Goal: Information Seeking & Learning: Learn about a topic

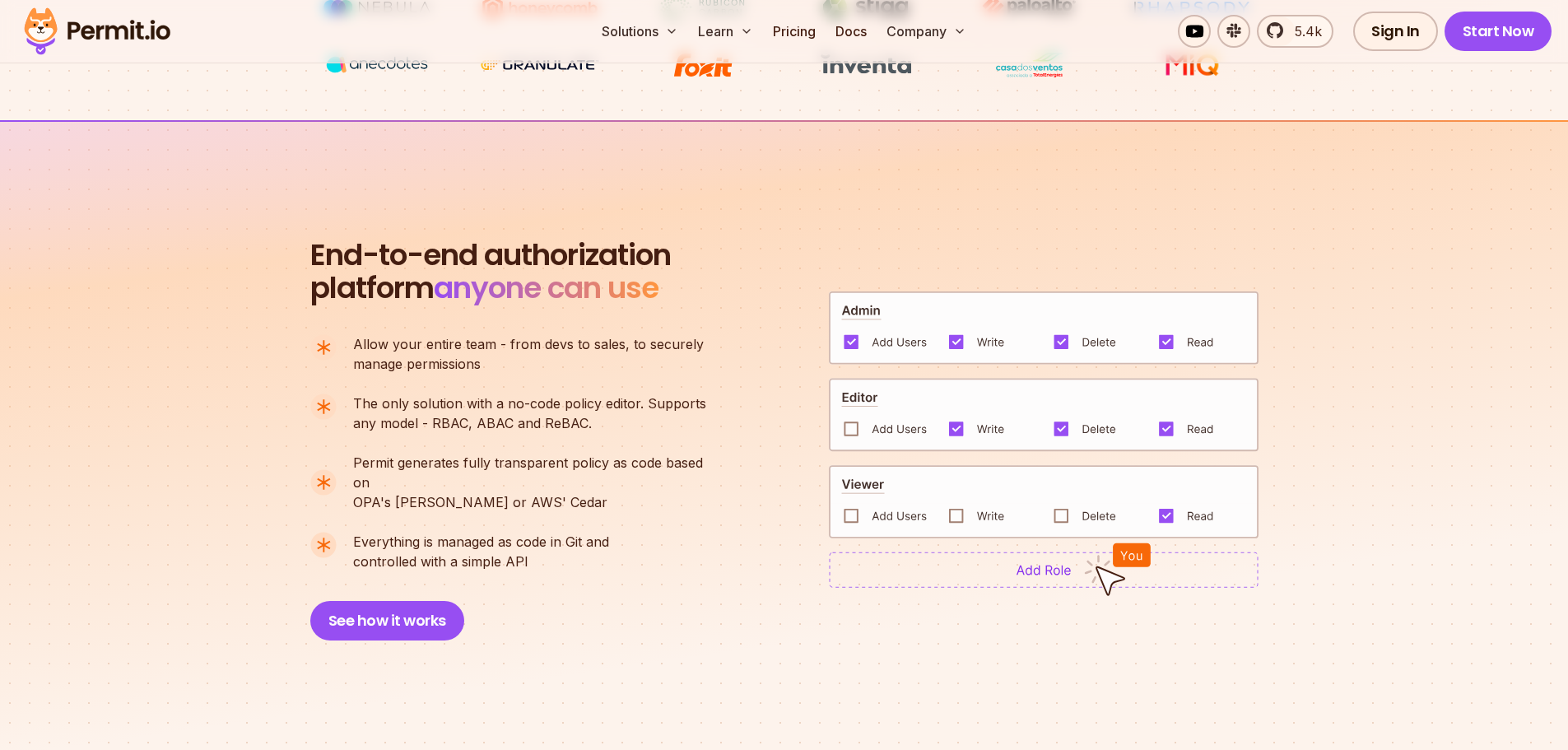
scroll to position [1153, 0]
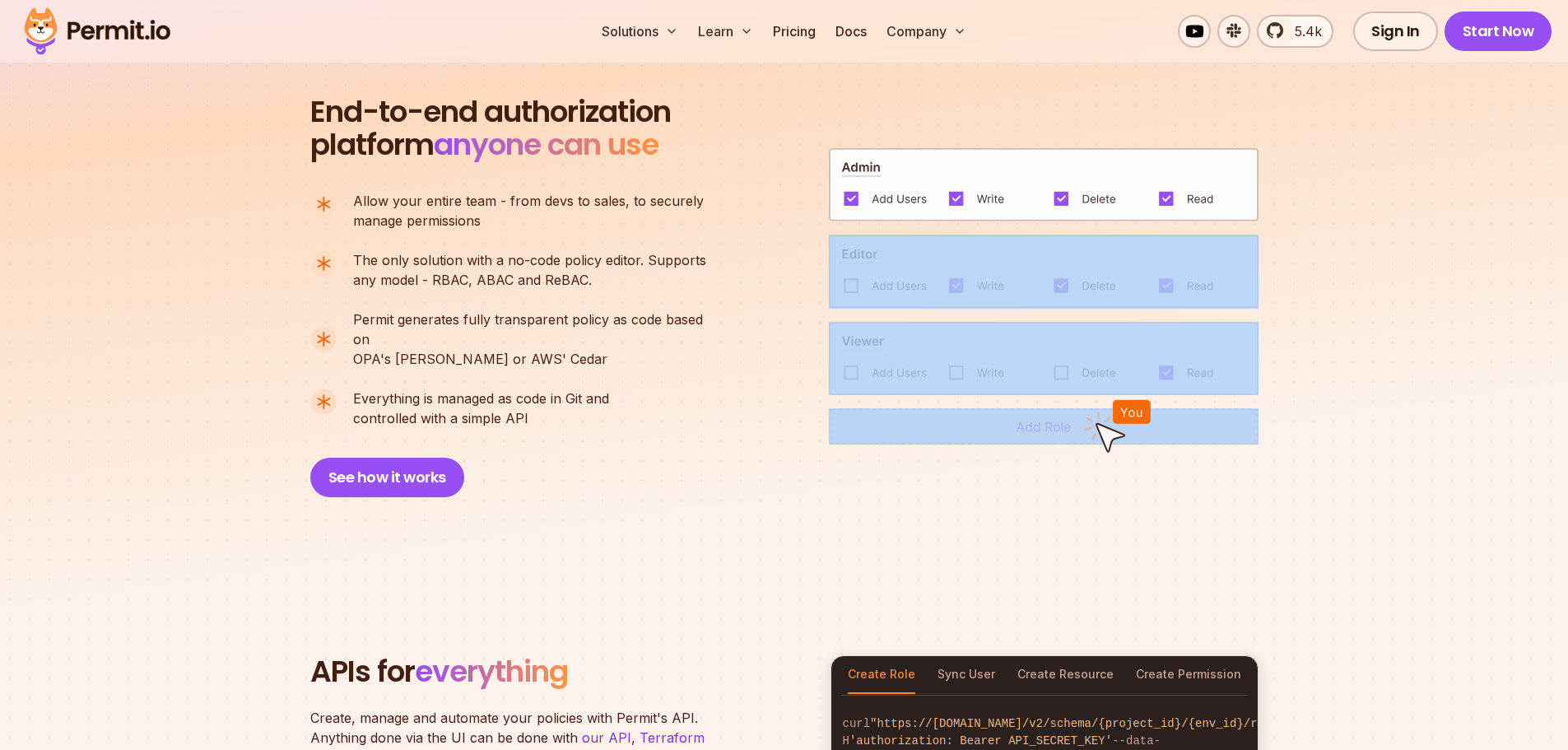
drag, startPoint x: 1025, startPoint y: 411, endPoint x: 952, endPoint y: 304, distance: 129.5
click at [952, 304] on div "End-to-end authorization platform anyone can use A no-code authorization platfo…" at bounding box center [784, 297] width 948 height 402
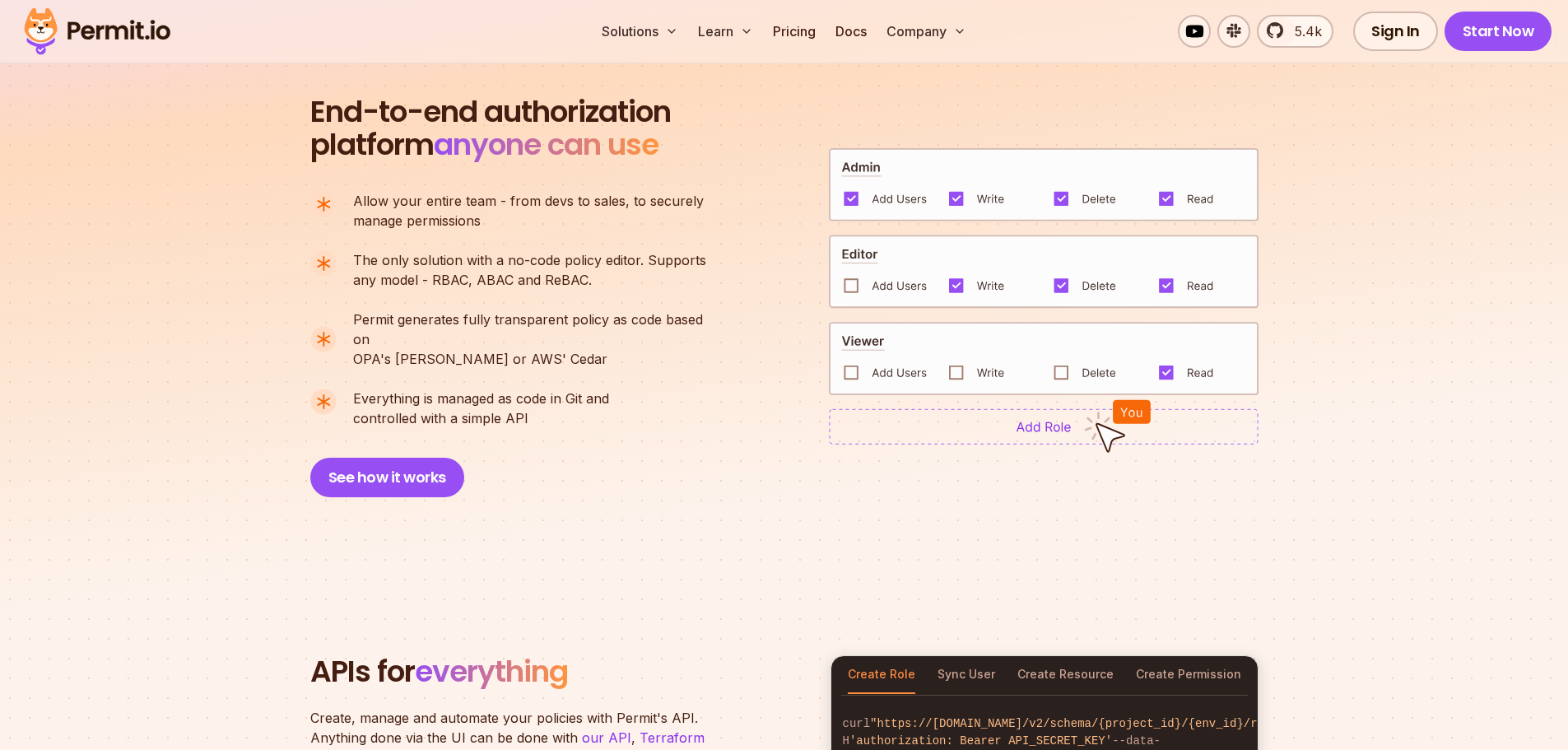
click at [692, 352] on ul "Allow your entire team - from devs to sales, to securely manage permissions The…" at bounding box center [514, 309] width 410 height 237
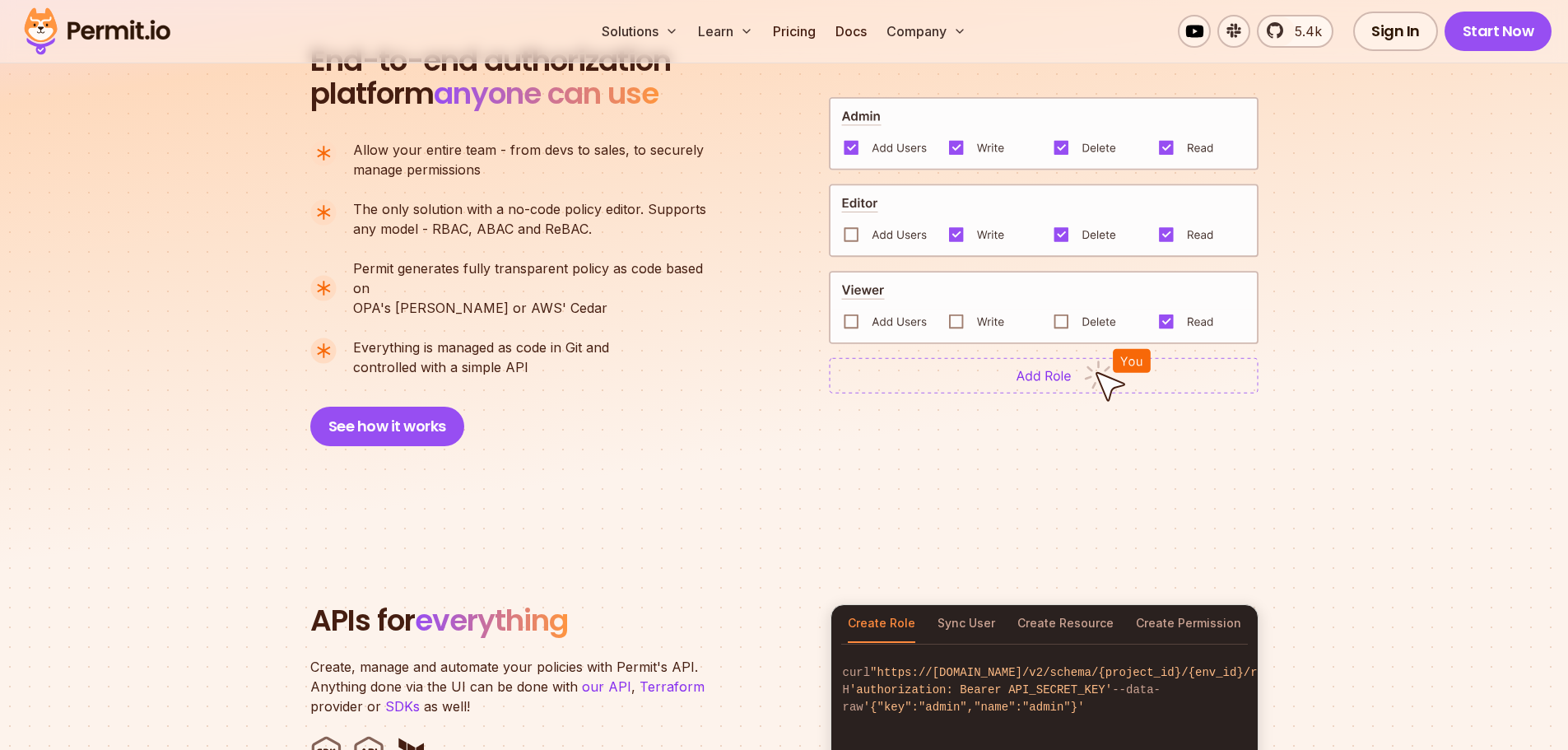
scroll to position [1483, 0]
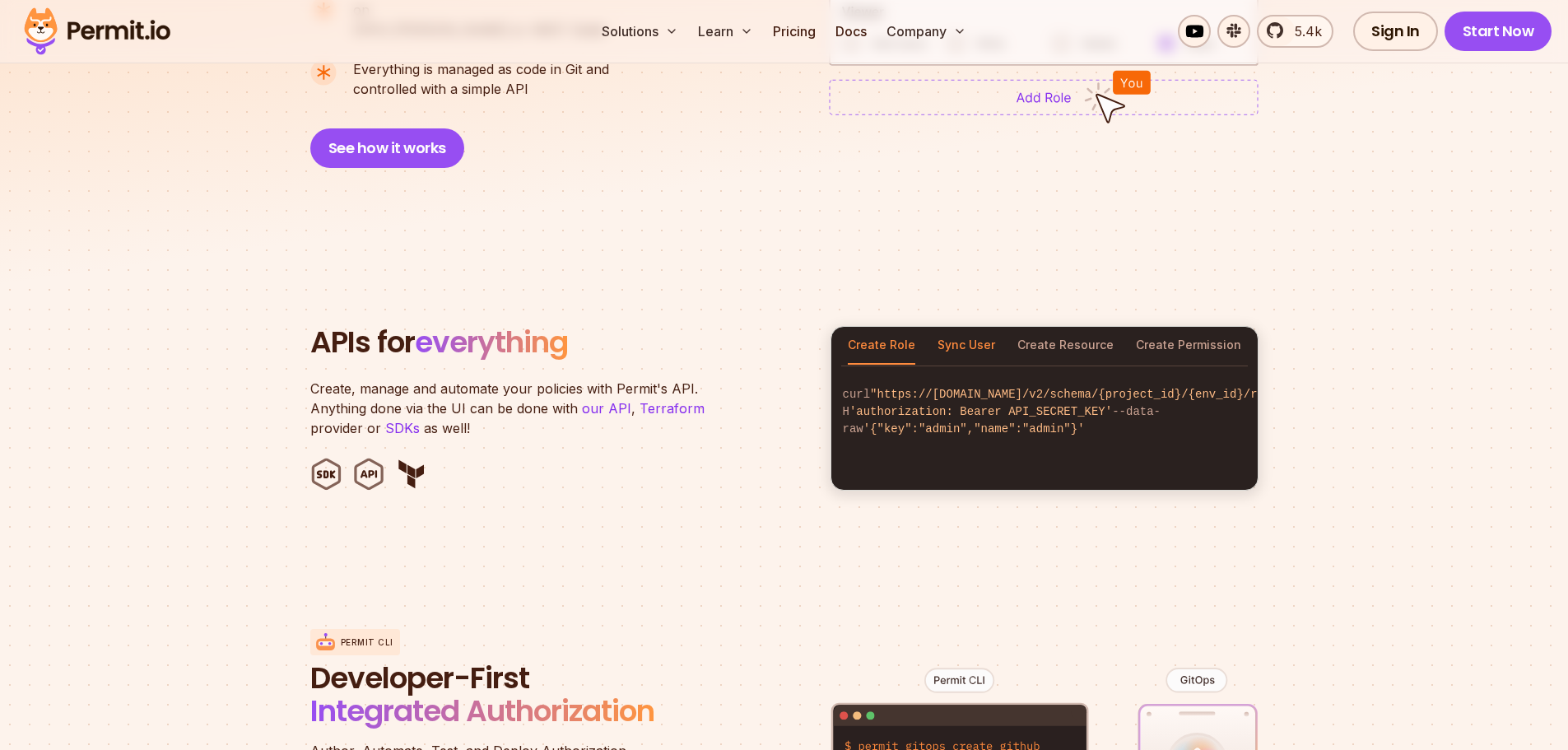
click at [971, 332] on button "Sync User" at bounding box center [967, 346] width 58 height 38
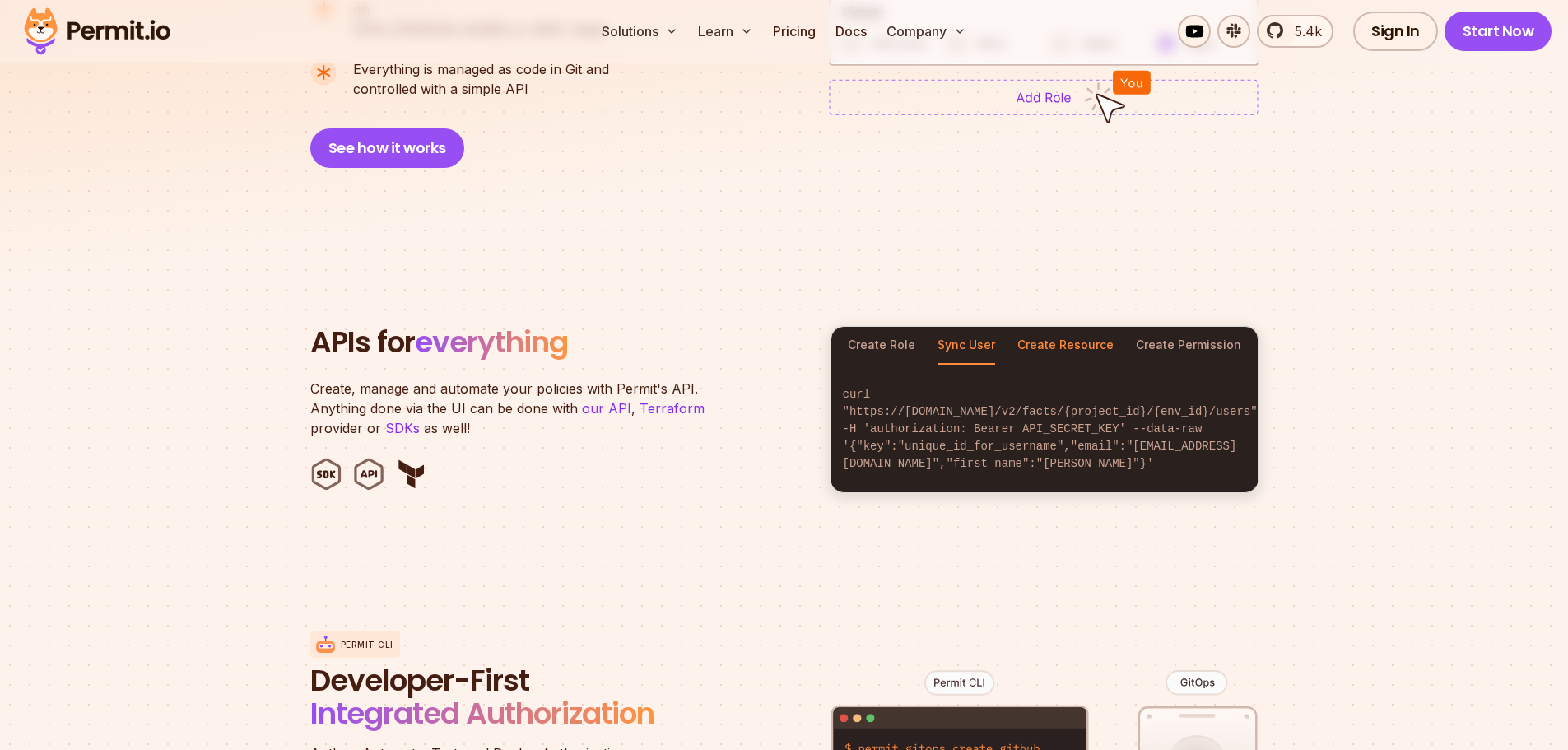
click at [1034, 332] on button "Create Resource" at bounding box center [1065, 346] width 96 height 38
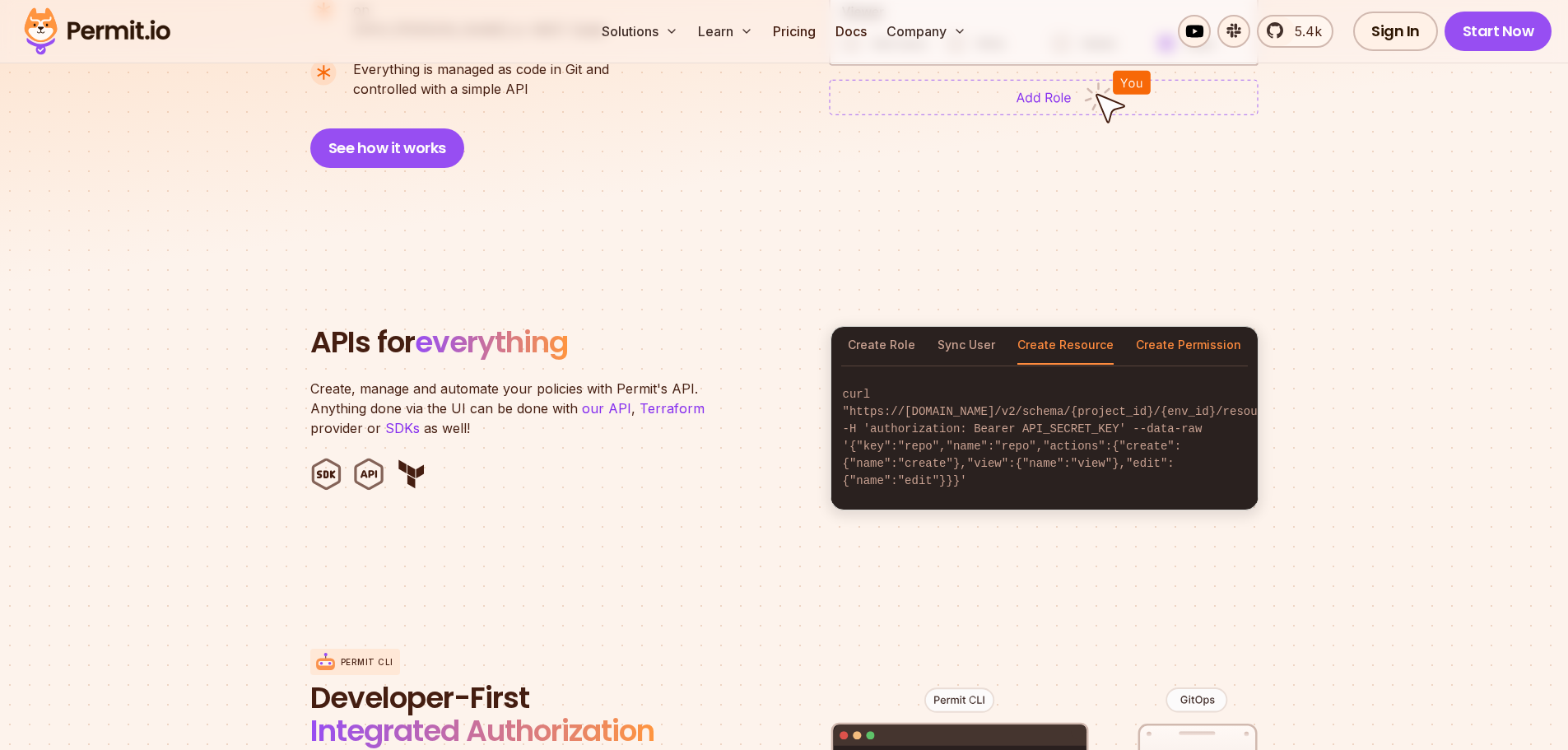
click at [1162, 329] on button "Create Permission" at bounding box center [1189, 346] width 106 height 38
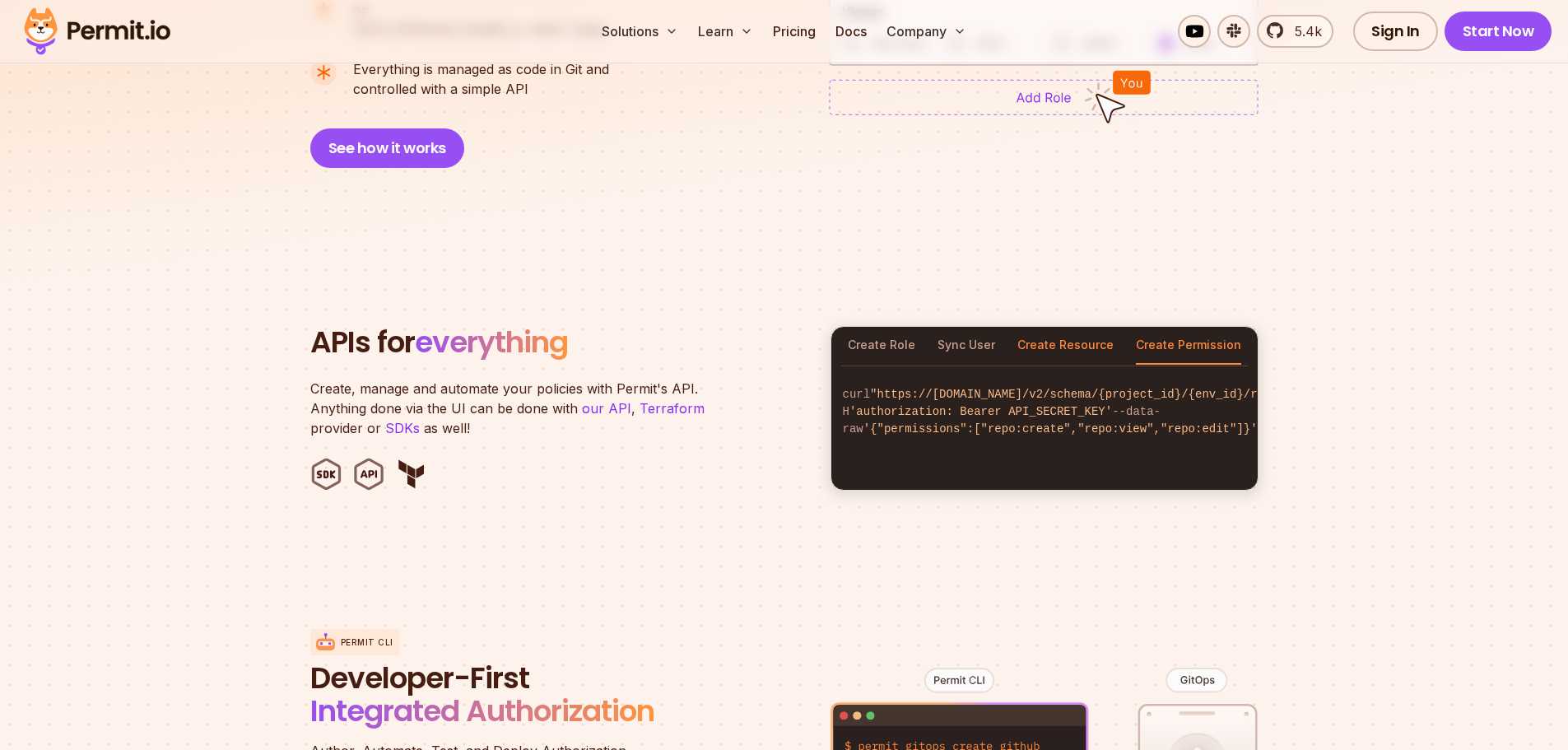
click at [1030, 327] on button "Create Resource" at bounding box center [1065, 346] width 96 height 38
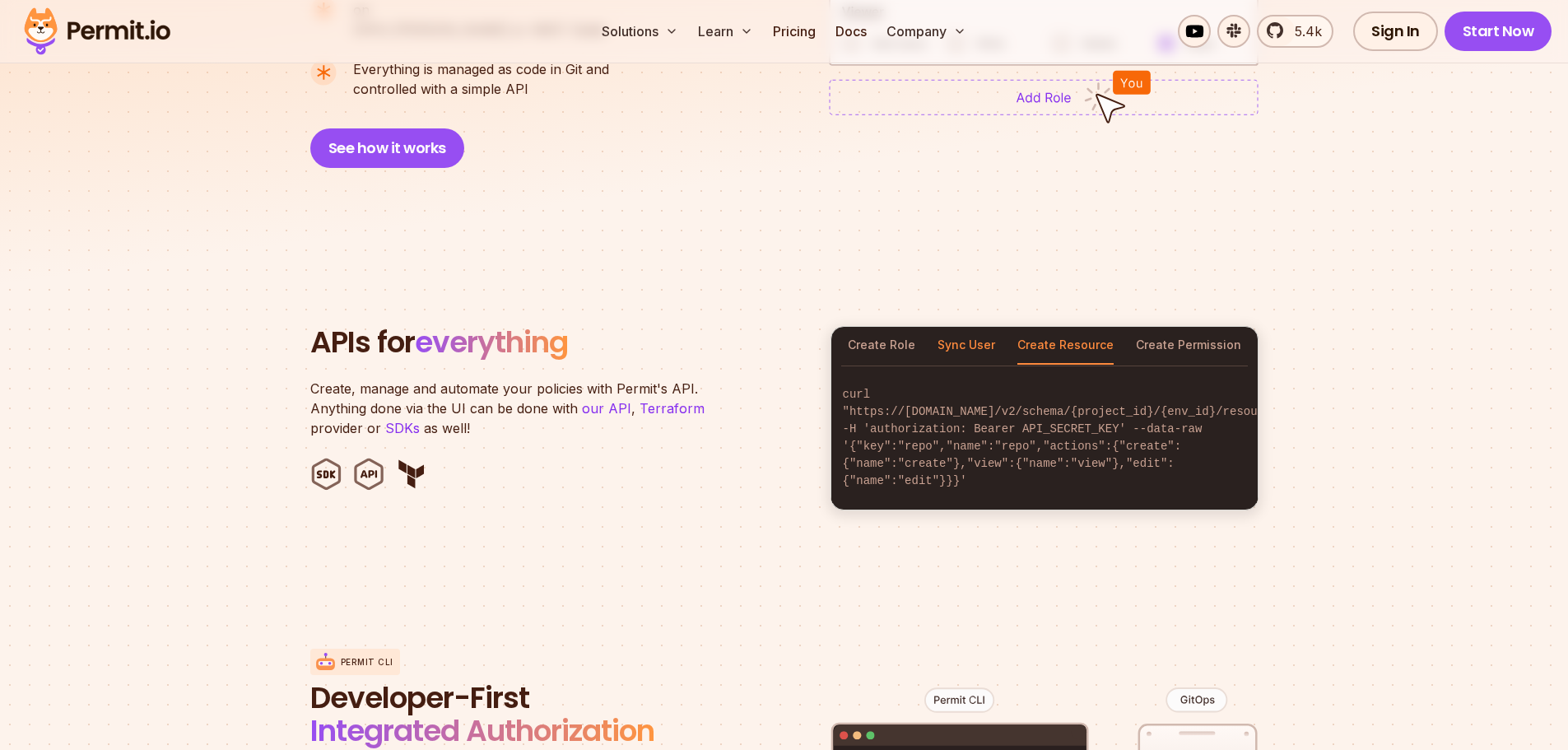
click at [950, 328] on button "Sync User" at bounding box center [967, 346] width 58 height 38
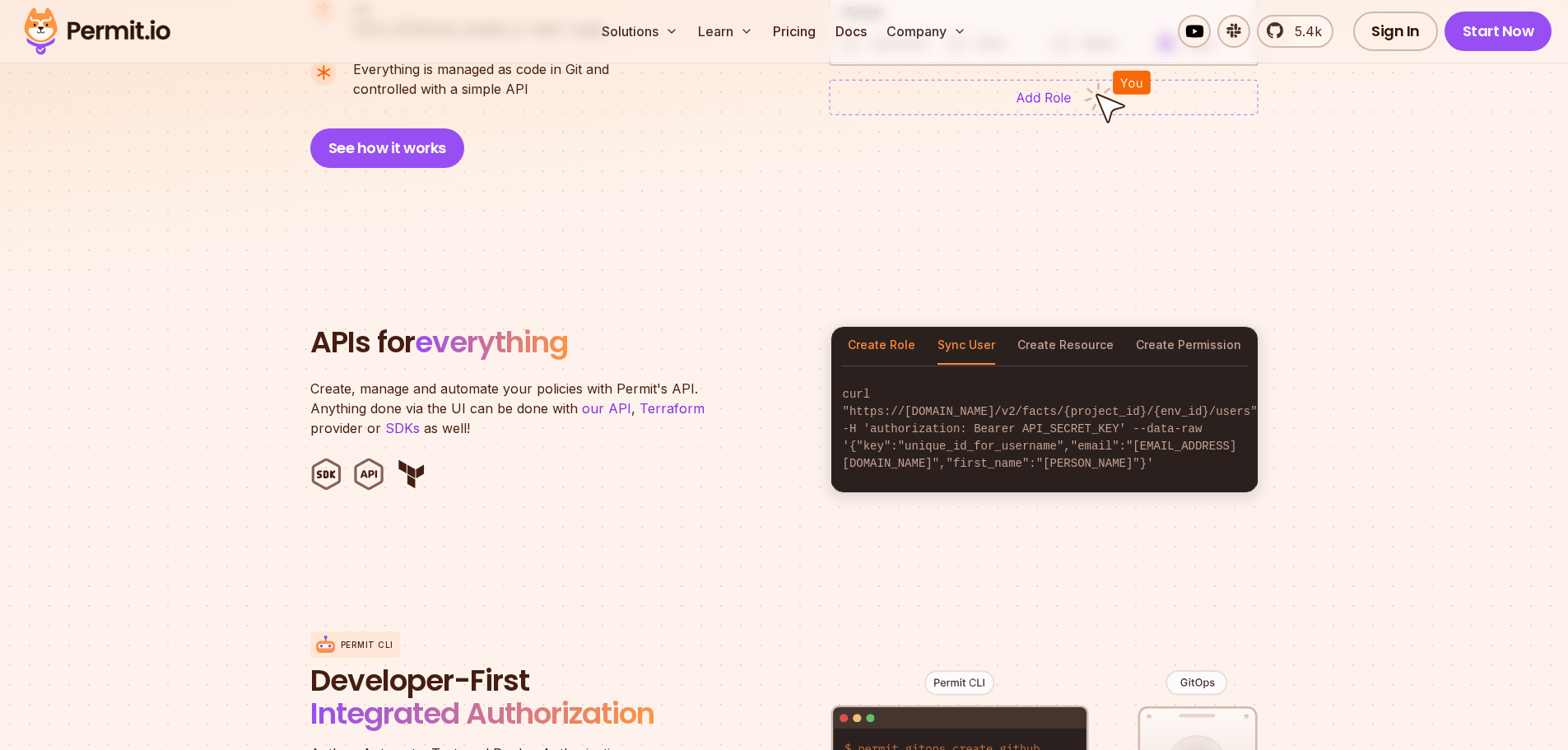
click at [891, 327] on button "Create Role" at bounding box center [881, 346] width 67 height 38
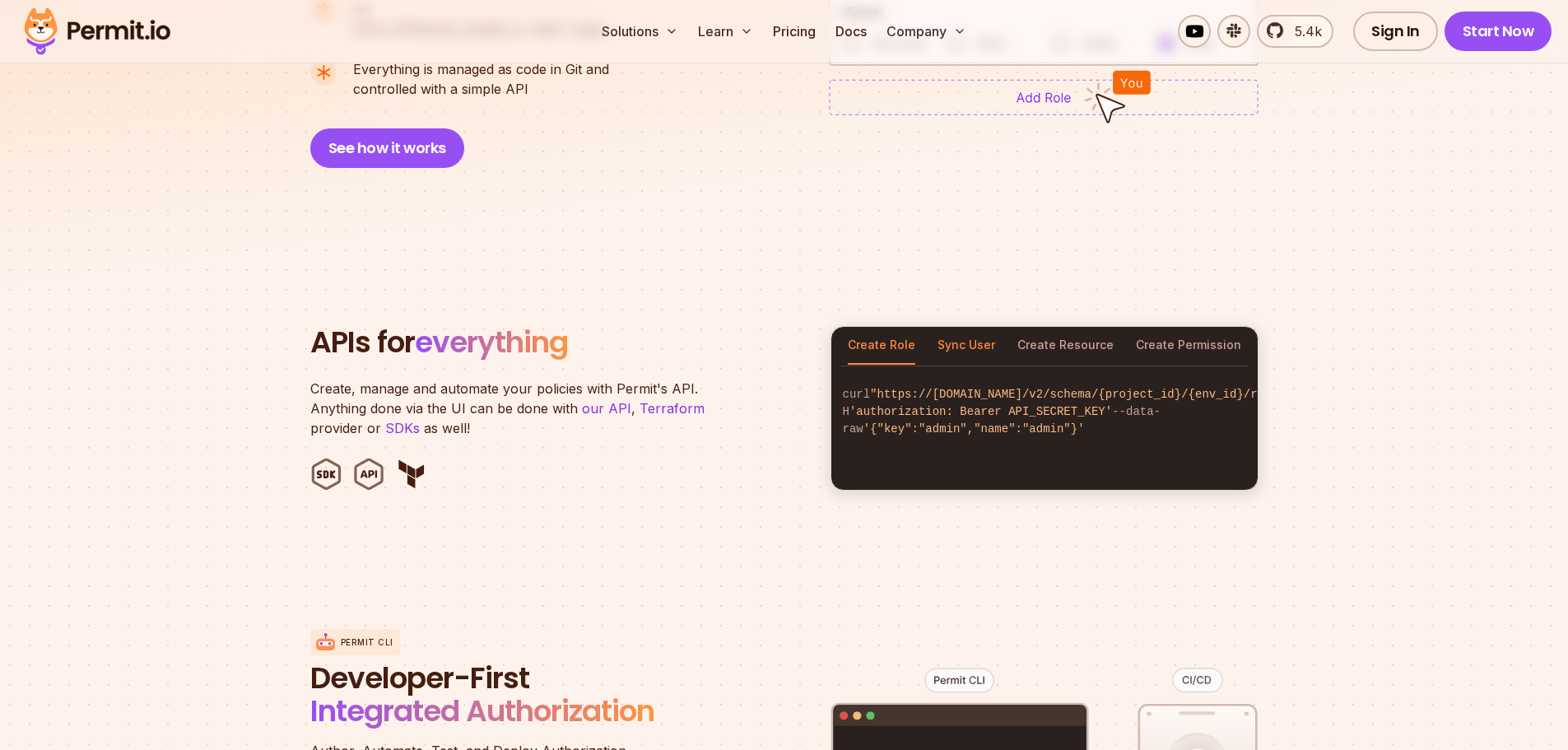
click at [942, 327] on button "Sync User" at bounding box center [967, 346] width 58 height 38
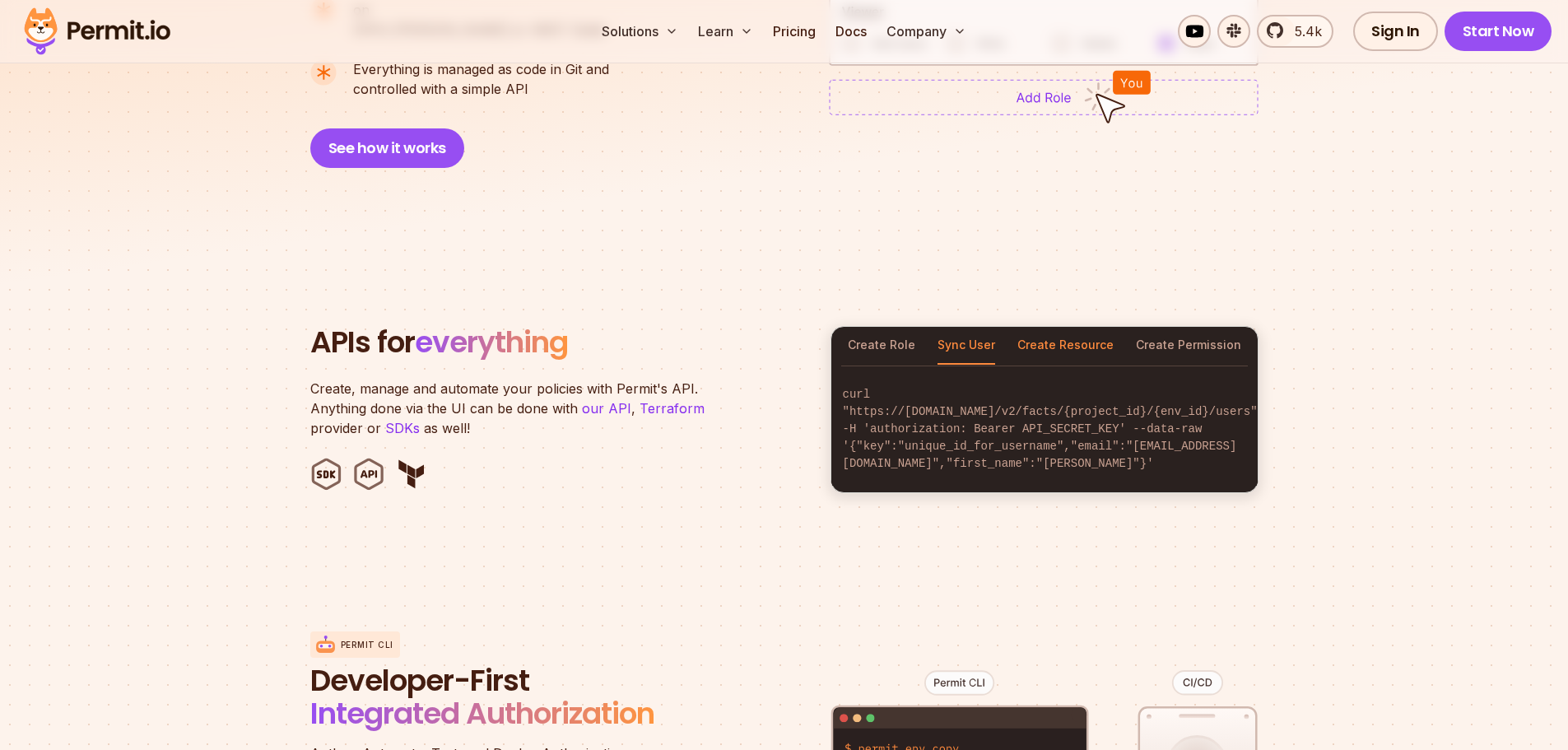
click at [1041, 331] on button "Create Resource" at bounding box center [1065, 346] width 96 height 38
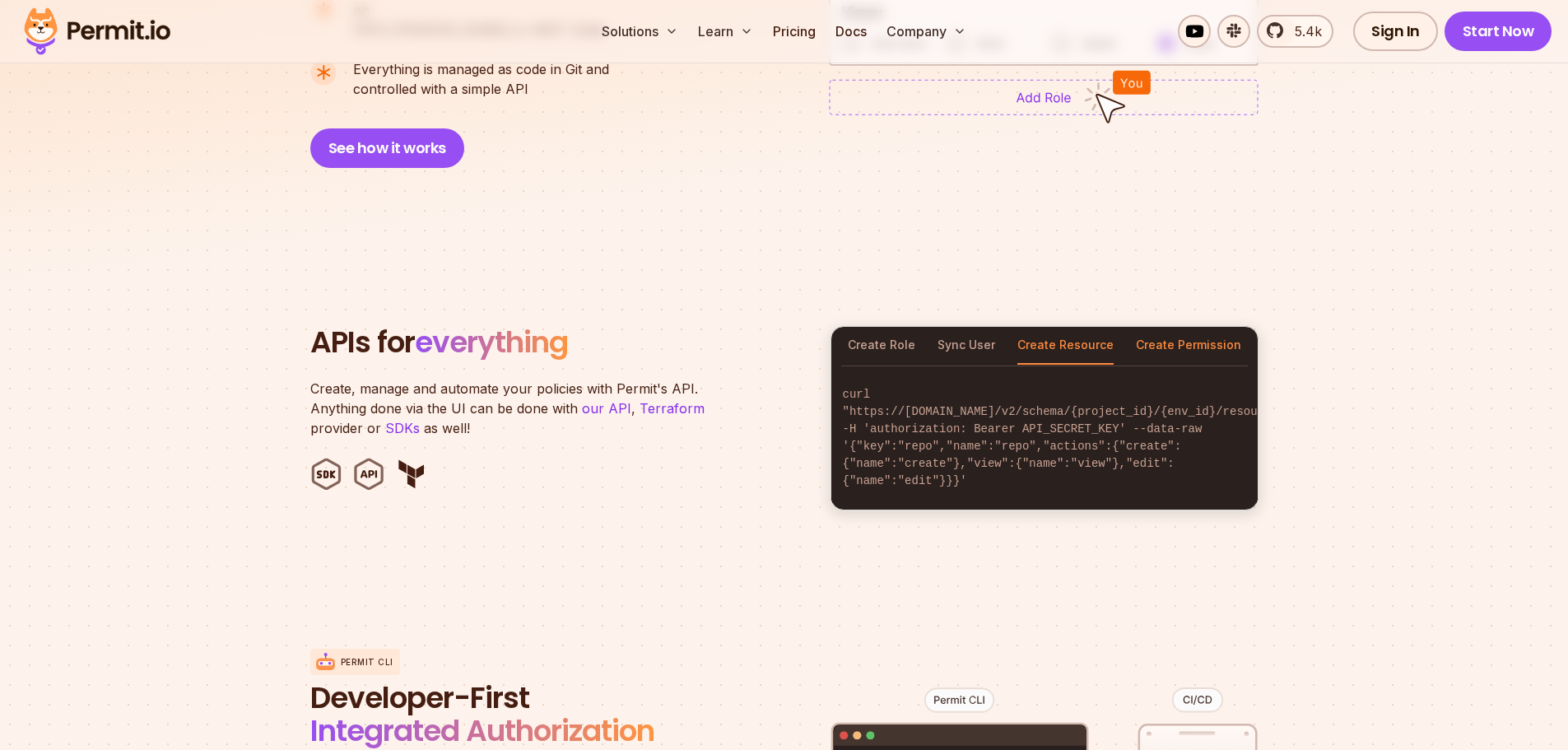
click at [1146, 333] on button "Create Permission" at bounding box center [1189, 346] width 106 height 38
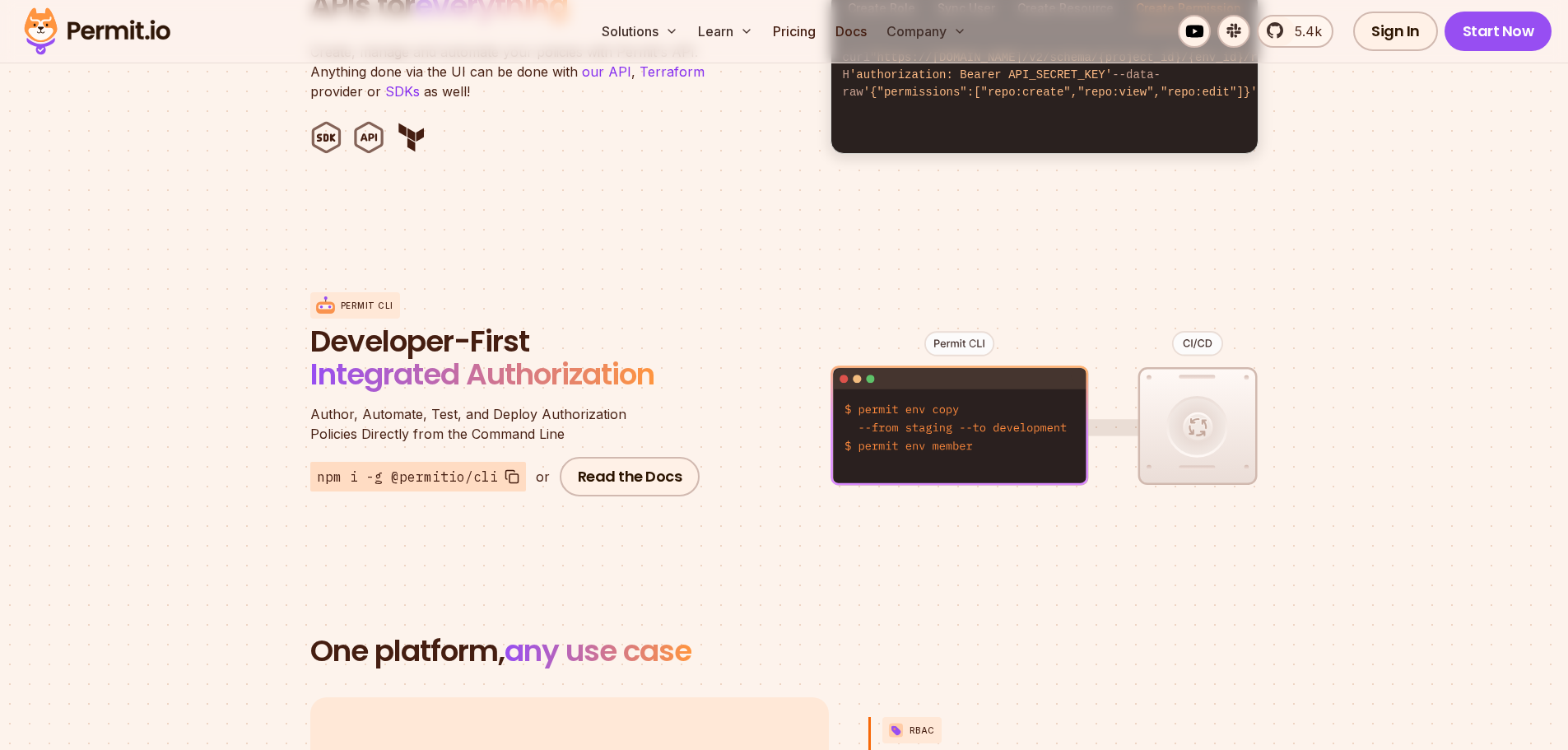
scroll to position [1895, 0]
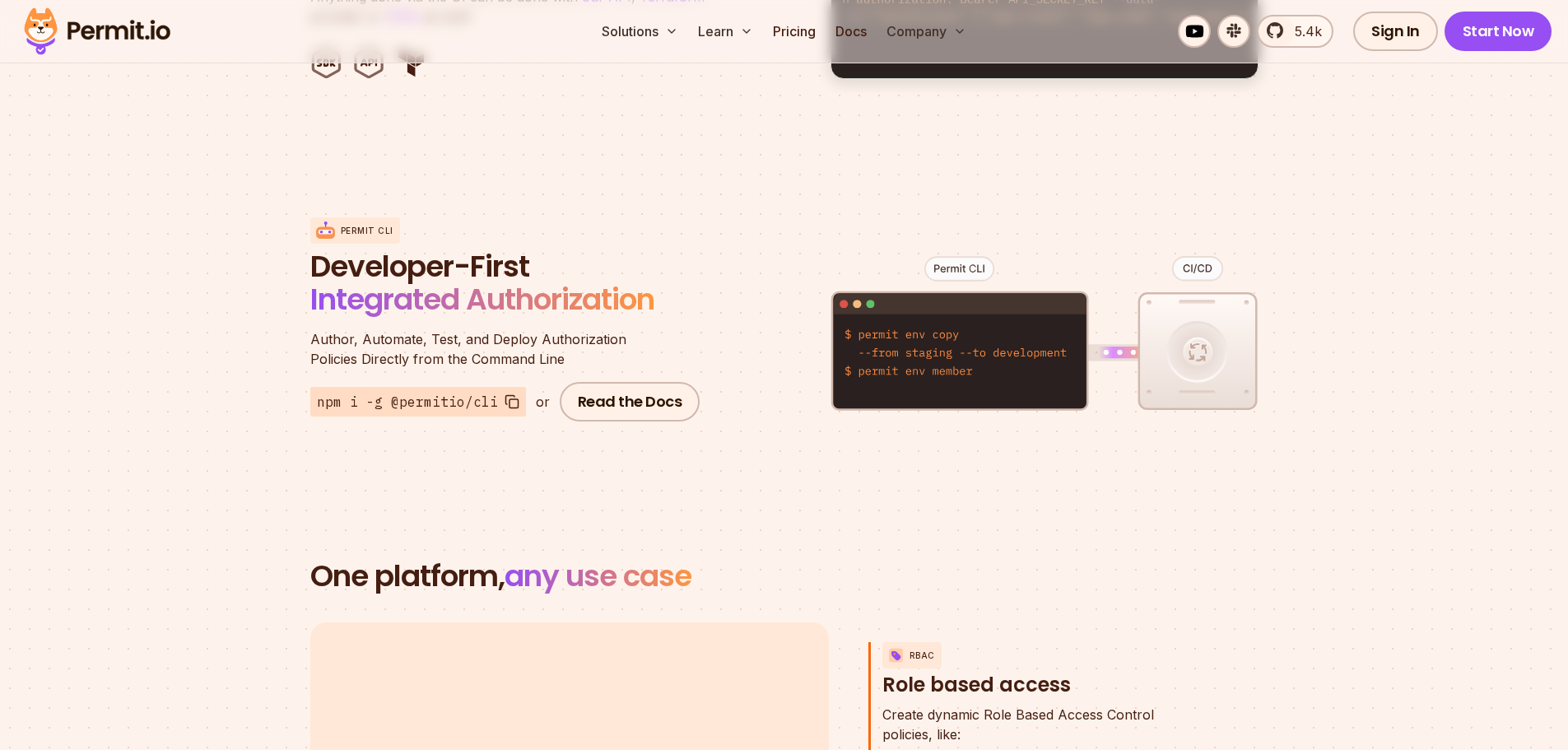
drag, startPoint x: 844, startPoint y: 312, endPoint x: 957, endPoint y: 334, distance: 115.1
click at [957, 334] on figure at bounding box center [1044, 346] width 428 height 324
click at [1181, 344] on figure at bounding box center [1044, 346] width 428 height 324
drag, startPoint x: 1194, startPoint y: 322, endPoint x: 1193, endPoint y: 375, distance: 53.0
click at [1191, 377] on figure at bounding box center [1044, 346] width 428 height 324
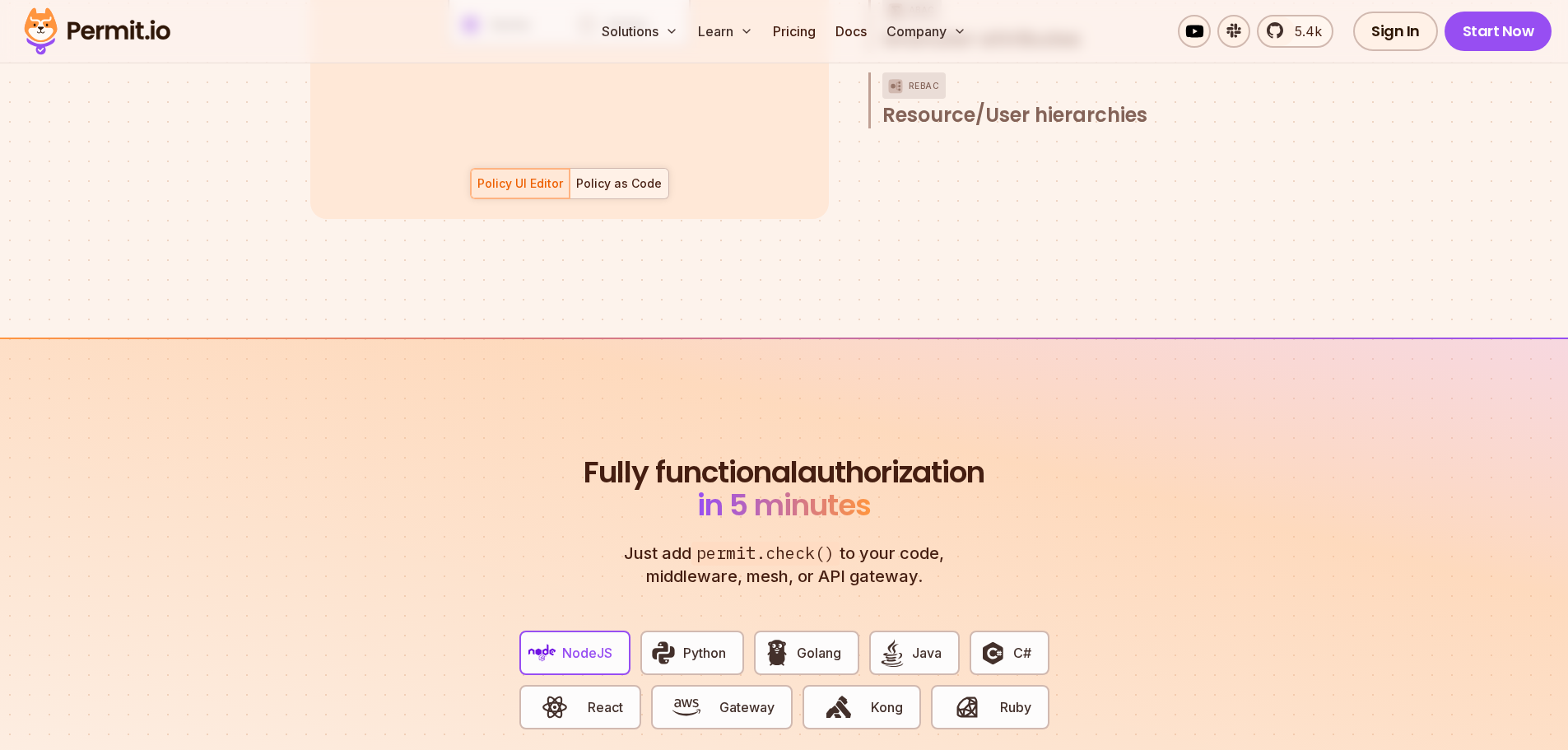
click at [629, 176] on div "Policy as Code" at bounding box center [618, 183] width 86 height 16
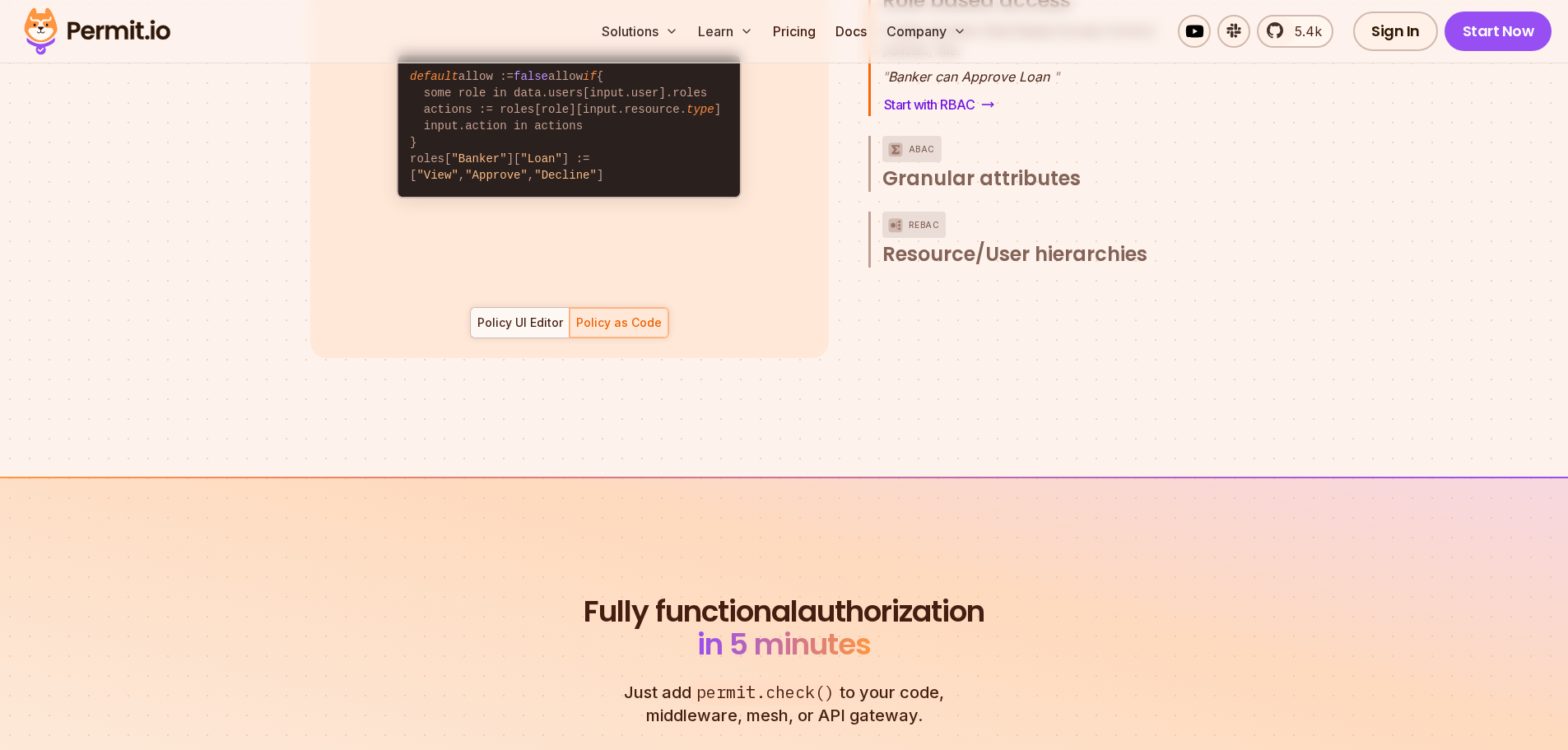
scroll to position [2306, 0]
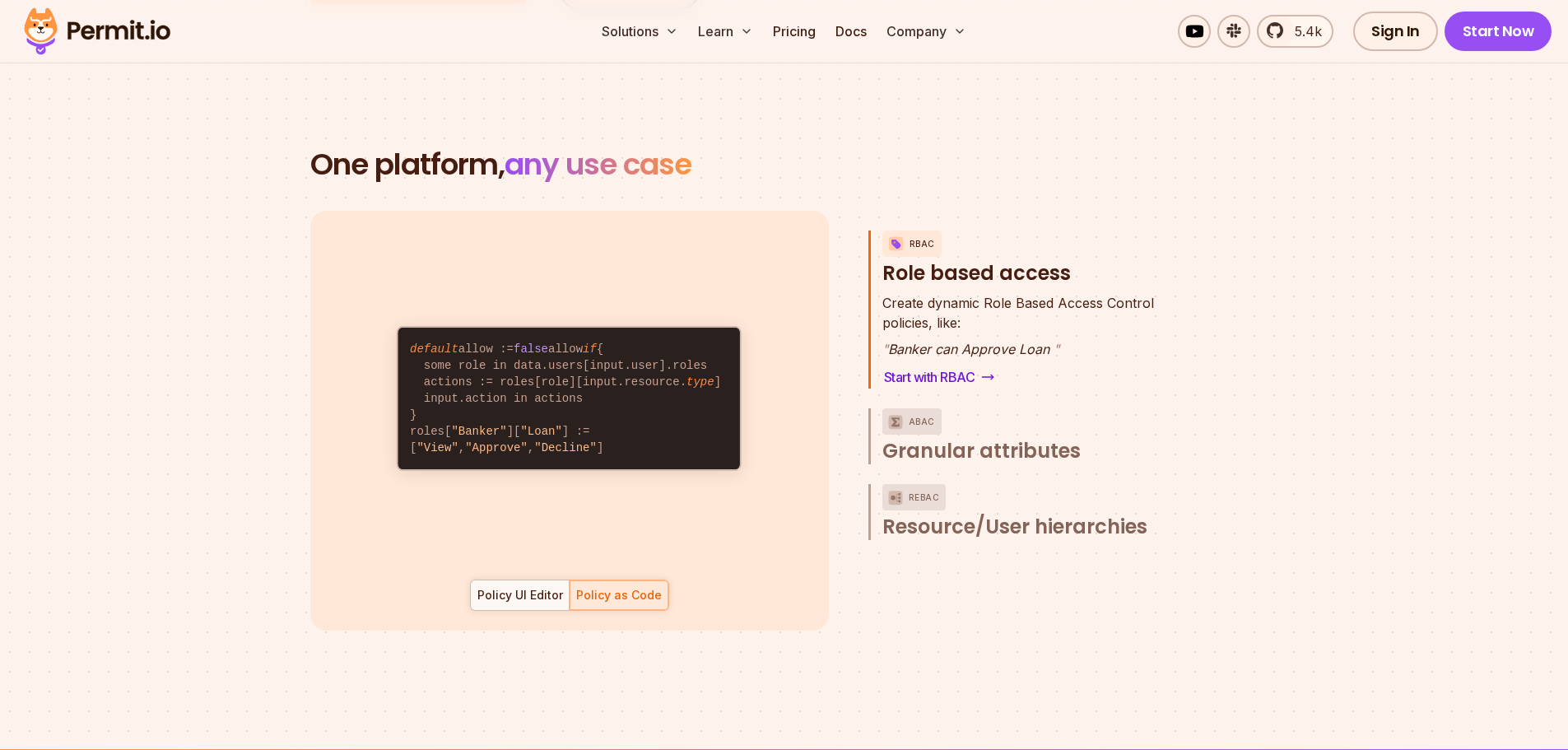
click at [514, 593] on div "default allow := false allow if { some role in data.users[input.user].roles act…" at bounding box center [569, 420] width 519 height 420
click at [514, 587] on div "Policy UI Editor" at bounding box center [520, 595] width 86 height 16
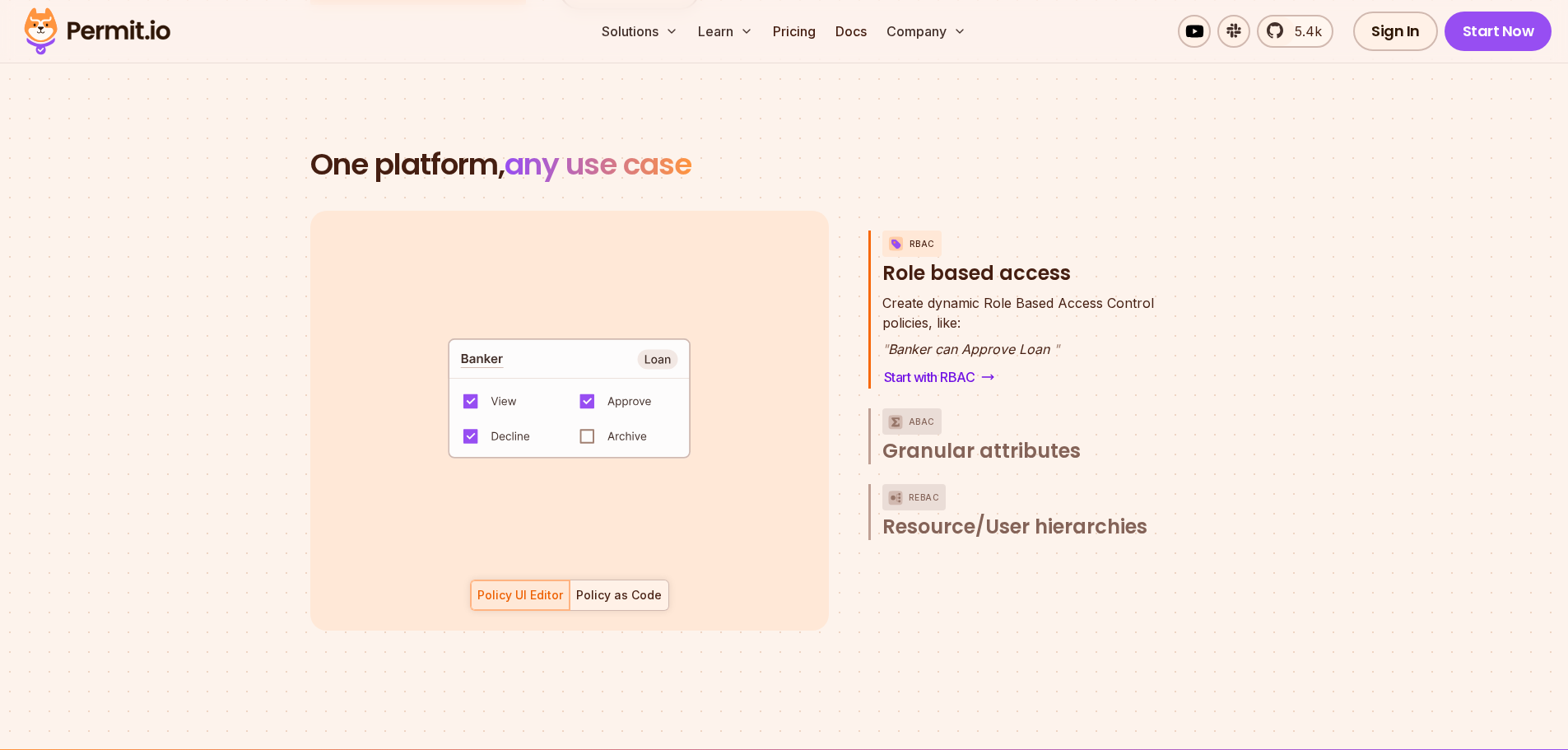
click at [600, 587] on div "Policy as Code" at bounding box center [618, 595] width 86 height 16
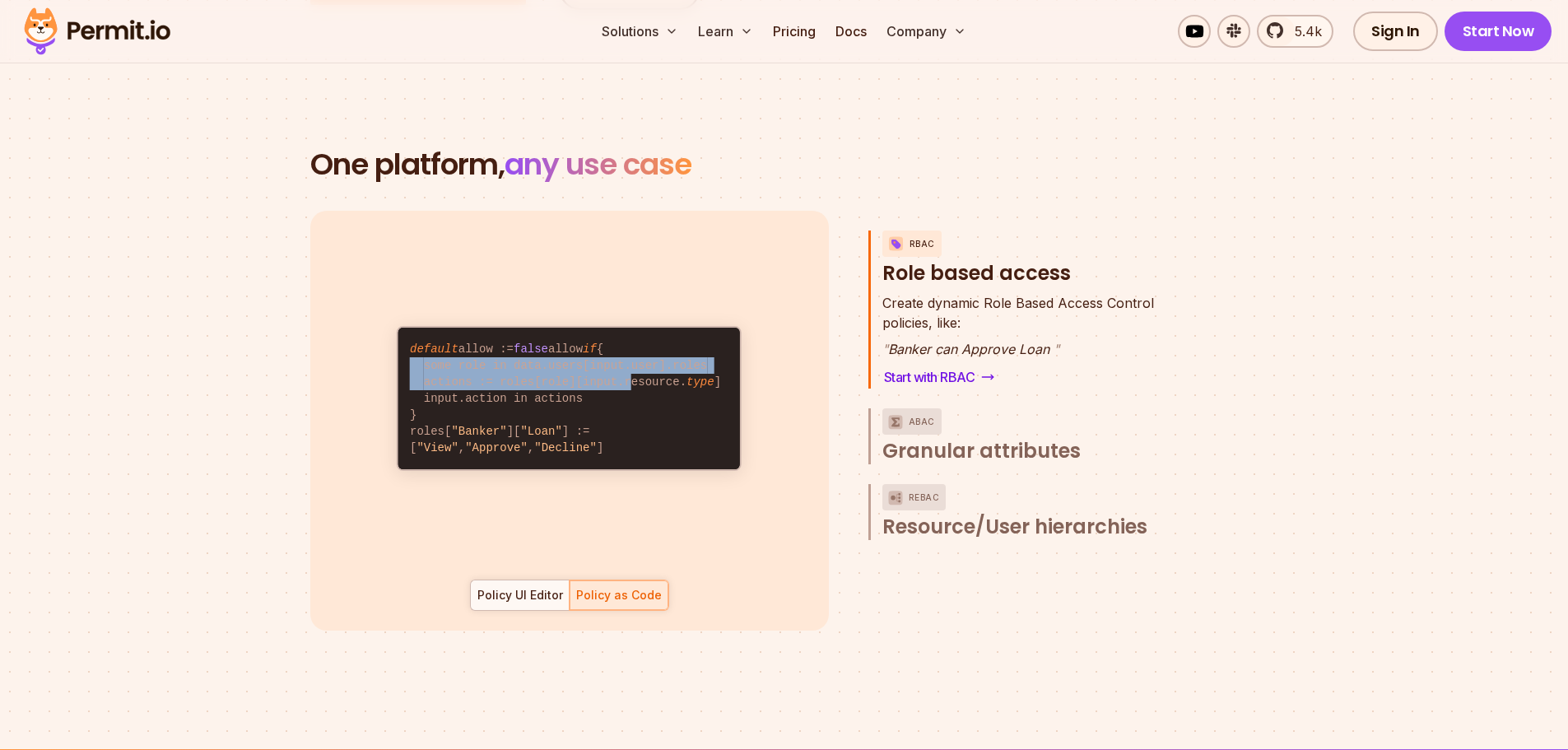
drag, startPoint x: 609, startPoint y: 365, endPoint x: 503, endPoint y: 331, distance: 111.3
click at [503, 331] on code "default allow := false allow if { some role in data.users[input.user].roles act…" at bounding box center [569, 399] width 342 height 141
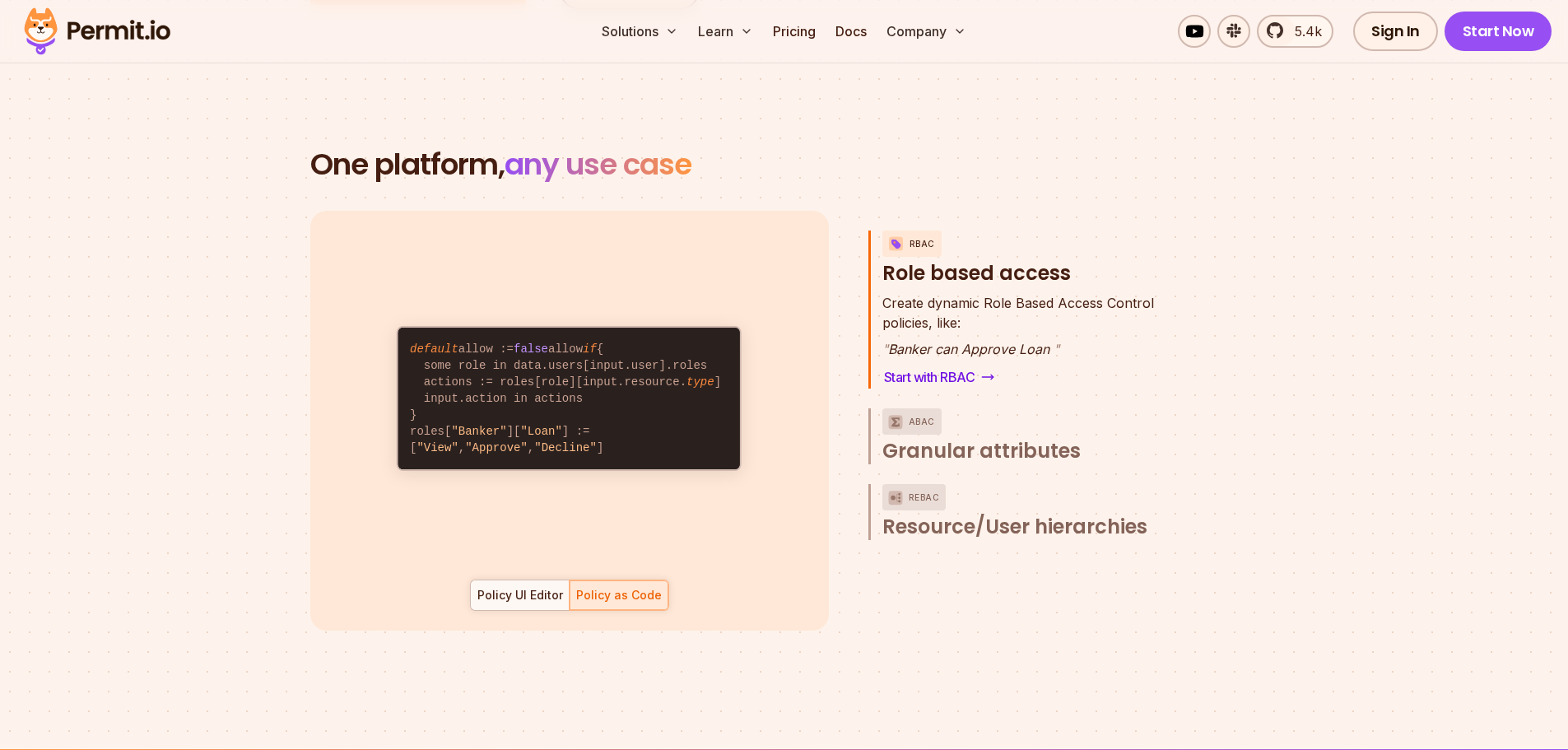
click at [439, 343] on span "default" at bounding box center [434, 349] width 49 height 13
drag, startPoint x: 410, startPoint y: 307, endPoint x: 490, endPoint y: 435, distance: 150.9
click at [490, 435] on code "default allow := false allow if { some role in data.users[input.user].roles act…" at bounding box center [569, 399] width 342 height 141
click at [496, 436] on code "default allow := false allow if { some role in data.users[input.user].roles act…" at bounding box center [569, 399] width 342 height 141
drag, startPoint x: 441, startPoint y: 440, endPoint x: 387, endPoint y: 309, distance: 141.7
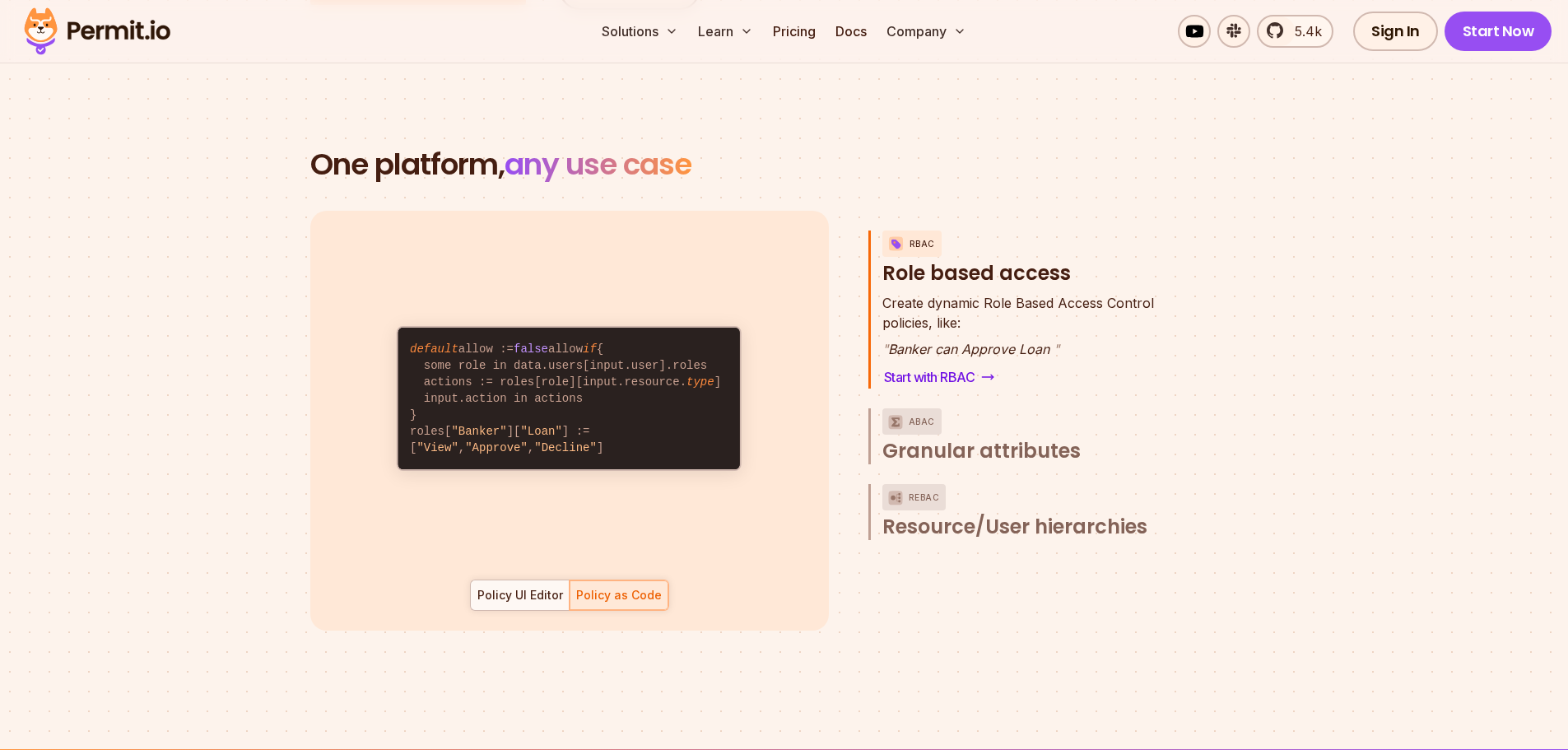
click at [387, 309] on div "default allow := false allow if { some role in data.users[input.user].roles act…" at bounding box center [570, 399] width 383 height 336
click at [448, 343] on span "default" at bounding box center [434, 349] width 49 height 13
drag, startPoint x: 408, startPoint y: 306, endPoint x: 500, endPoint y: 450, distance: 170.9
click at [500, 450] on code "default allow := false allow if { some role in data.users[input.user].roles act…" at bounding box center [569, 399] width 342 height 141
click at [501, 449] on code "default allow := false allow if { some role in data.users[input.user].roles act…" at bounding box center [569, 399] width 342 height 141
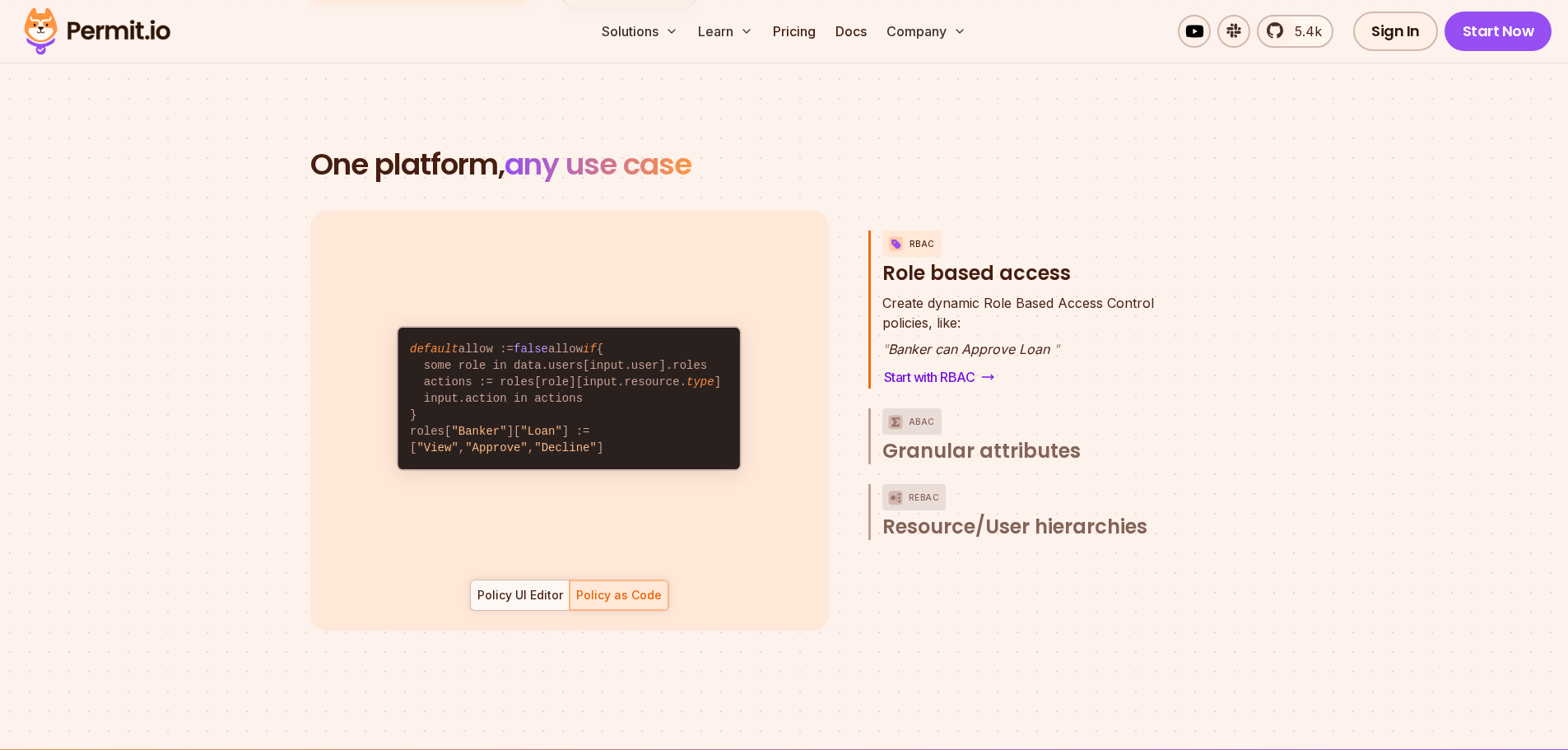
drag, startPoint x: 409, startPoint y: 308, endPoint x: 484, endPoint y: 437, distance: 149.2
click at [484, 437] on code "default allow := false allow if { some role in data.users[input.user].roles act…" at bounding box center [569, 399] width 342 height 141
click at [509, 435] on code "default allow := false allow if { some role in data.users[input.user].roles act…" at bounding box center [569, 399] width 342 height 141
click at [540, 430] on code "default allow := false allow if { some role in data.users[input.user].roles act…" at bounding box center [569, 399] width 342 height 141
drag, startPoint x: 494, startPoint y: 431, endPoint x: 402, endPoint y: 297, distance: 162.5
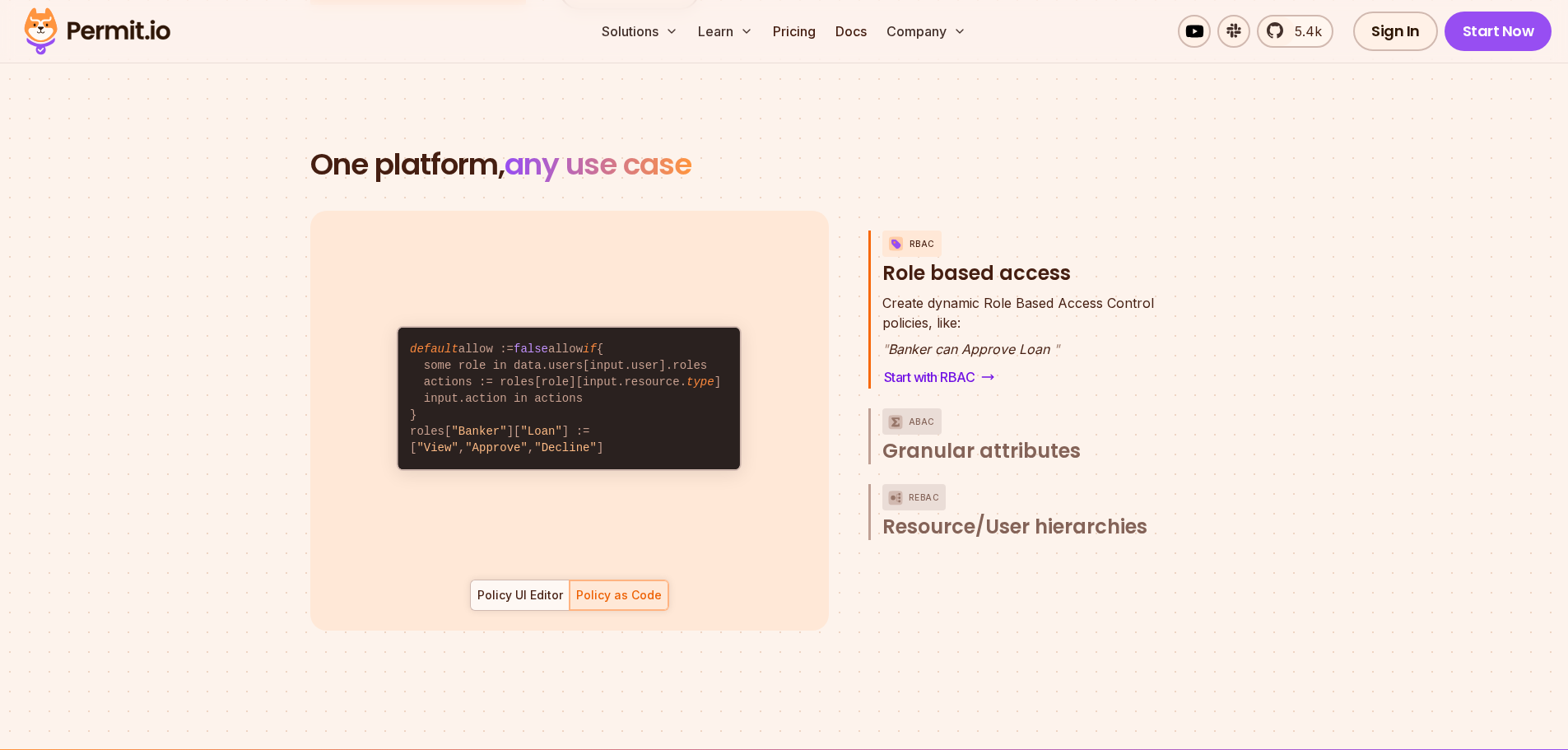
click at [402, 328] on code "default allow := false allow if { some role in data.users[input.user].roles act…" at bounding box center [569, 399] width 342 height 141
click at [405, 328] on code "default allow := false allow if { some role in data.users[input.user].roles act…" at bounding box center [569, 399] width 342 height 141
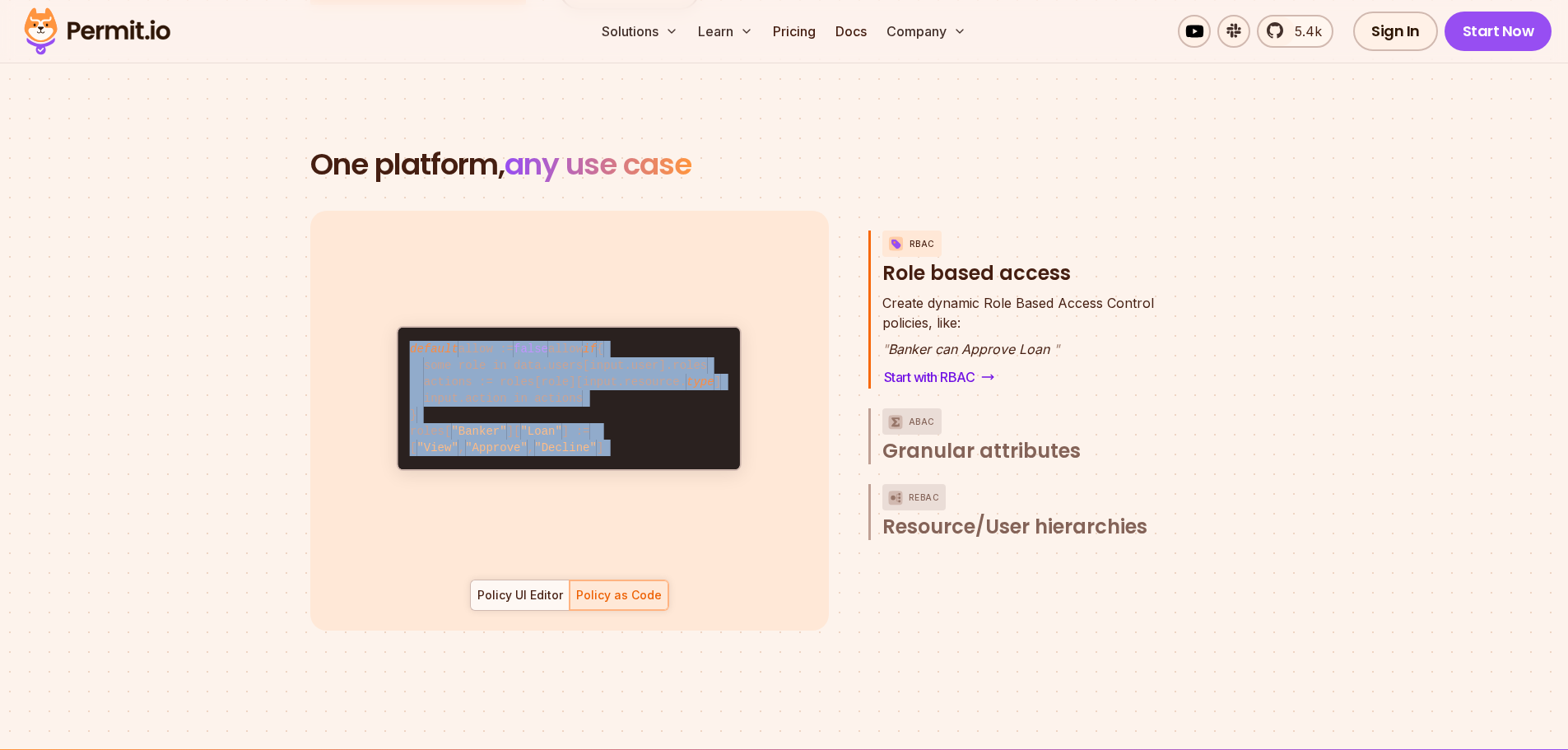
drag, startPoint x: 405, startPoint y: 301, endPoint x: 508, endPoint y: 440, distance: 173.0
click at [506, 440] on code "default allow := false allow if { some role in data.users[input.user].roles act…" at bounding box center [569, 399] width 342 height 141
click at [522, 439] on code "default allow := false allow if { some role in data.users[input.user].roles act…" at bounding box center [569, 399] width 342 height 141
drag, startPoint x: 441, startPoint y: 435, endPoint x: 381, endPoint y: 287, distance: 159.7
click at [381, 287] on div "default allow := false allow if { some role in data.users[input.user].roles act…" at bounding box center [570, 399] width 383 height 336
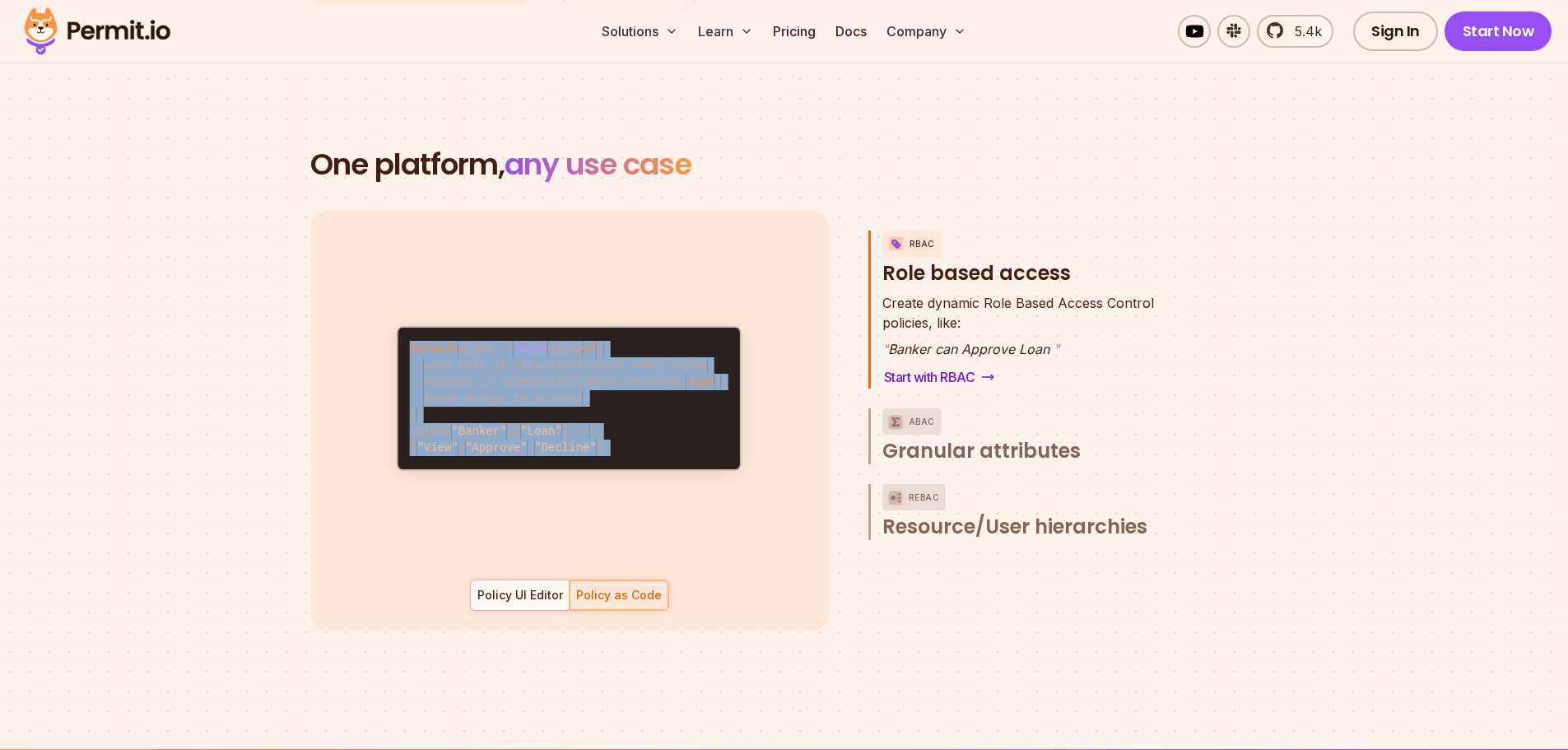
click at [414, 343] on span "default" at bounding box center [434, 349] width 49 height 13
click at [408, 328] on code "default allow := false allow if { some role in data.users[input.user].roles act…" at bounding box center [569, 399] width 342 height 141
drag, startPoint x: 408, startPoint y: 308, endPoint x: 478, endPoint y: 447, distance: 155.6
click at [478, 452] on code "default allow := false allow if { some role in data.users[input.user].roles act…" at bounding box center [569, 399] width 342 height 141
click at [478, 447] on code "default allow := false allow if { some role in data.users[input.user].roles act…" at bounding box center [569, 399] width 342 height 141
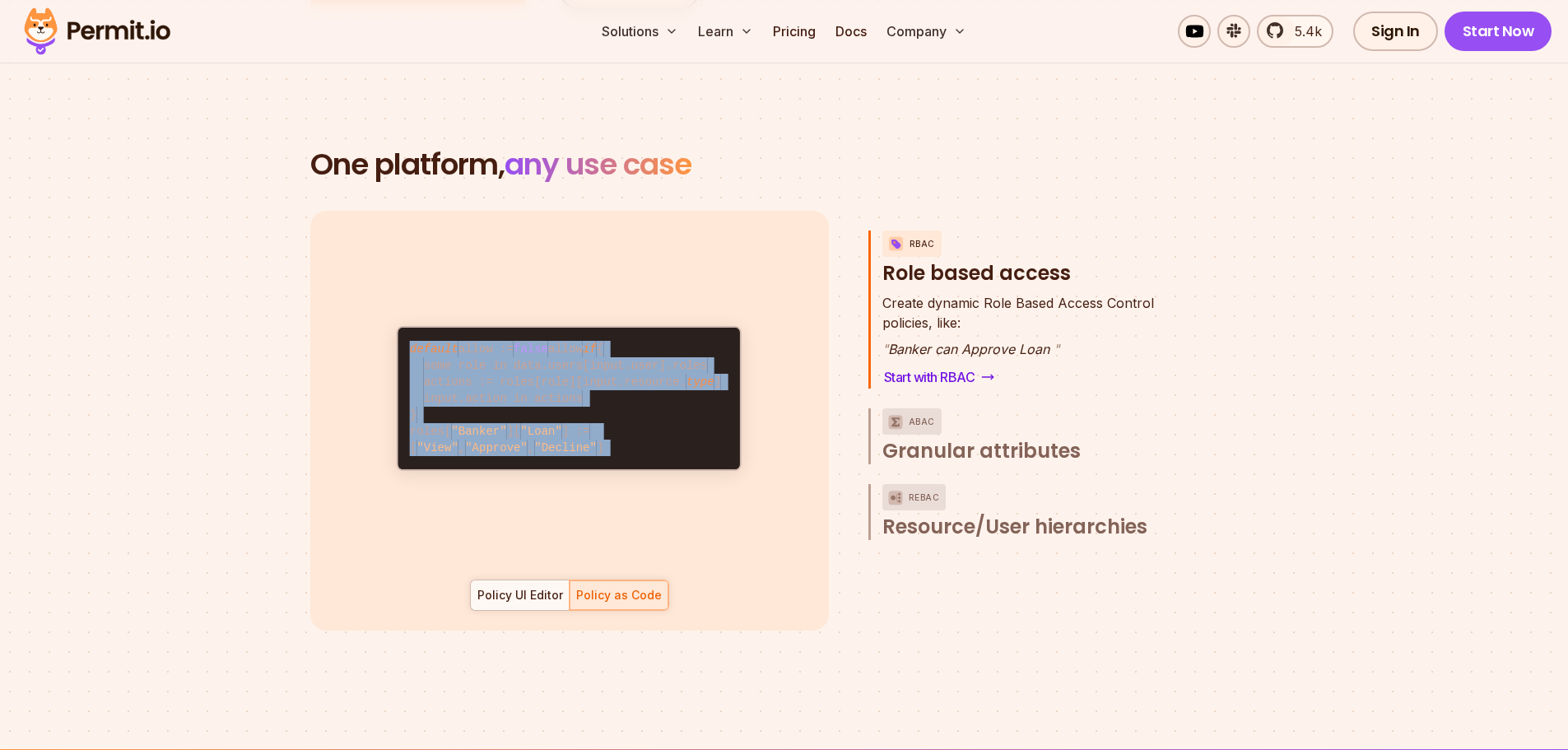
drag, startPoint x: 469, startPoint y: 449, endPoint x: 392, endPoint y: 313, distance: 156.3
click at [392, 313] on div "default allow := false allow if { some role in data.users[input.user].roles act…" at bounding box center [570, 399] width 383 height 336
click at [430, 328] on code "default allow := false allow if { some role in data.users[input.user].roles act…" at bounding box center [569, 399] width 342 height 141
drag, startPoint x: 407, startPoint y: 304, endPoint x: 474, endPoint y: 435, distance: 147.1
click at [474, 435] on code "default allow := false allow if { some role in data.users[input.user].roles act…" at bounding box center [569, 399] width 342 height 141
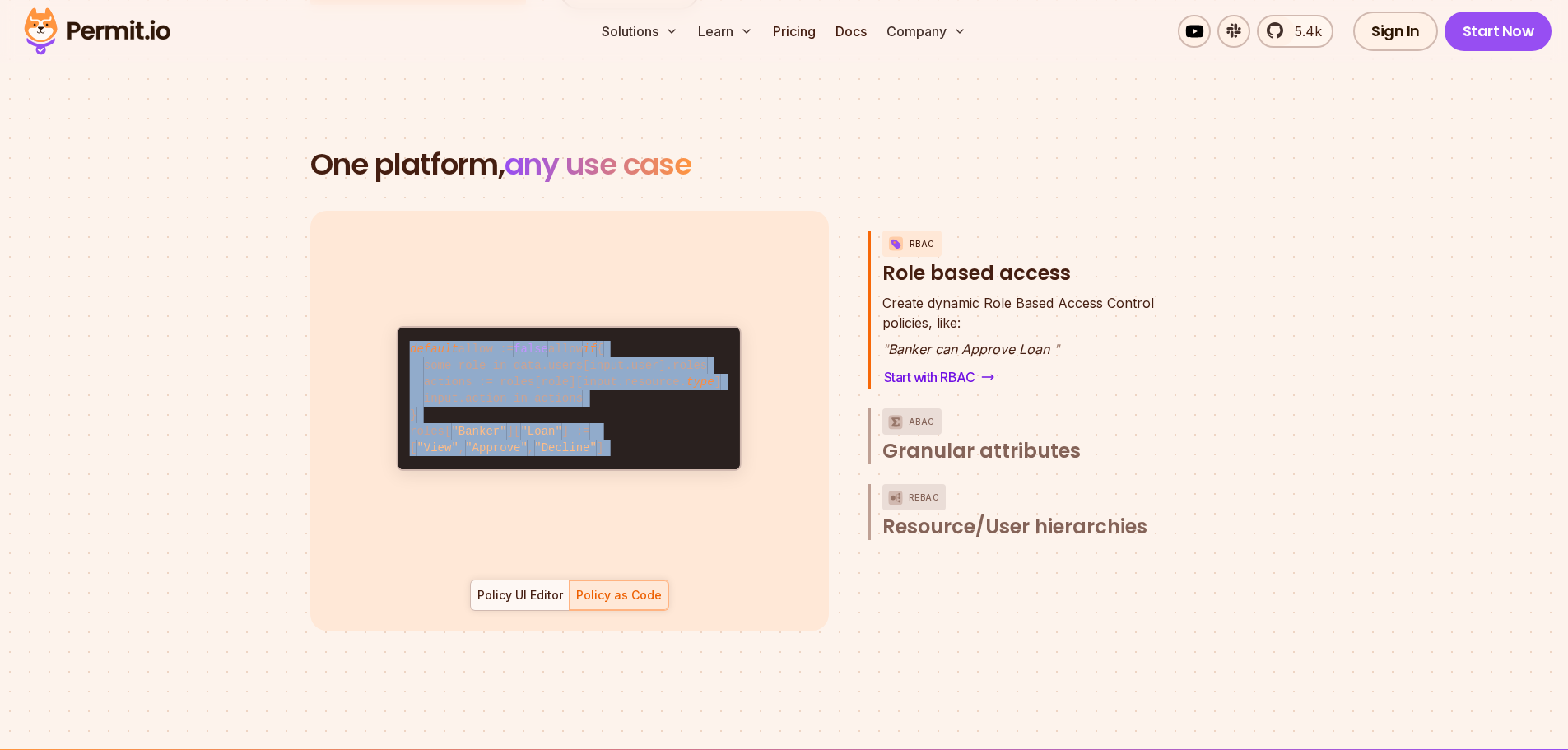
click at [545, 444] on code "default allow := false allow if { some role in data.users[input.user].roles act…" at bounding box center [569, 399] width 342 height 141
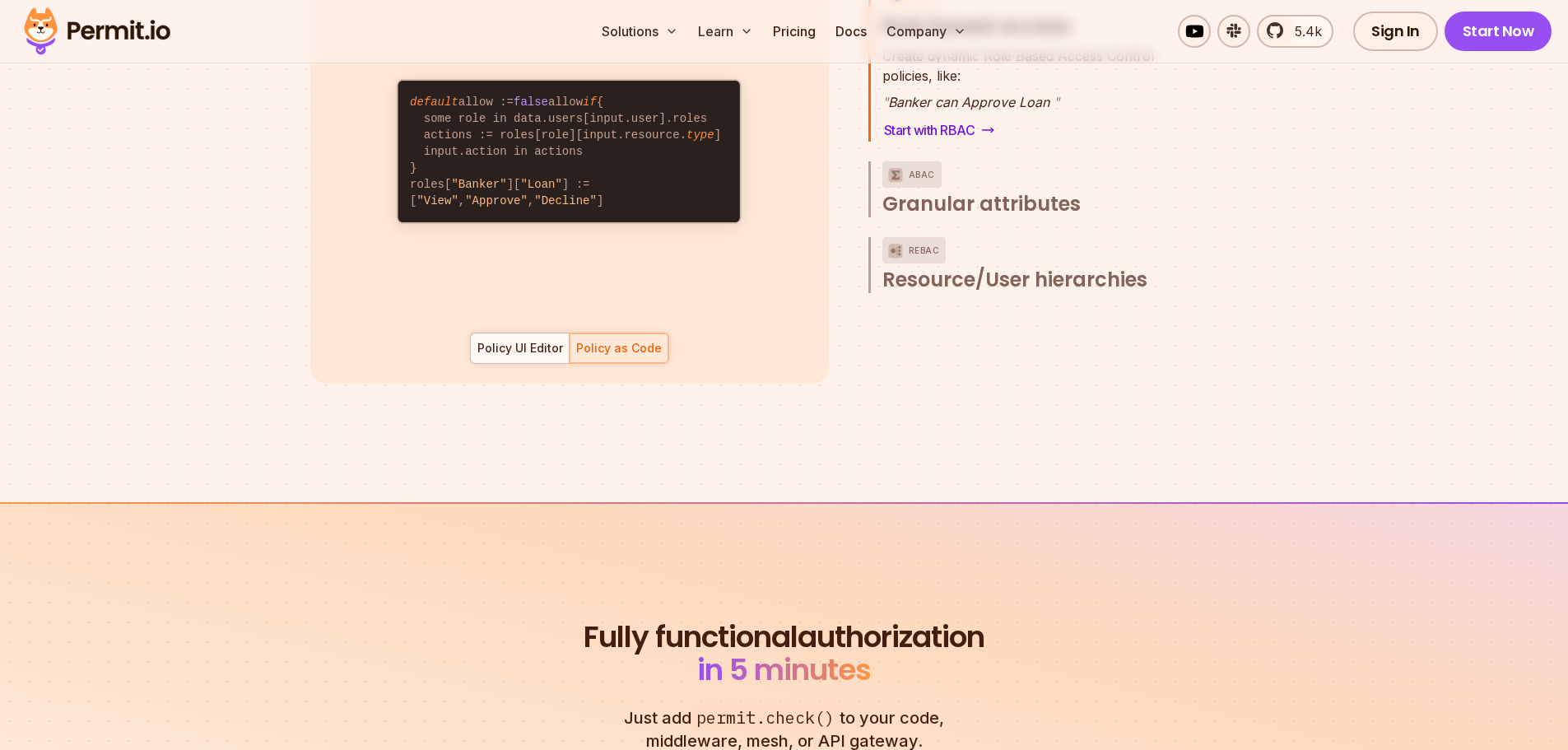
click at [524, 340] on div at bounding box center [520, 348] width 99 height 30
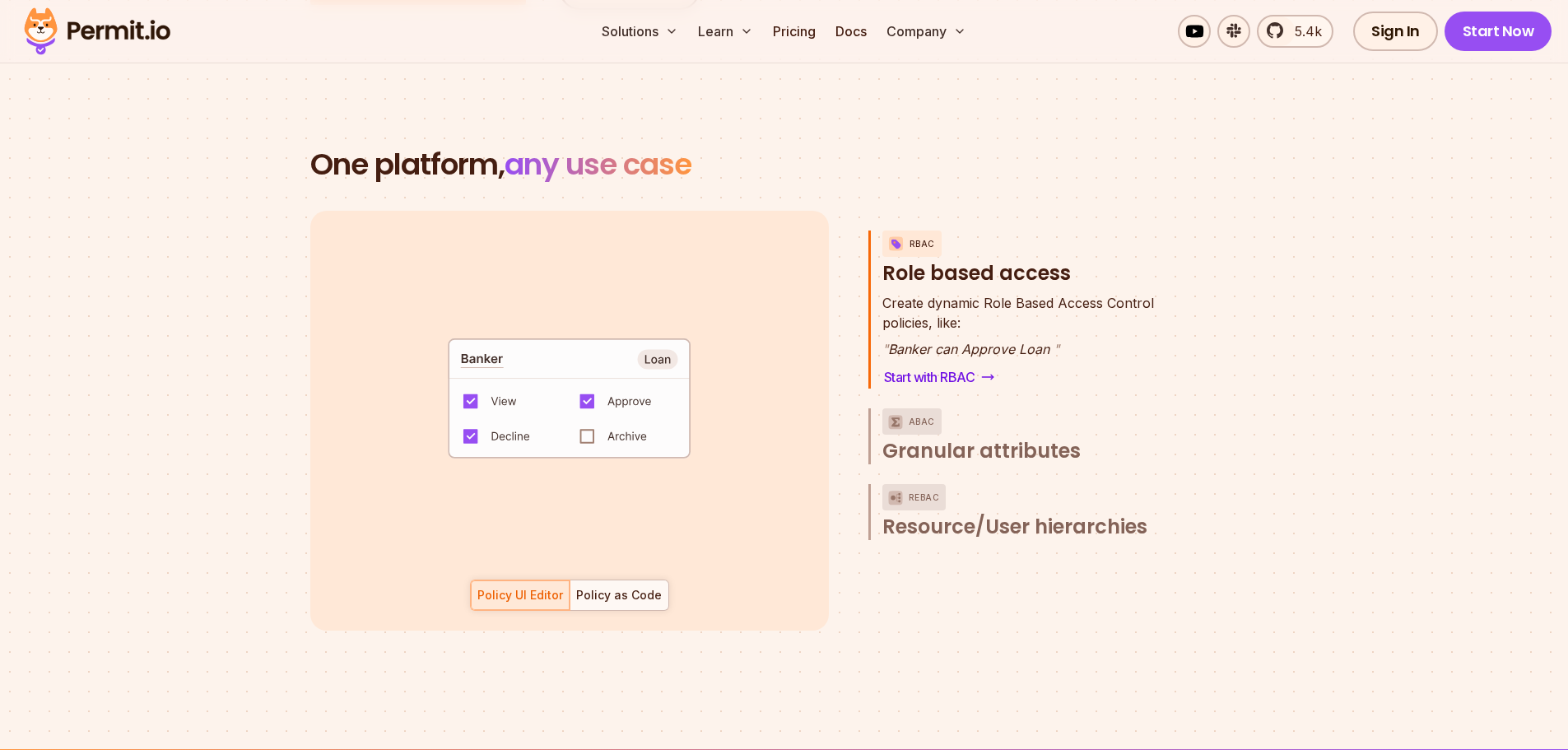
click at [588, 414] on code "default allow := false allow if { some role in data.users[input.user].roles act…" at bounding box center [569, 404] width 342 height 141
click at [588, 387] on code "default allow := false allow if { some role in data.users[input.user].roles act…" at bounding box center [569, 404] width 342 height 141
click at [469, 382] on code "default allow := false allow if { some role in data.users[input.user].roles act…" at bounding box center [569, 404] width 342 height 141
click at [465, 430] on span ""Banker"" at bounding box center [479, 436] width 55 height 13
drag, startPoint x: 600, startPoint y: 418, endPoint x: 635, endPoint y: 418, distance: 35.0
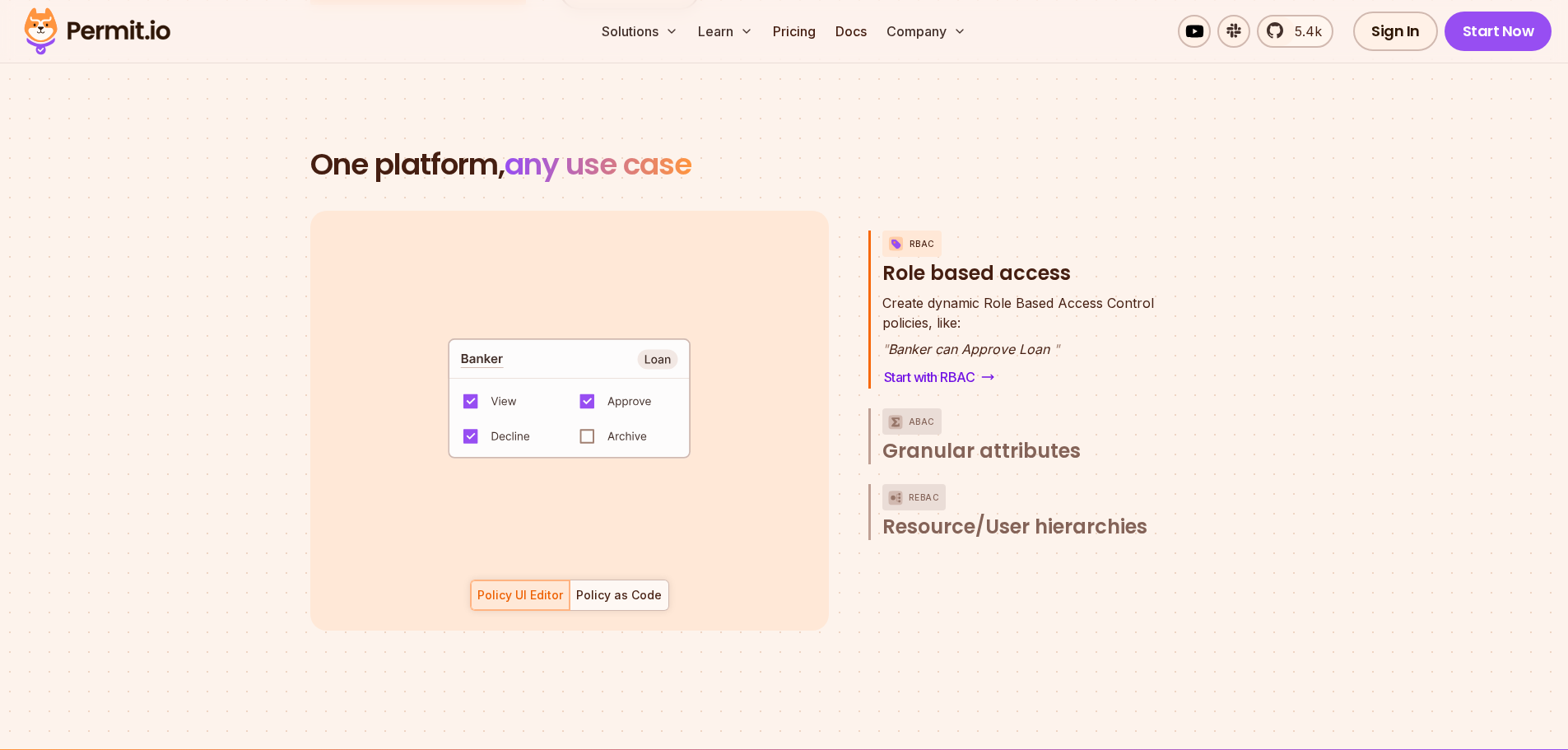
click at [635, 418] on code "default allow := false allow if { some role in data.users[input.user].roles act…" at bounding box center [569, 404] width 342 height 141
click at [596, 412] on code "default allow := false allow if { some role in data.users[input.user].roles act…" at bounding box center [569, 404] width 342 height 141
drag, startPoint x: 489, startPoint y: 379, endPoint x: 531, endPoint y: 384, distance: 42.3
click at [531, 384] on code "default allow := false allow if { some role in data.users[input.user].roles act…" at bounding box center [569, 404] width 342 height 141
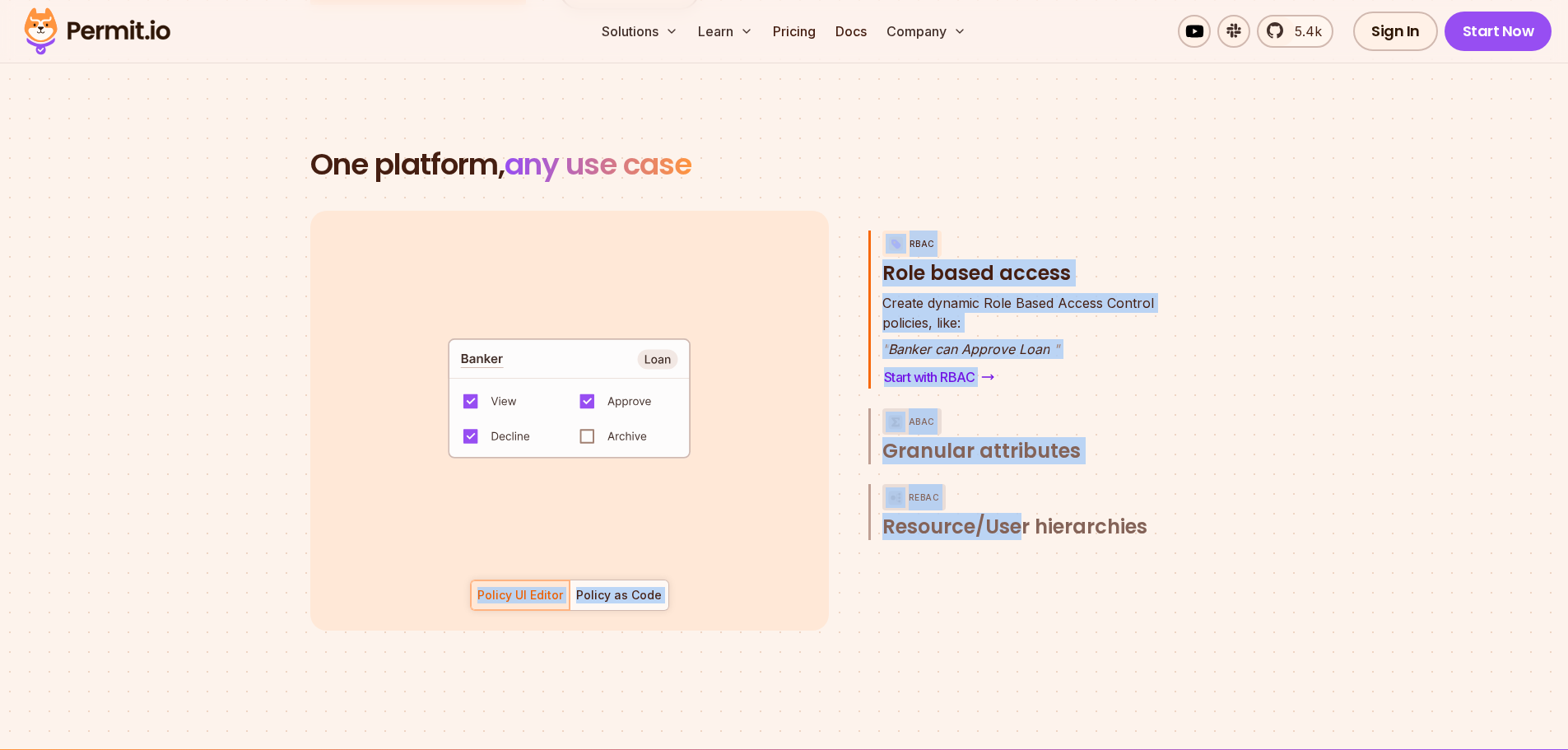
drag, startPoint x: 645, startPoint y: 340, endPoint x: 1173, endPoint y: 527, distance: 560.1
click at [1031, 508] on div "default allow := false allow if { some role in data.users[input.user].roles act…" at bounding box center [784, 420] width 948 height 420
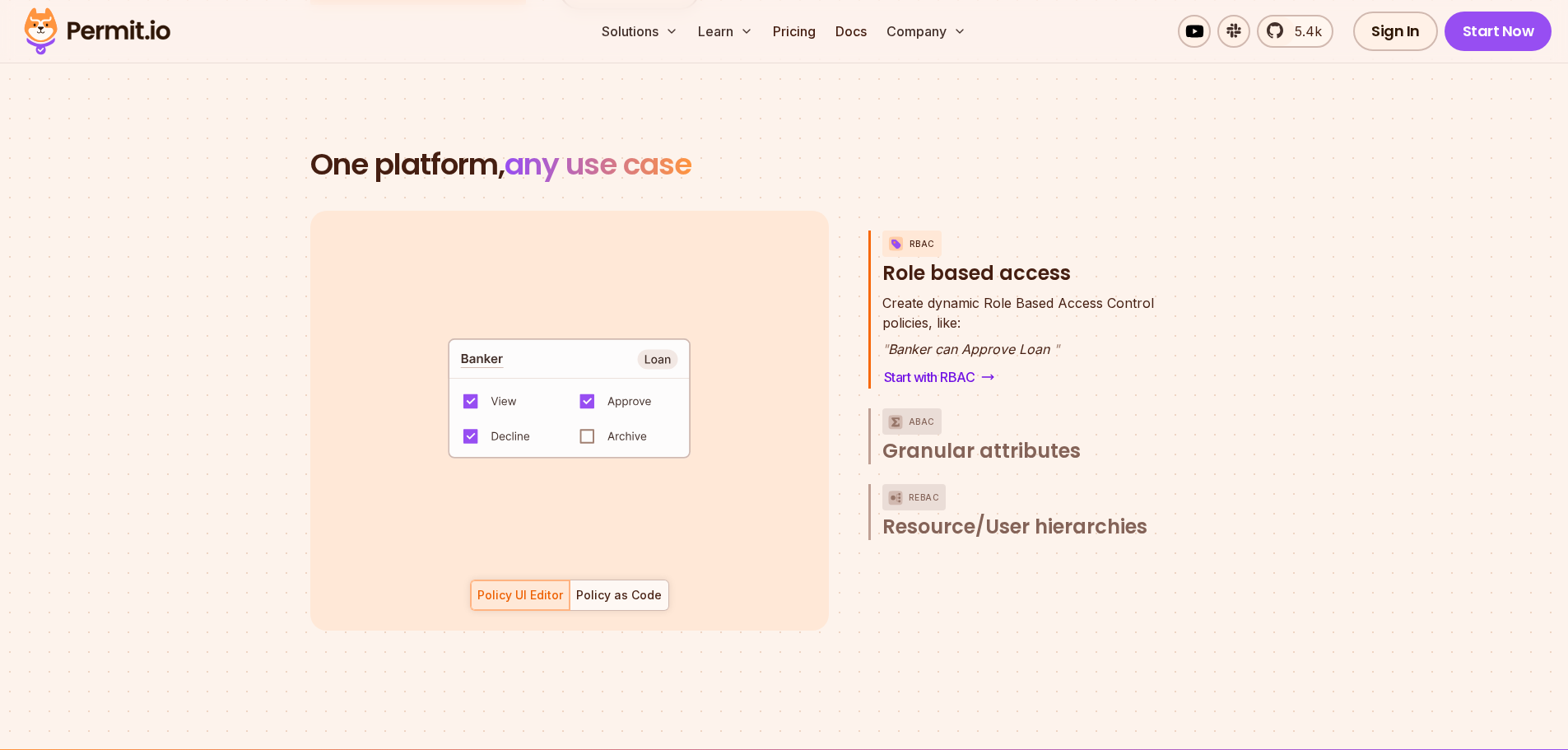
click at [1244, 530] on div "default allow := false allow if { some role in data.users[input.user].roles act…" at bounding box center [784, 420] width 948 height 420
click at [664, 580] on div at bounding box center [619, 595] width 99 height 30
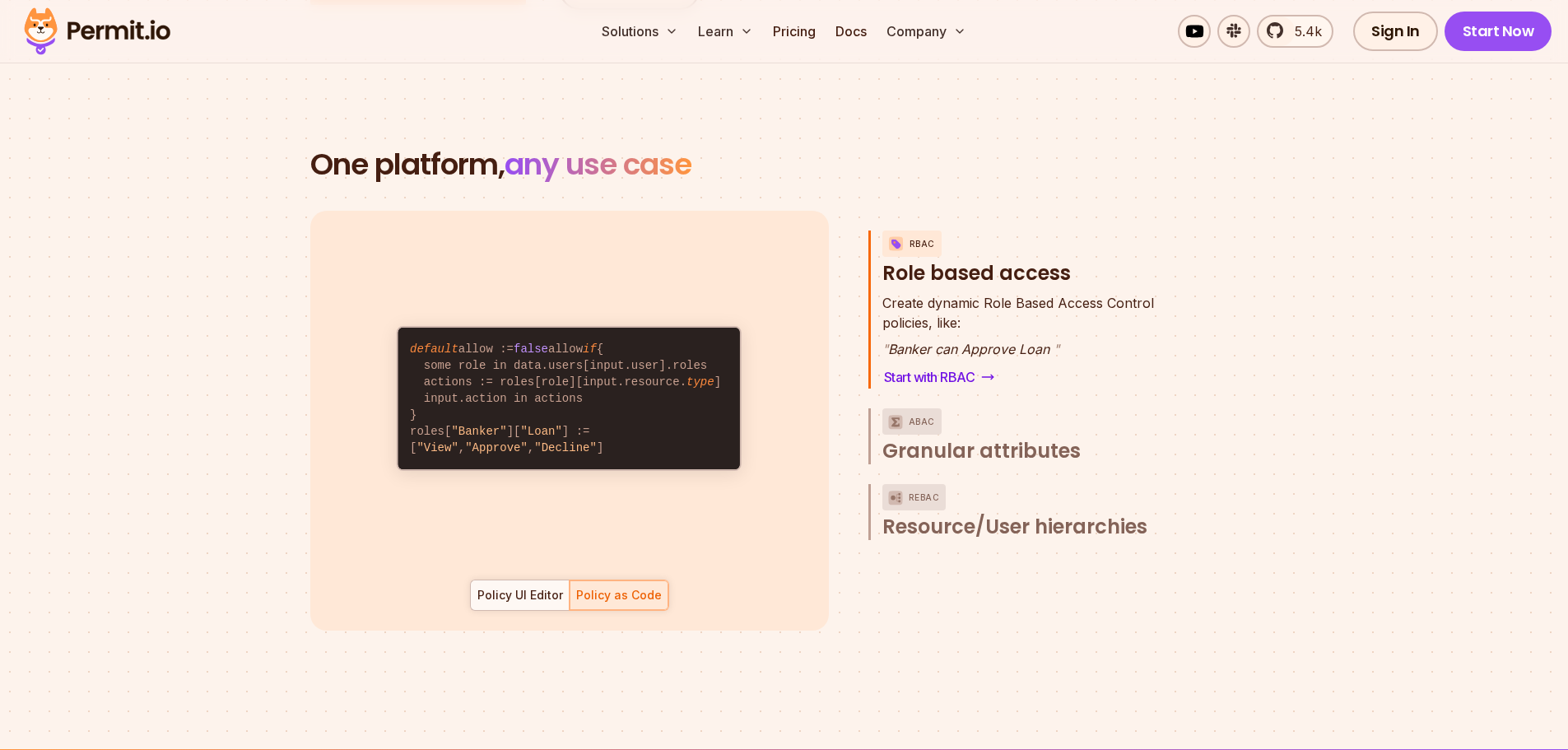
click at [544, 587] on div "Policy UI Editor" at bounding box center [520, 595] width 86 height 16
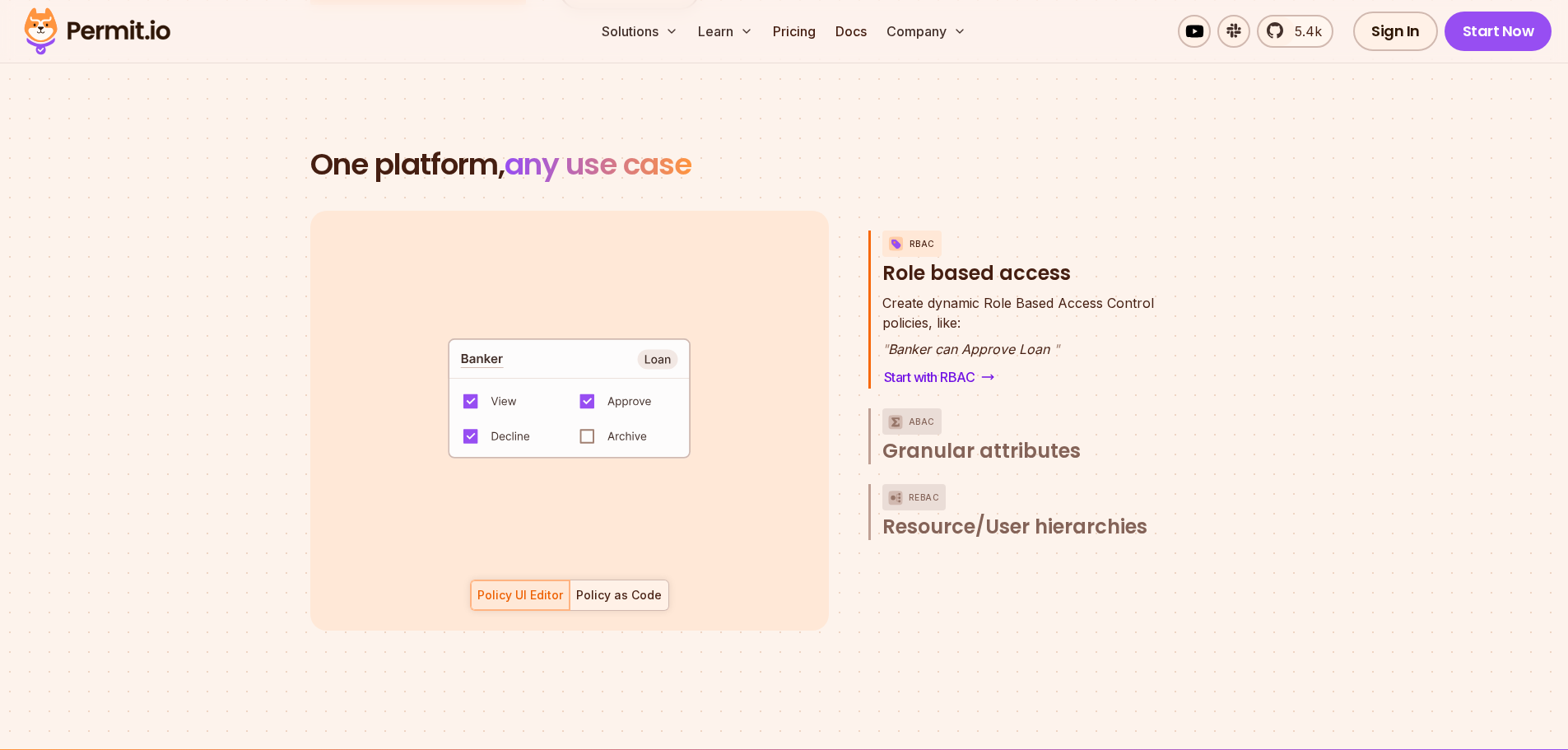
click at [641, 587] on div "Policy as Code" at bounding box center [618, 595] width 86 height 16
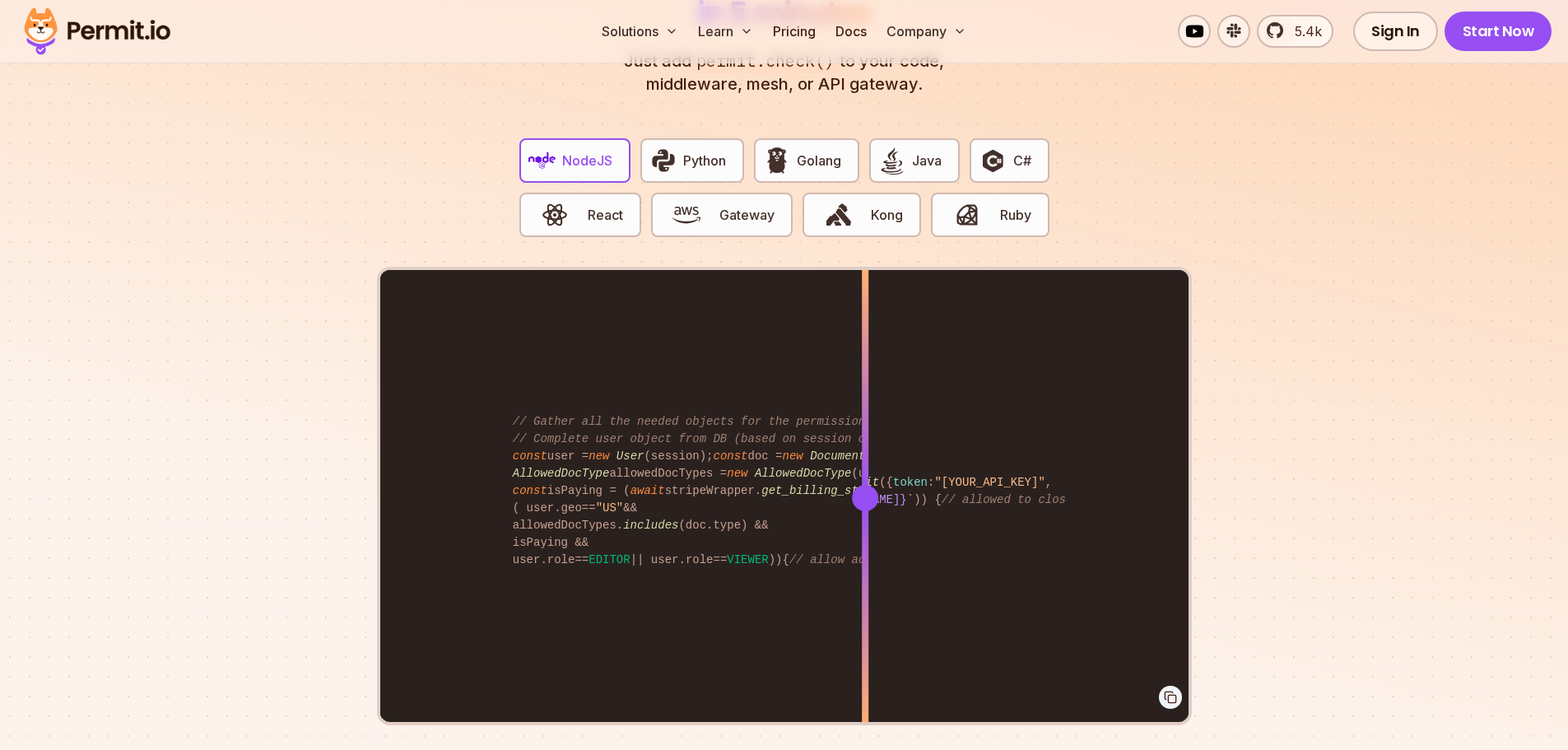
scroll to position [3212, 0]
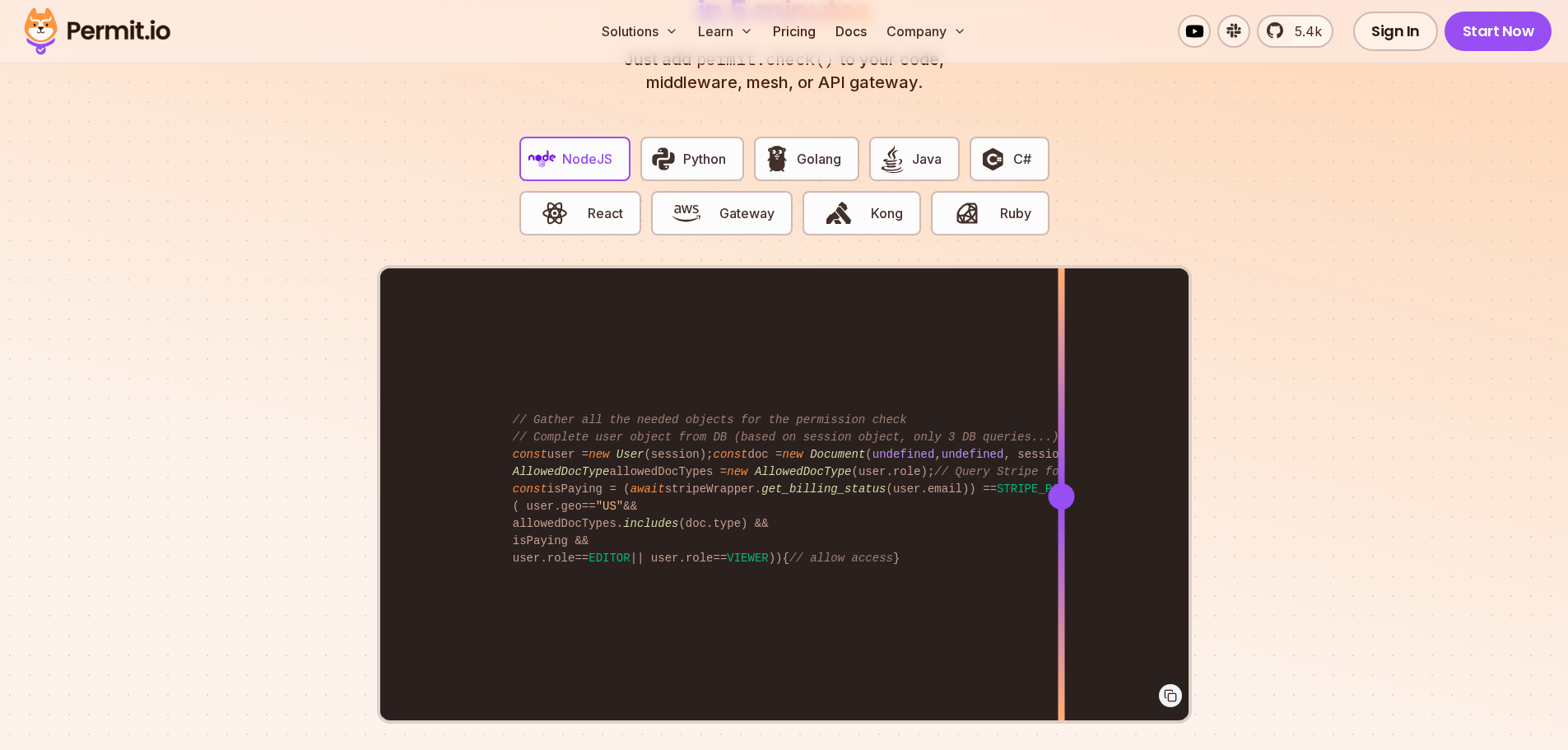
drag, startPoint x: 864, startPoint y: 471, endPoint x: 1060, endPoint y: 469, distance: 196.0
click at [1060, 483] on div at bounding box center [1060, 496] width 26 height 26
click at [979, 145] on img "button" at bounding box center [992, 159] width 28 height 28
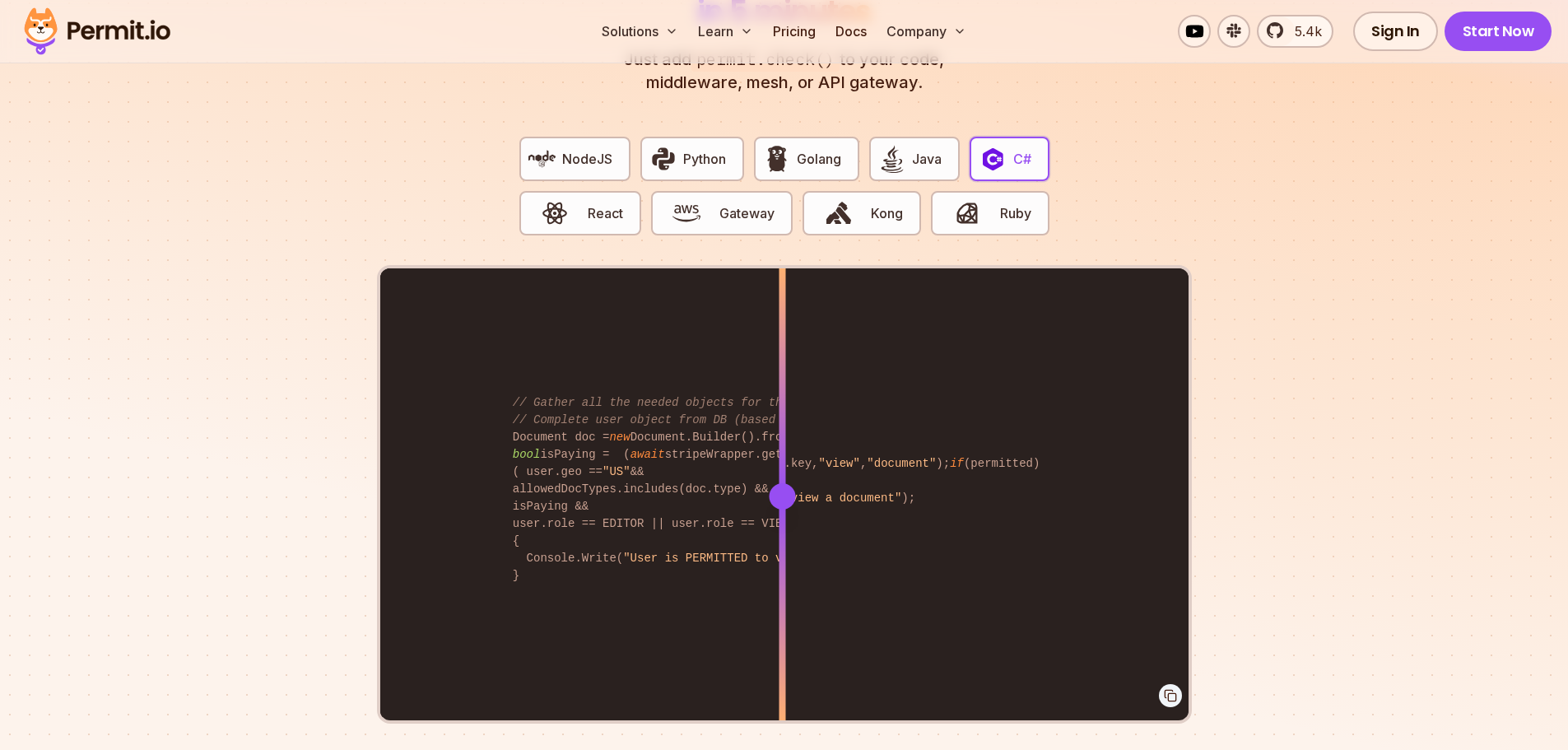
drag, startPoint x: 870, startPoint y: 478, endPoint x: 782, endPoint y: 458, distance: 90.2
click at [782, 458] on div at bounding box center [782, 495] width 7 height 454
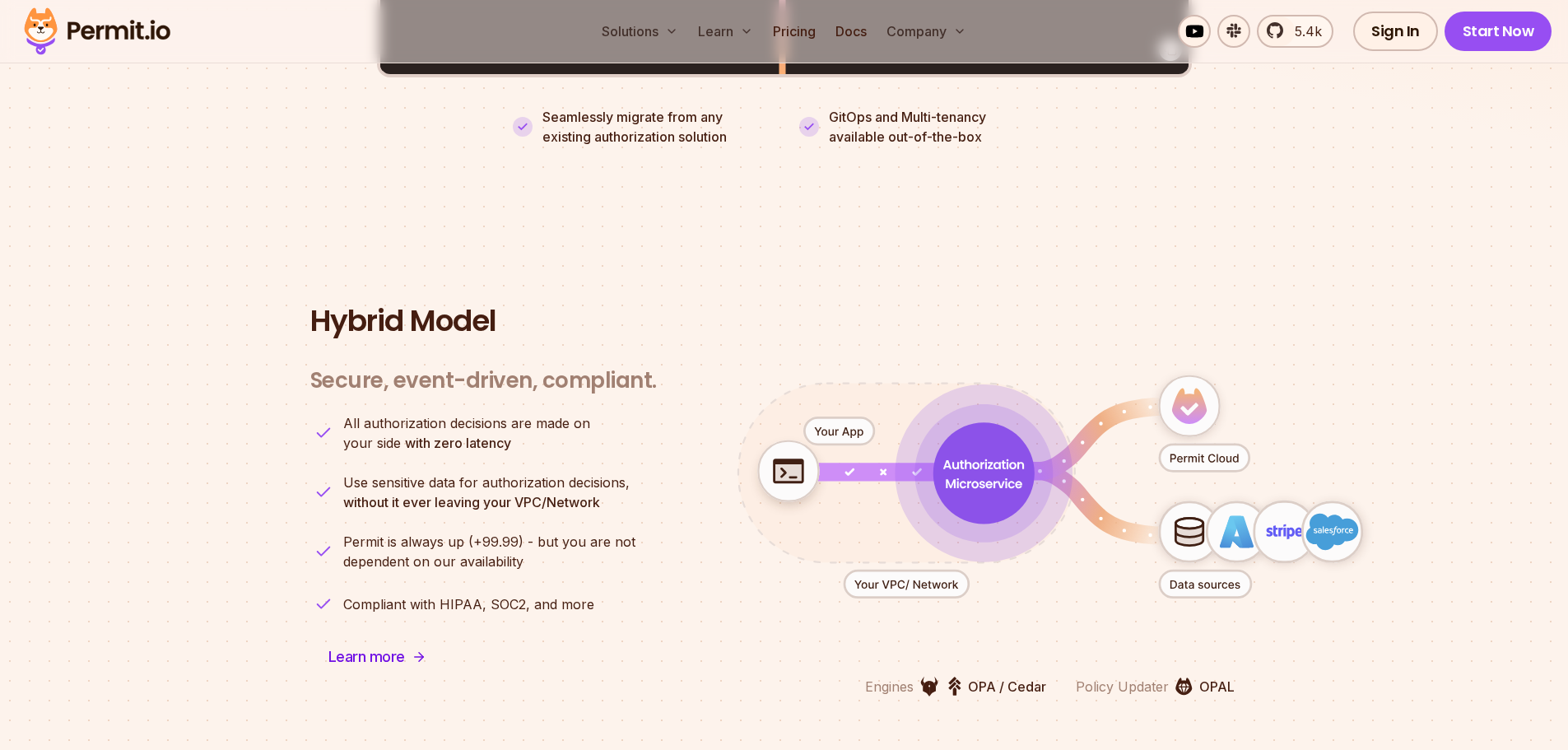
scroll to position [3871, 0]
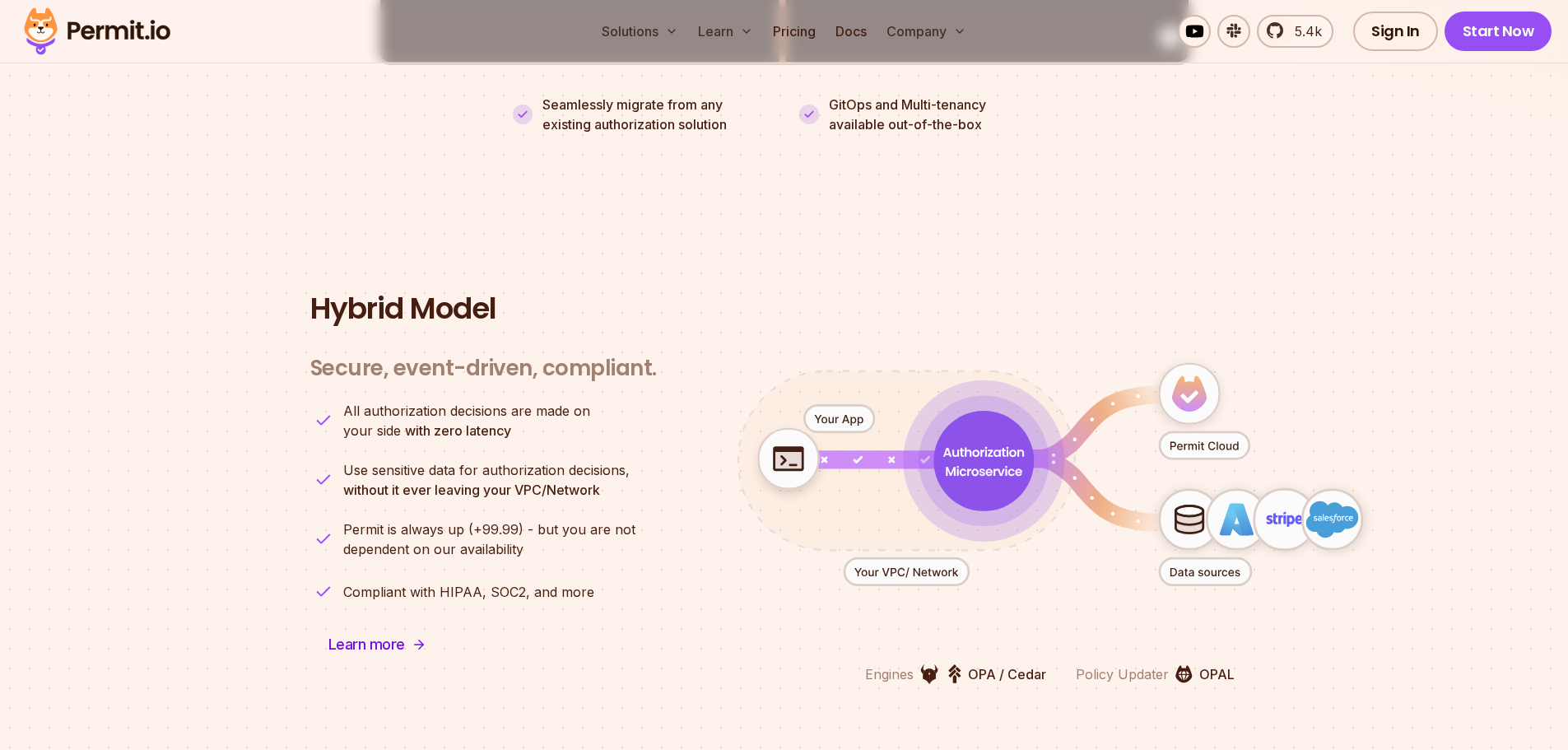
click at [686, 332] on icon "animation" at bounding box center [1050, 475] width 727 height 319
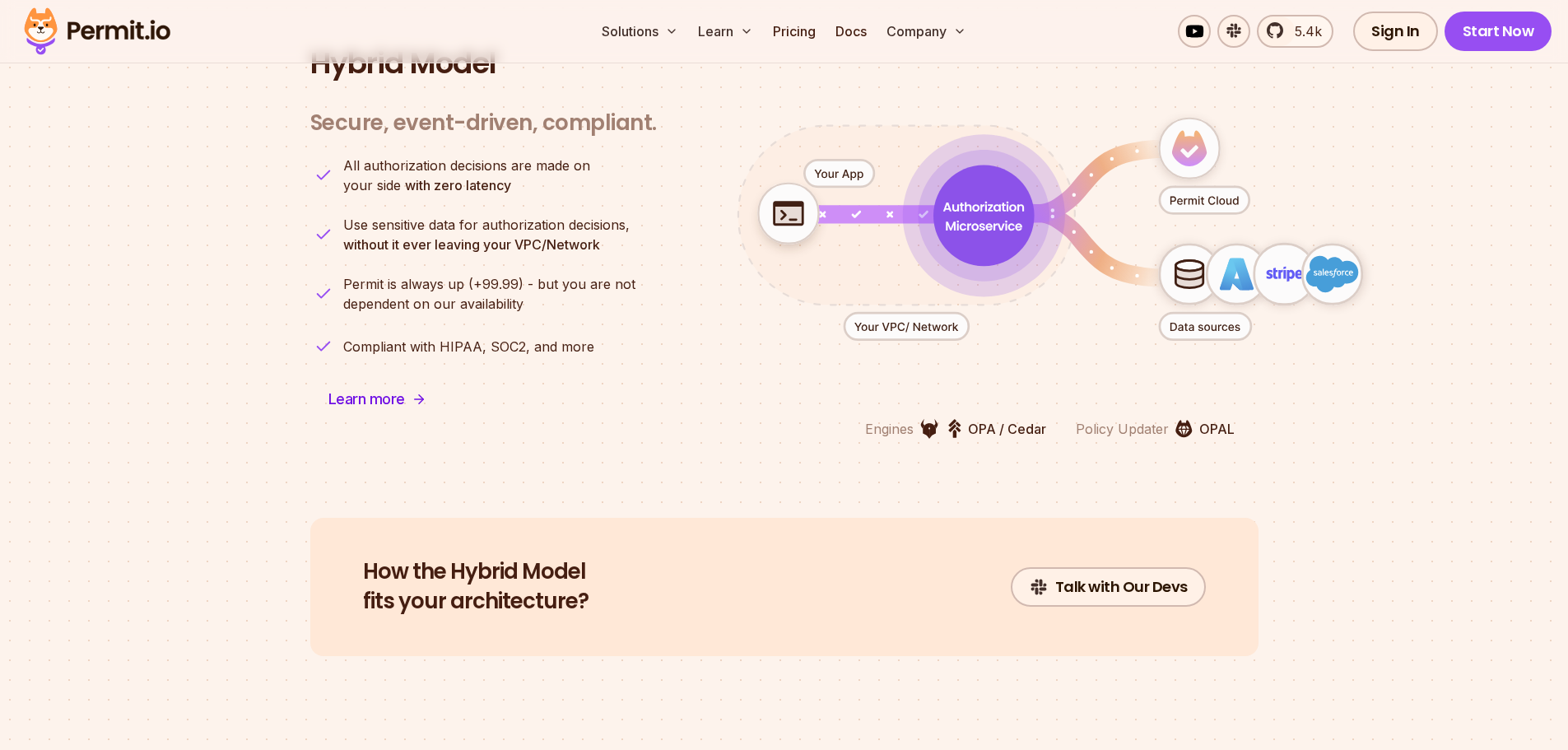
scroll to position [4118, 0]
click at [1209, 311] on icon "animation" at bounding box center [1204, 325] width 91 height 27
click at [1209, 257] on icon "animation" at bounding box center [1237, 273] width 60 height 60
click at [795, 207] on icon "animation" at bounding box center [788, 212] width 60 height 61
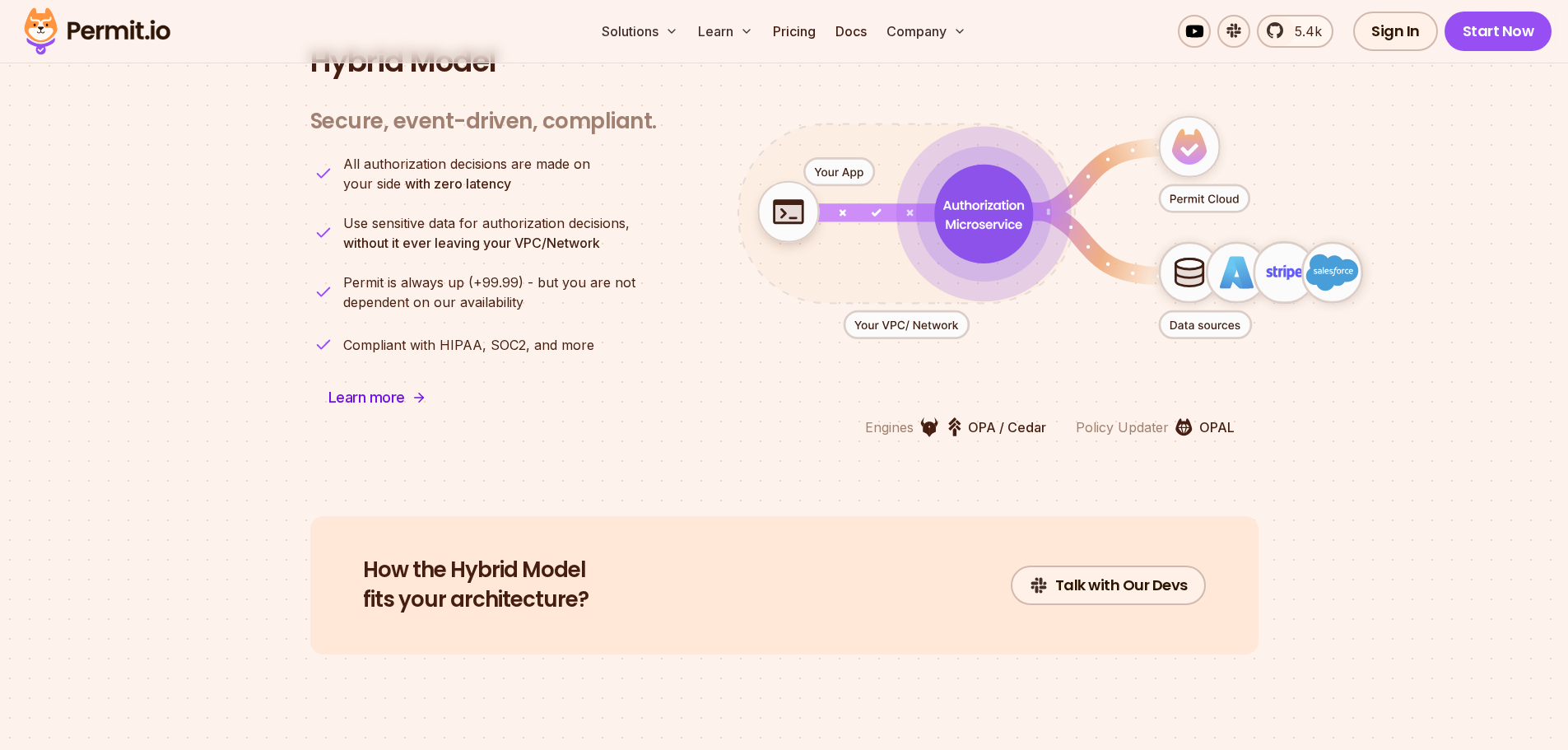
click at [795, 207] on icon "animation" at bounding box center [788, 212] width 60 height 61
click at [794, 207] on icon "animation" at bounding box center [788, 212] width 60 height 61
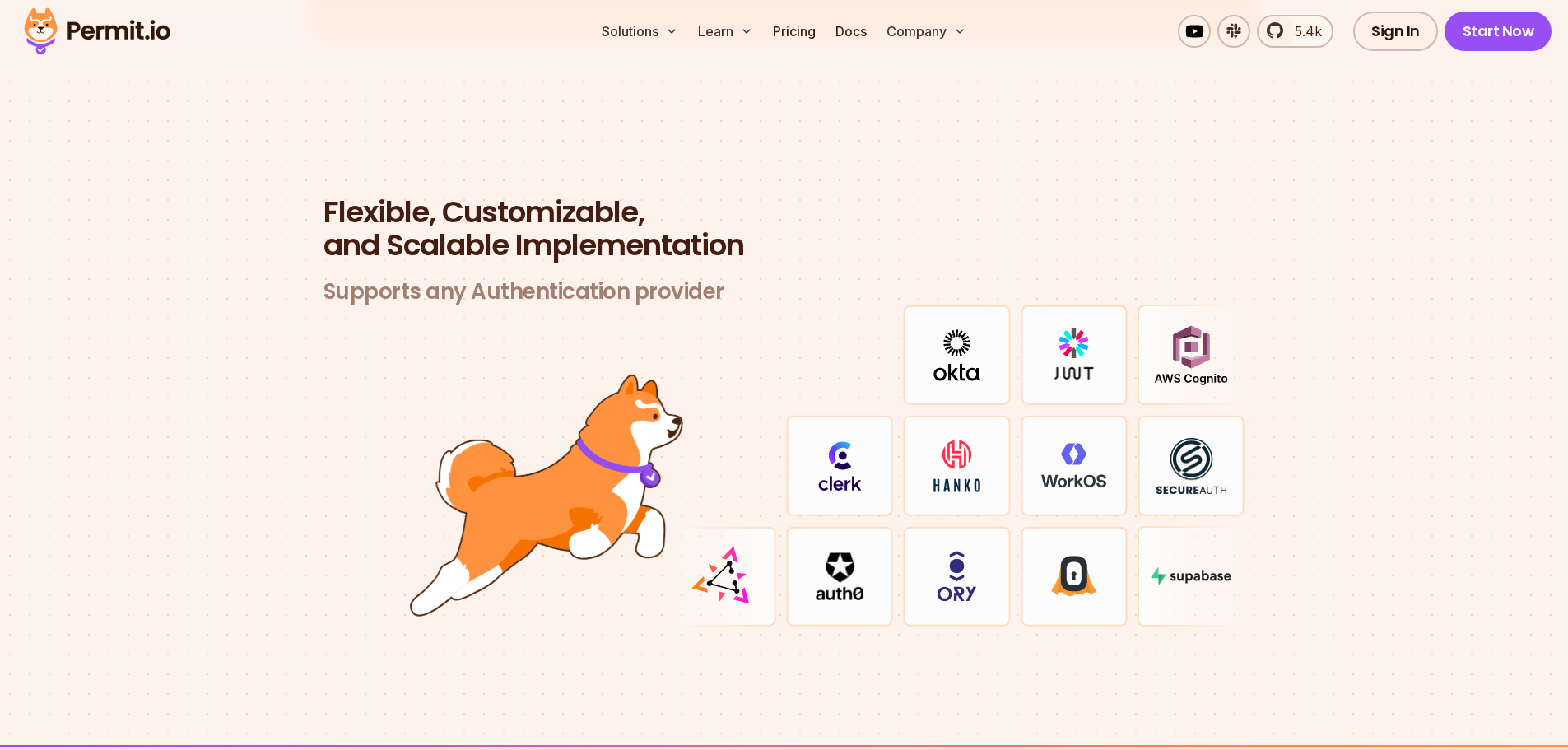
scroll to position [4777, 0]
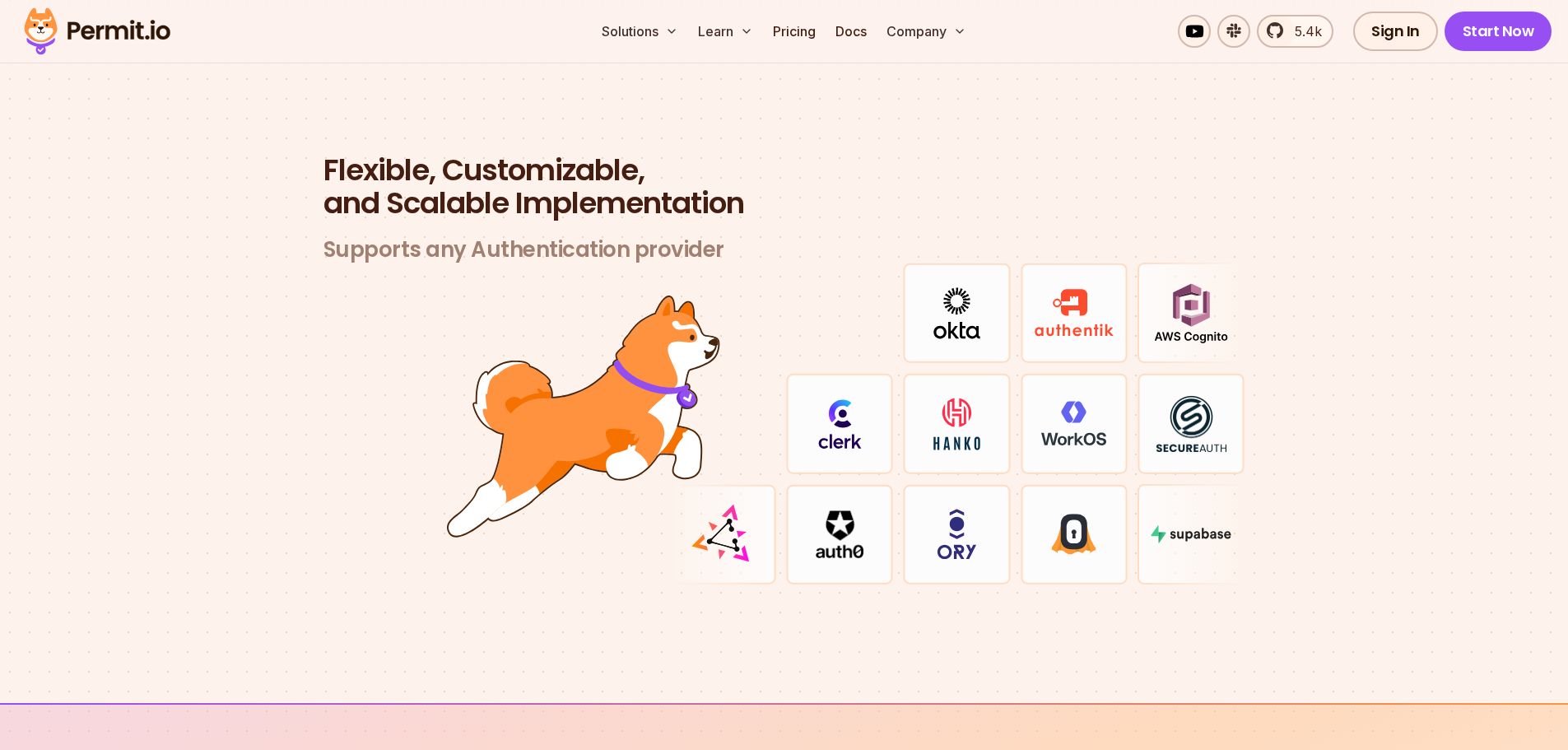
click at [1163, 305] on img at bounding box center [1192, 313] width 75 height 61
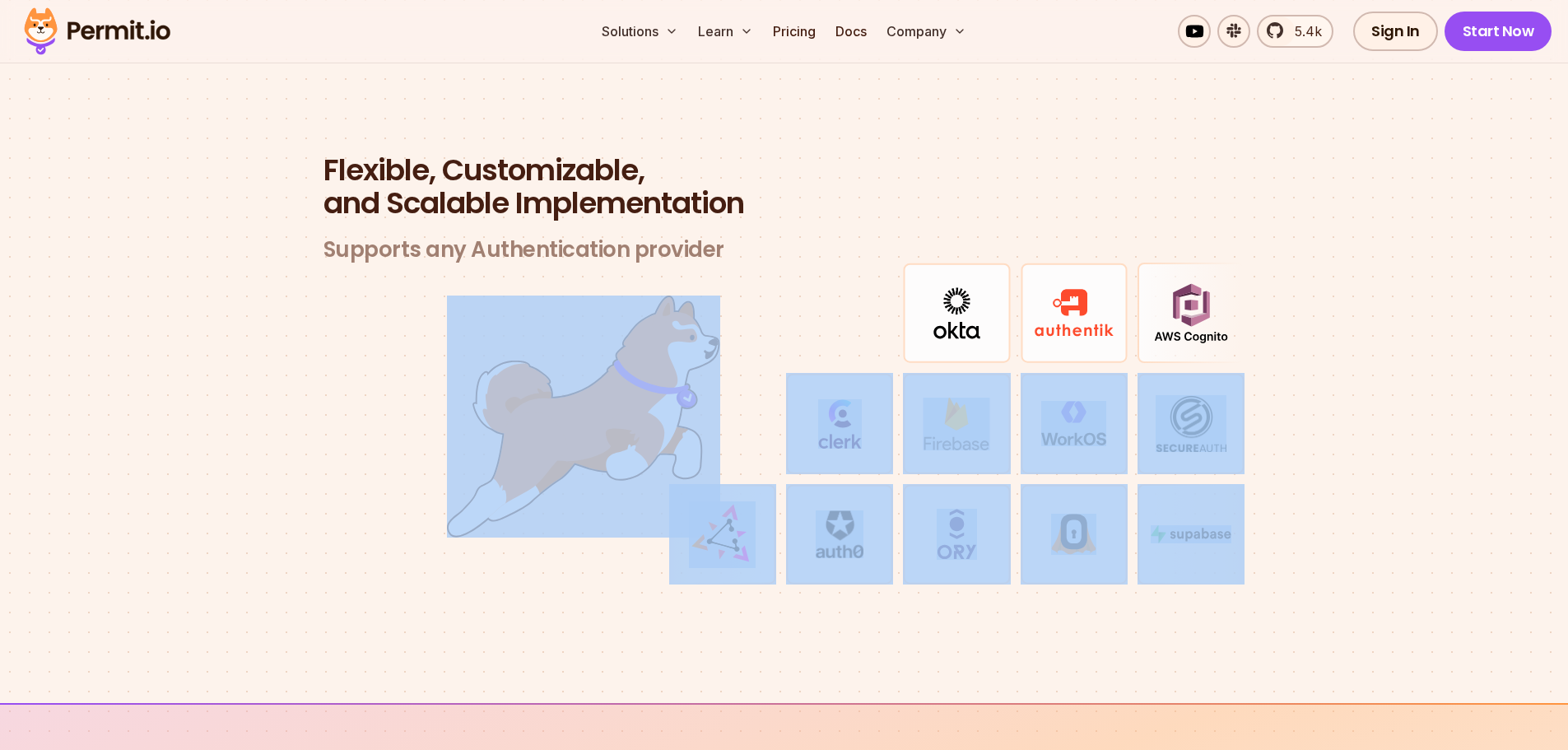
drag, startPoint x: 817, startPoint y: 402, endPoint x: 605, endPoint y: 324, distance: 225.9
click at [669, 324] on div at bounding box center [957, 424] width 576 height 322
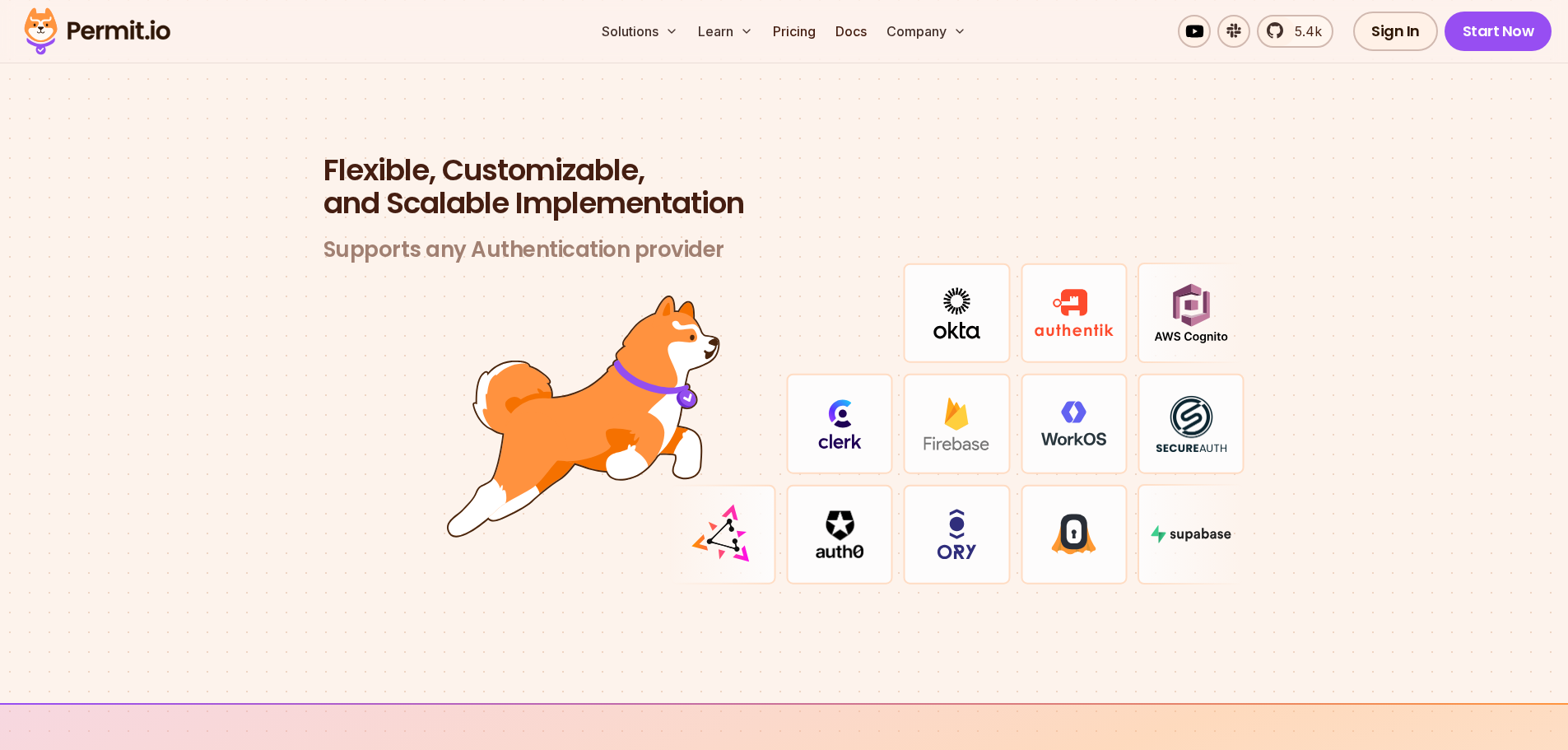
click at [816, 323] on div at bounding box center [840, 313] width 107 height 101
drag, startPoint x: 1150, startPoint y: 284, endPoint x: 1247, endPoint y: 140, distance: 173.6
click at [1247, 154] on div "Flexible, Customizable, and Scalable Implementation Supports any Authentication…" at bounding box center [784, 370] width 948 height 431
click at [1186, 283] on img at bounding box center [1192, 313] width 75 height 61
click at [1226, 414] on img at bounding box center [1191, 434] width 71 height 58
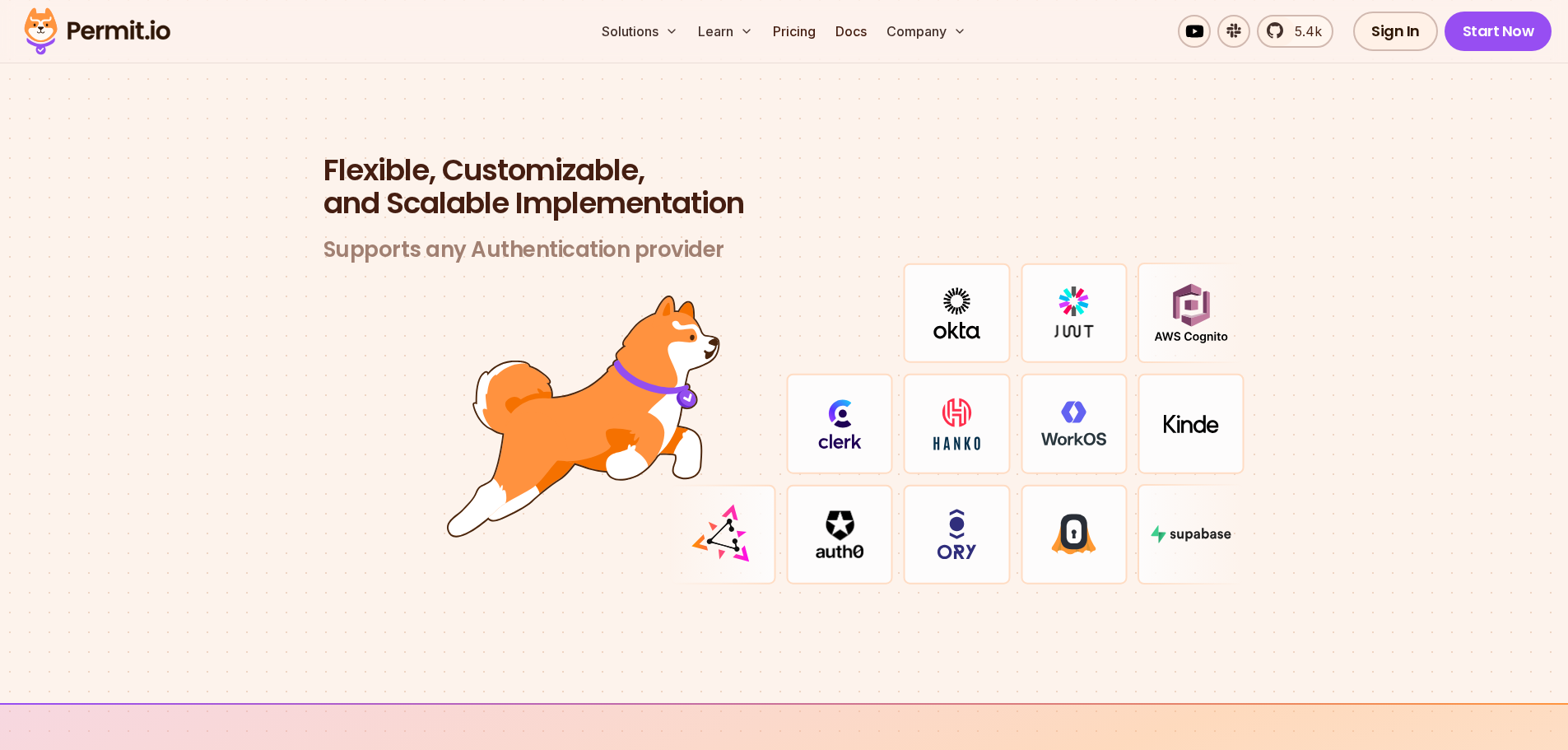
click at [675, 378] on img at bounding box center [583, 417] width 273 height 242
click at [774, 284] on div at bounding box center [723, 313] width 107 height 101
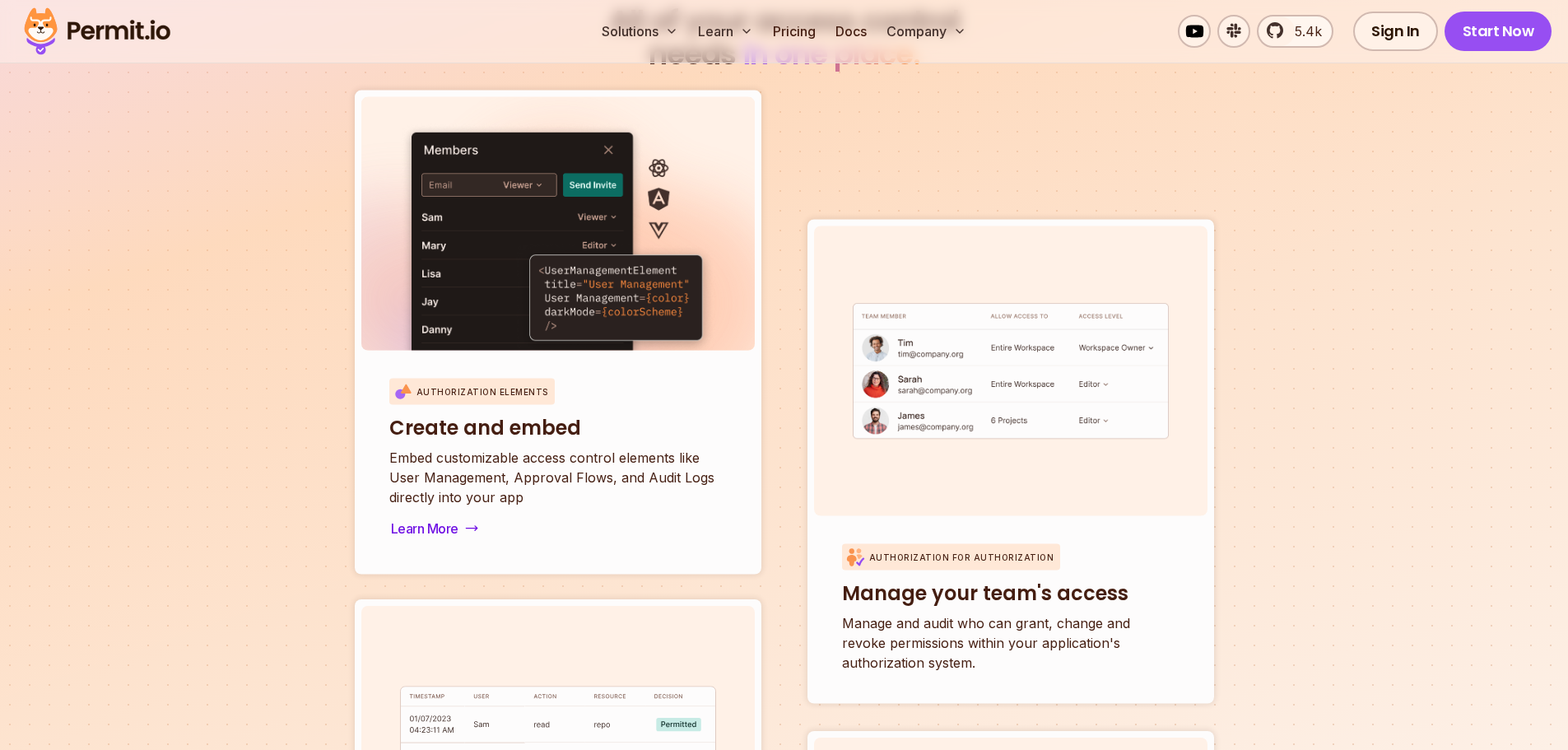
scroll to position [5600, 0]
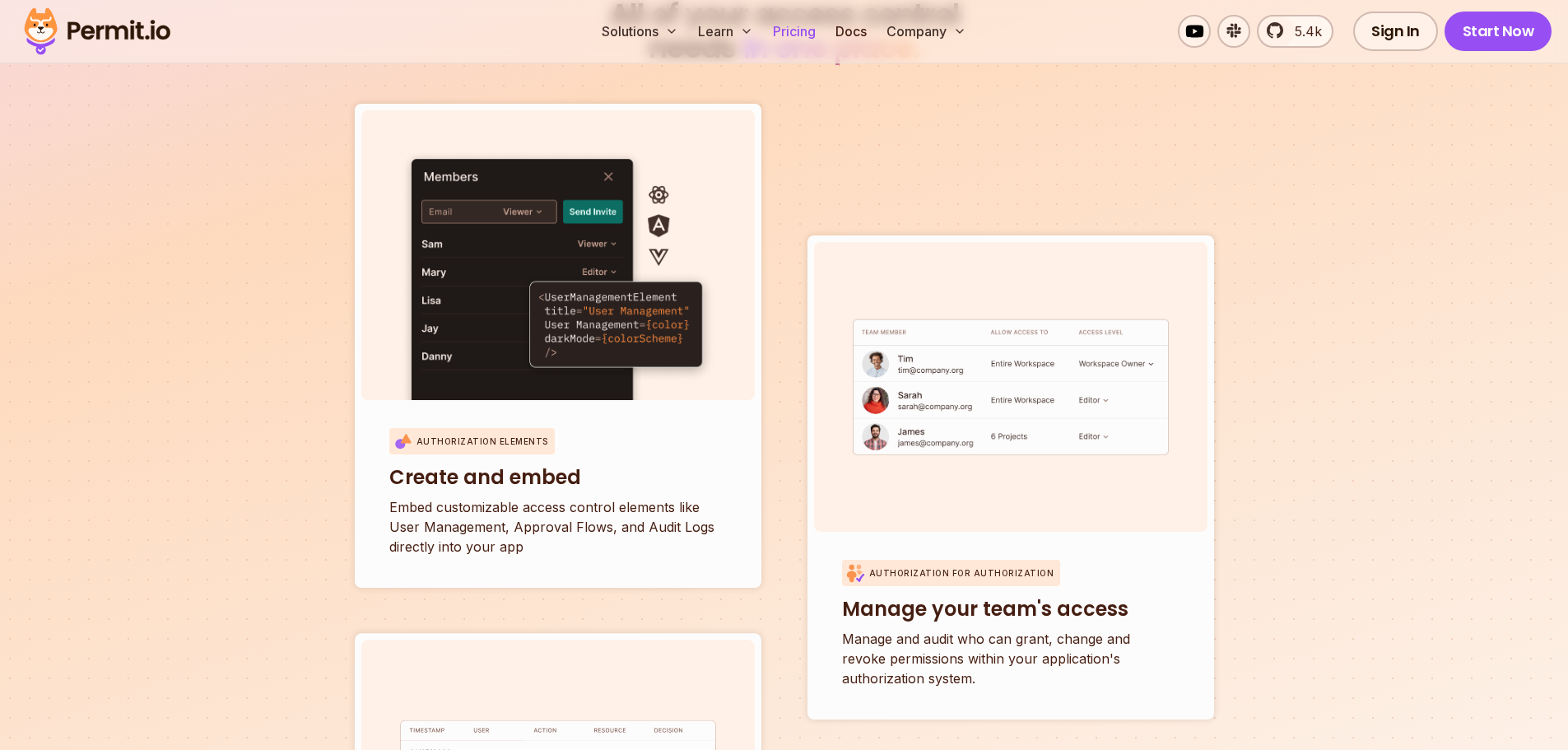
click at [795, 32] on link "Pricing" at bounding box center [795, 31] width 56 height 33
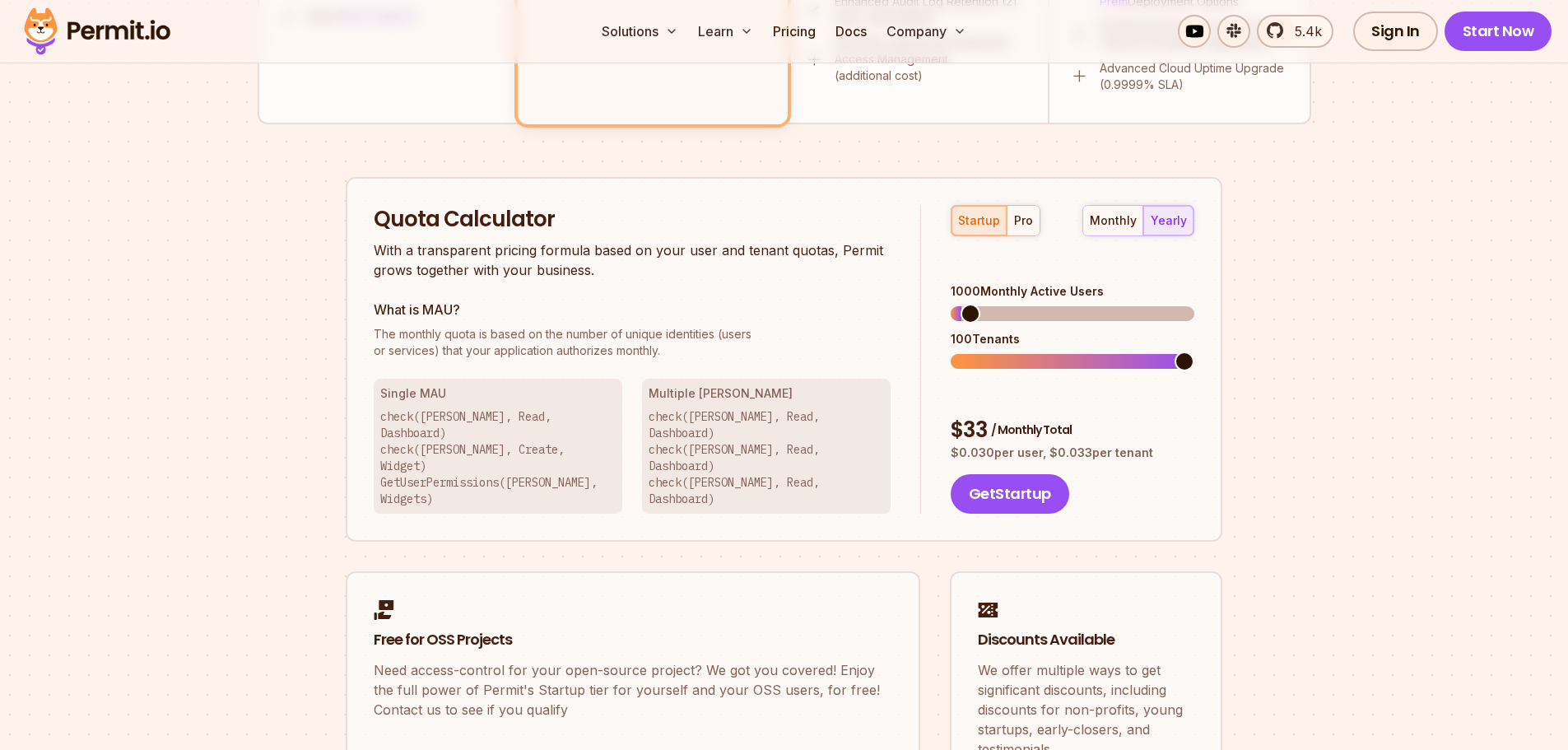
scroll to position [989, 0]
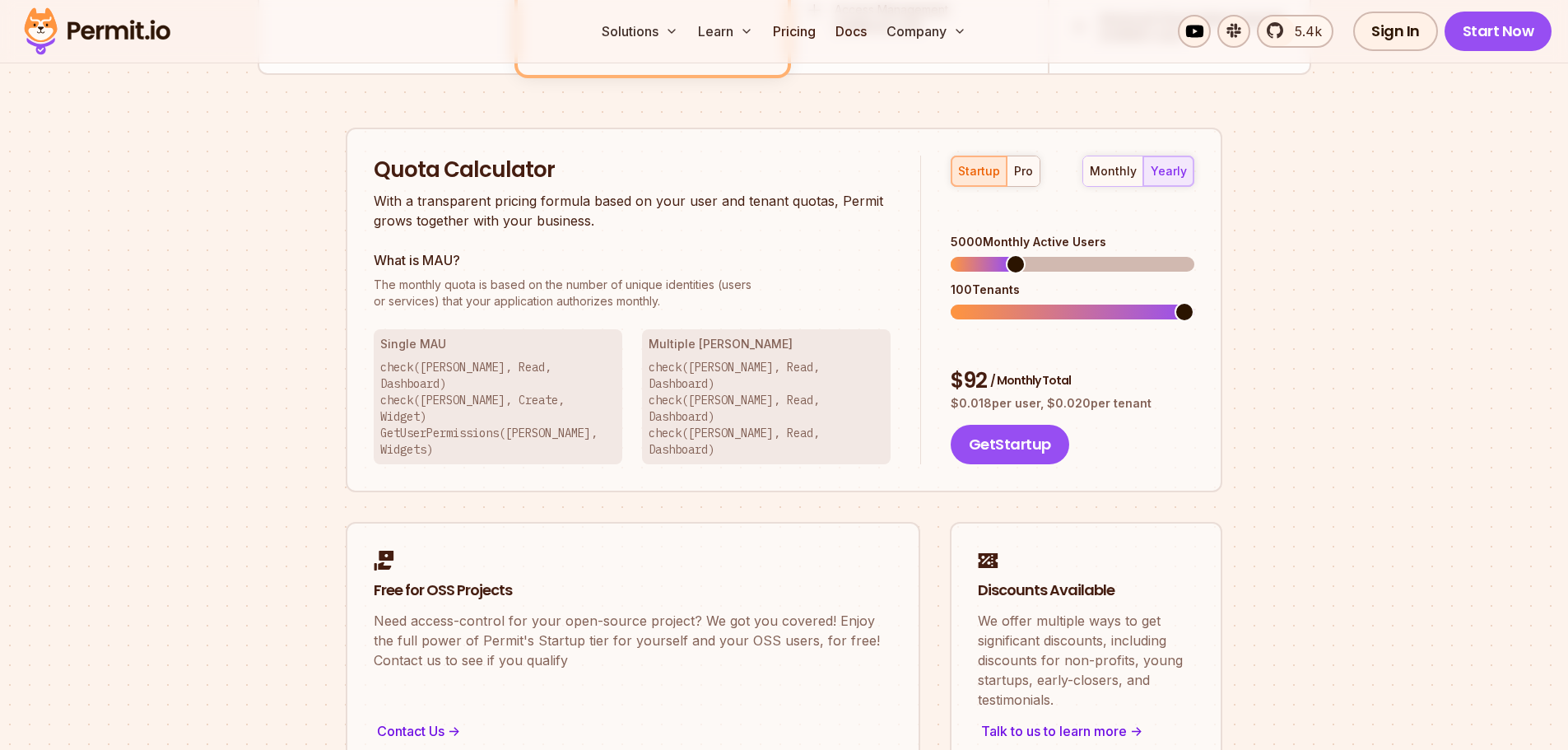
click at [1011, 261] on span at bounding box center [1015, 264] width 20 height 20
click at [1007, 303] on span at bounding box center [1009, 312] width 20 height 20
click at [986, 255] on span at bounding box center [992, 264] width 20 height 20
click at [985, 303] on span at bounding box center [985, 312] width 20 height 20
click at [1065, 303] on span at bounding box center [1060, 312] width 20 height 20
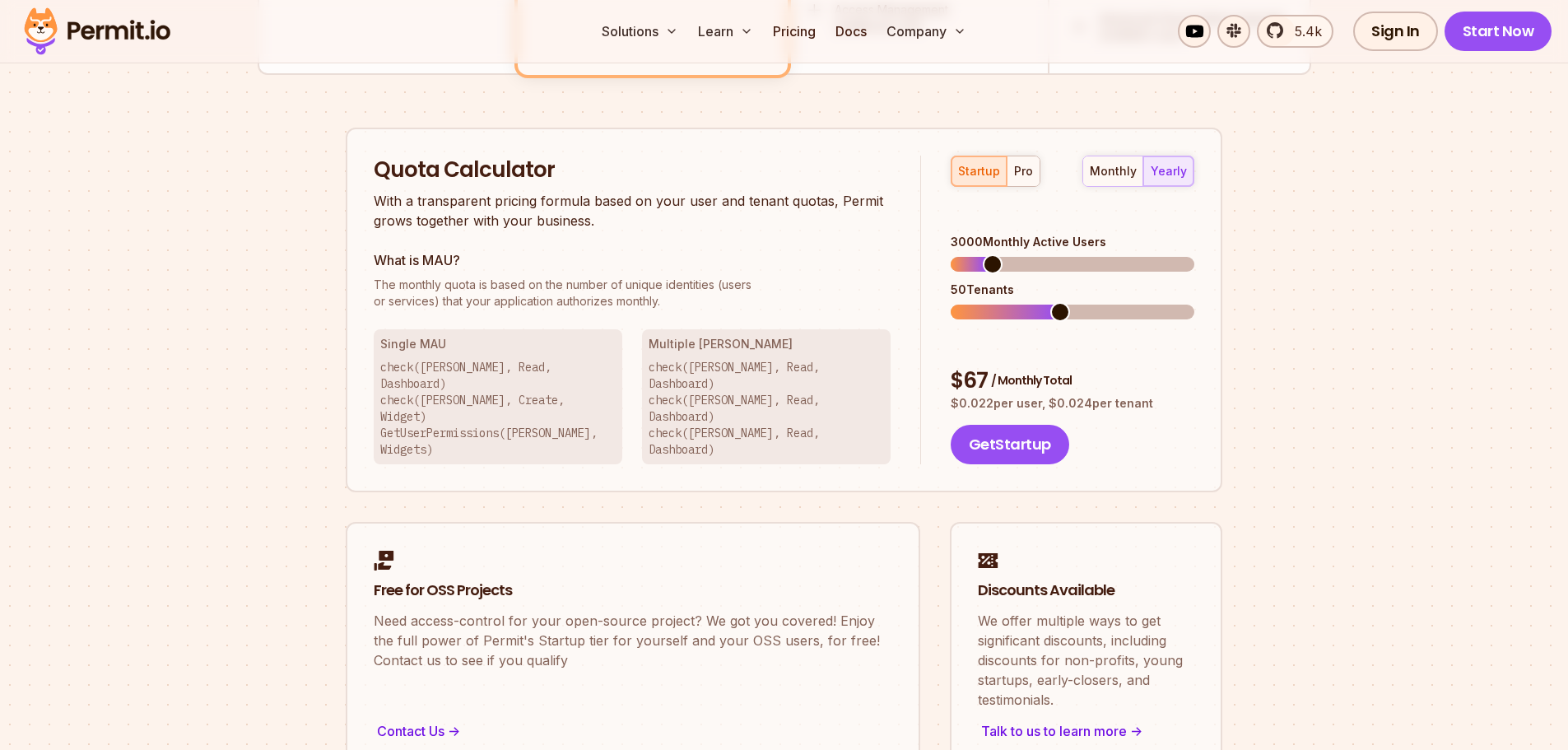
click at [1005, 305] on span at bounding box center [978, 312] width 55 height 14
click at [1001, 303] on span at bounding box center [1009, 312] width 20 height 20
click at [1152, 299] on div "startup pro monthly yearly 3000 Monthly Active Users 30 Tenants $ 67 / Monthly …" at bounding box center [1057, 310] width 273 height 309
click at [1134, 305] on span at bounding box center [1072, 312] width 244 height 14
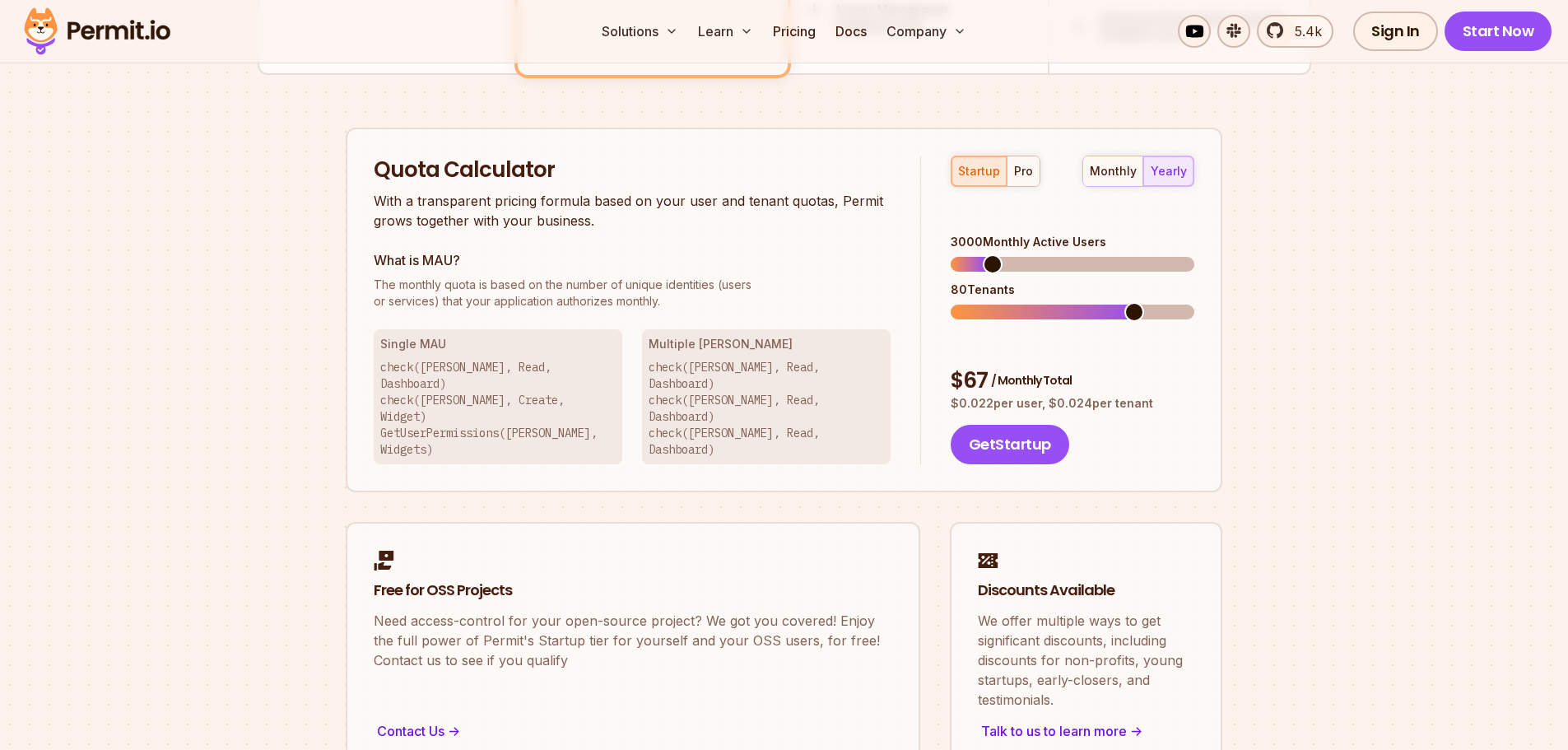
click at [1042, 305] on span at bounding box center [1045, 312] width 190 height 14
click at [1127, 305] on span at bounding box center [1072, 312] width 244 height 14
click at [1090, 305] on span at bounding box center [1045, 312] width 190 height 14
click at [1075, 303] on span at bounding box center [1084, 312] width 20 height 20
click at [1070, 303] on span at bounding box center [1060, 312] width 20 height 20
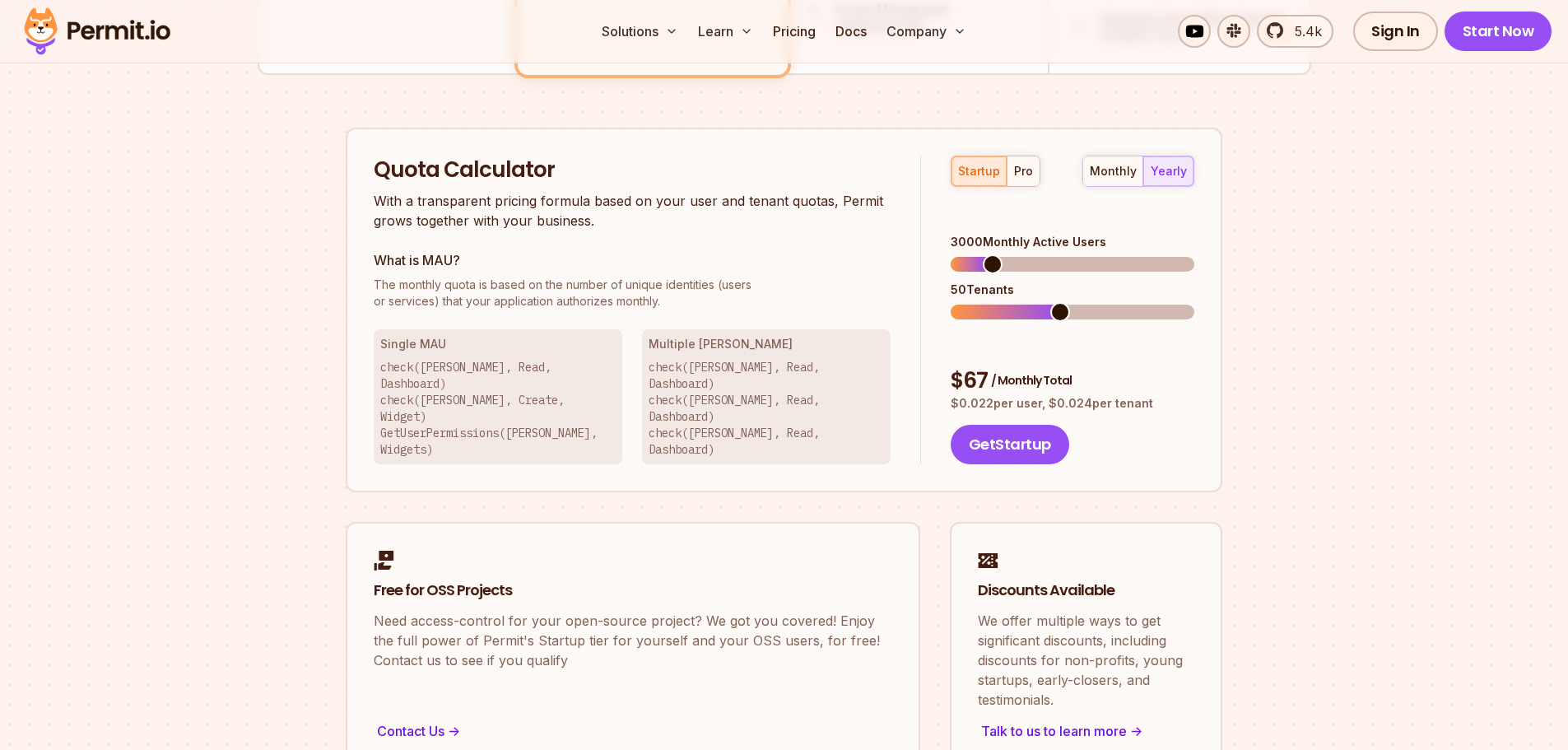
click at [1022, 177] on div "pro" at bounding box center [1024, 170] width 19 height 16
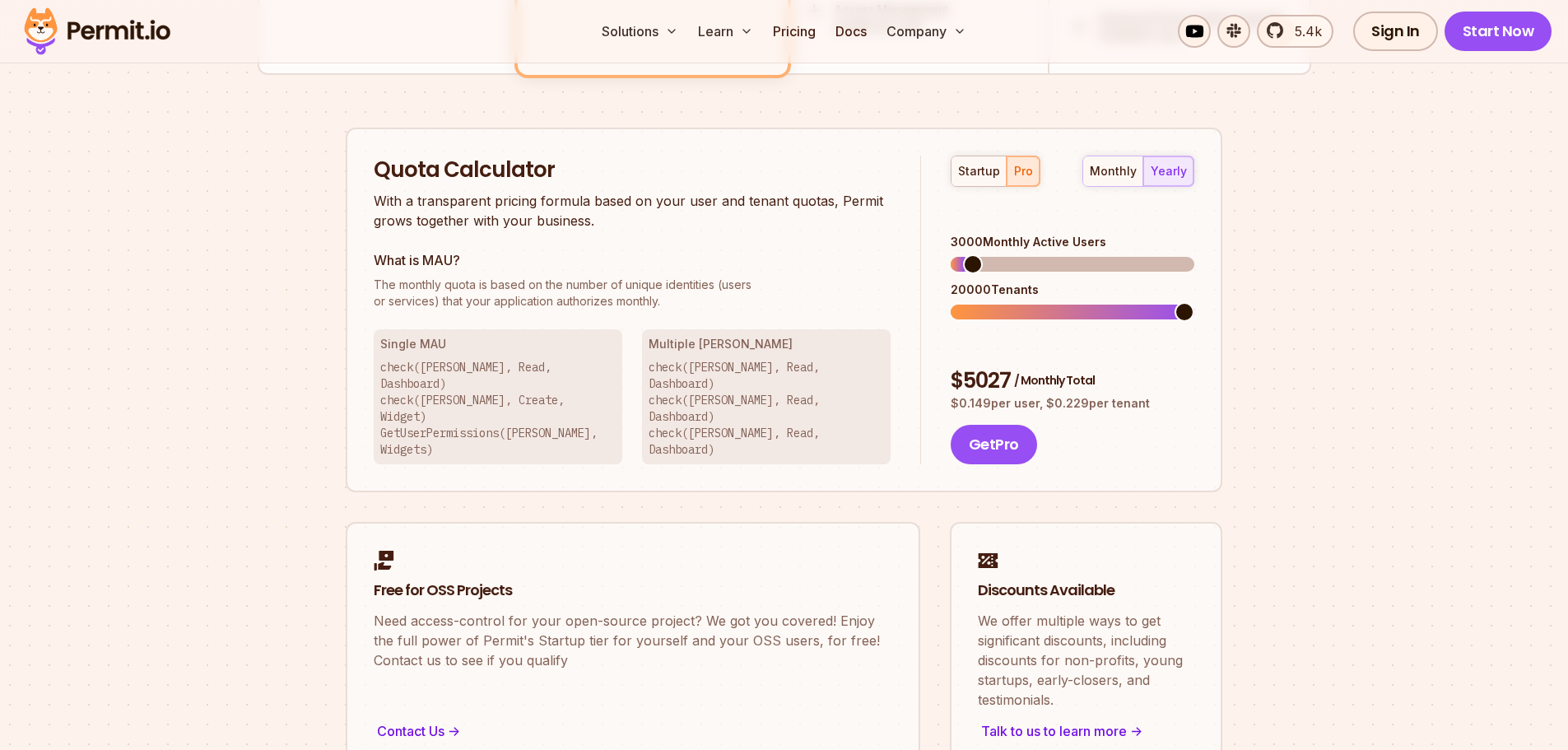
click at [1194, 303] on span at bounding box center [1184, 312] width 20 height 20
click at [1194, 255] on span at bounding box center [1184, 264] width 20 height 20
click at [1194, 303] on span at bounding box center [1184, 312] width 20 height 20
click at [954, 255] on span at bounding box center [962, 264] width 20 height 20
click at [867, 255] on h3 "What is MAU?" at bounding box center [632, 260] width 517 height 20
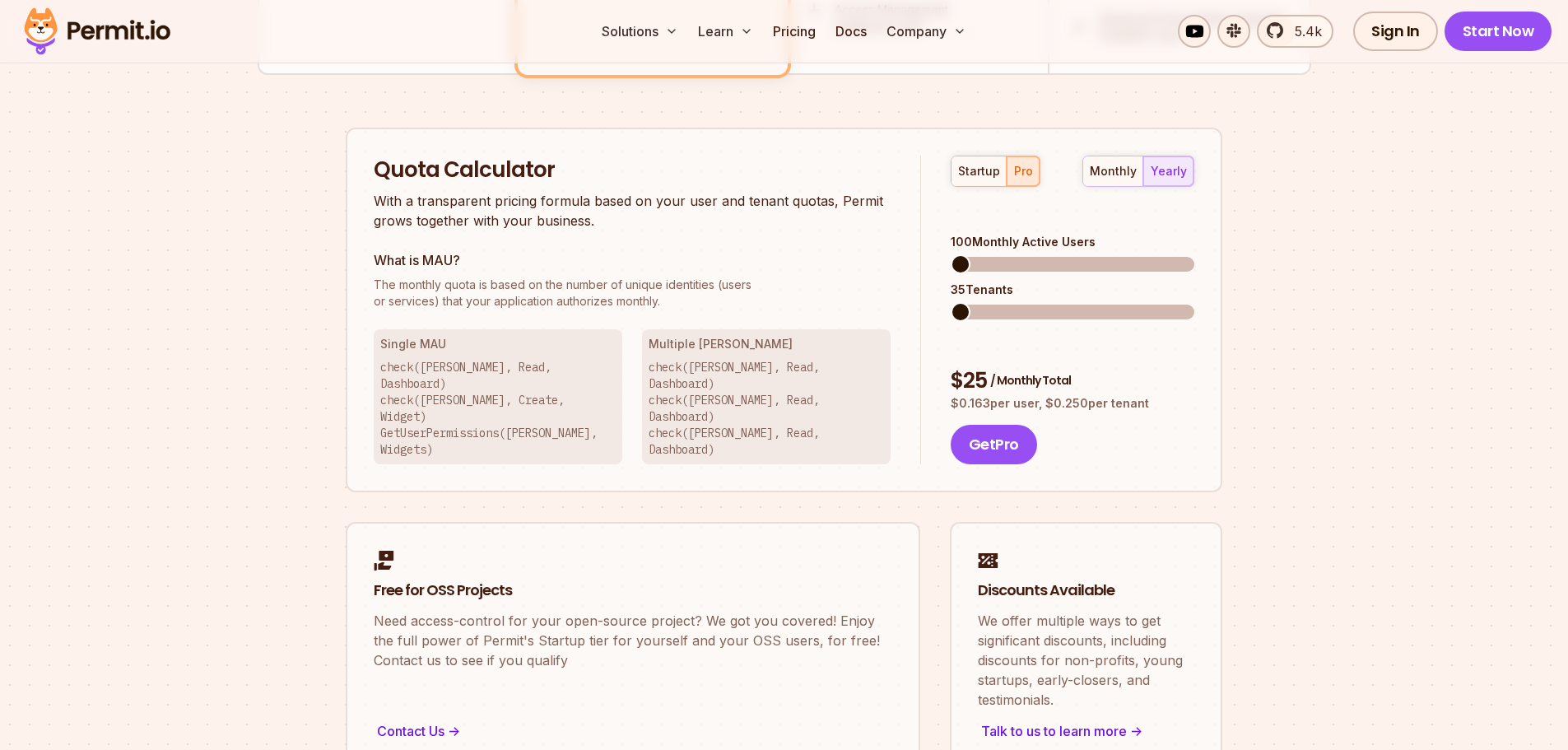
click at [951, 255] on span at bounding box center [960, 264] width 20 height 20
click at [951, 274] on span at bounding box center [960, 264] width 20 height 20
drag, startPoint x: 962, startPoint y: 245, endPoint x: 849, endPoint y: 246, distance: 113.0
click at [849, 246] on div "Quota Calculator With a transparent pricing formula based on your user and tena…" at bounding box center [647, 310] width 548 height 309
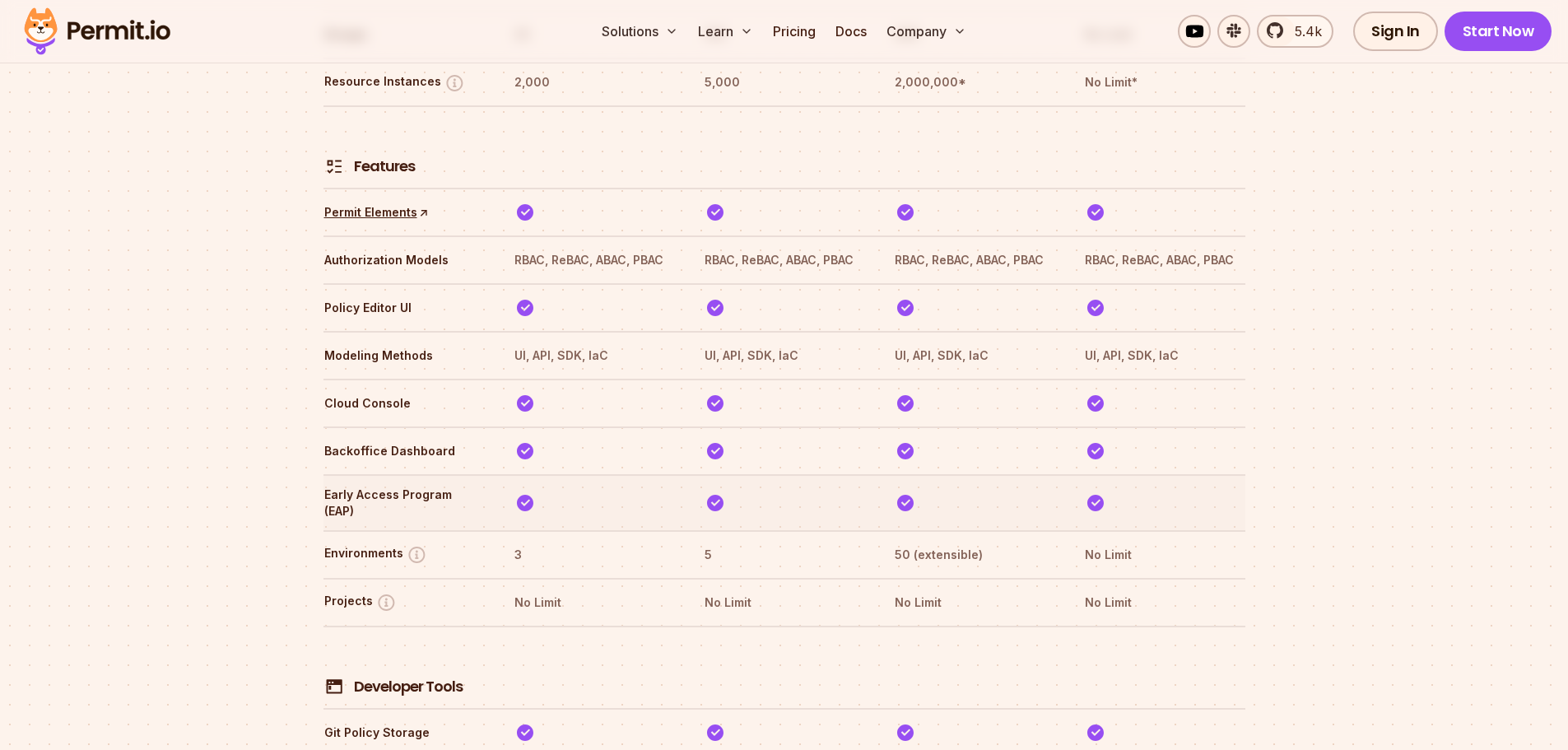
scroll to position [2513, 0]
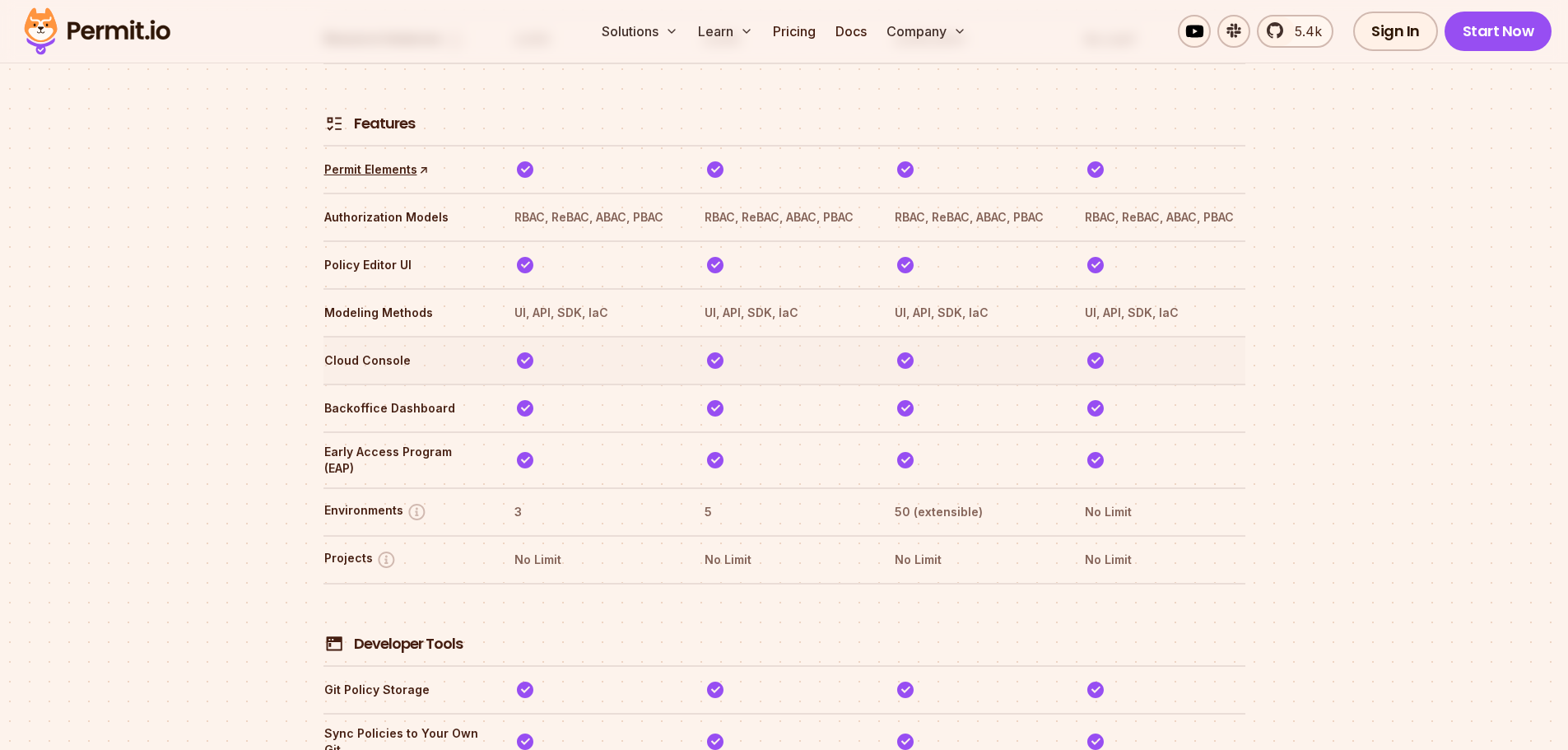
click at [532, 350] on img at bounding box center [525, 361] width 20 height 20
click at [526, 350] on img at bounding box center [525, 361] width 20 height 20
click at [531, 443] on th at bounding box center [594, 460] width 160 height 35
click at [523, 398] on img at bounding box center [525, 408] width 20 height 20
click at [520, 450] on img at bounding box center [525, 460] width 20 height 20
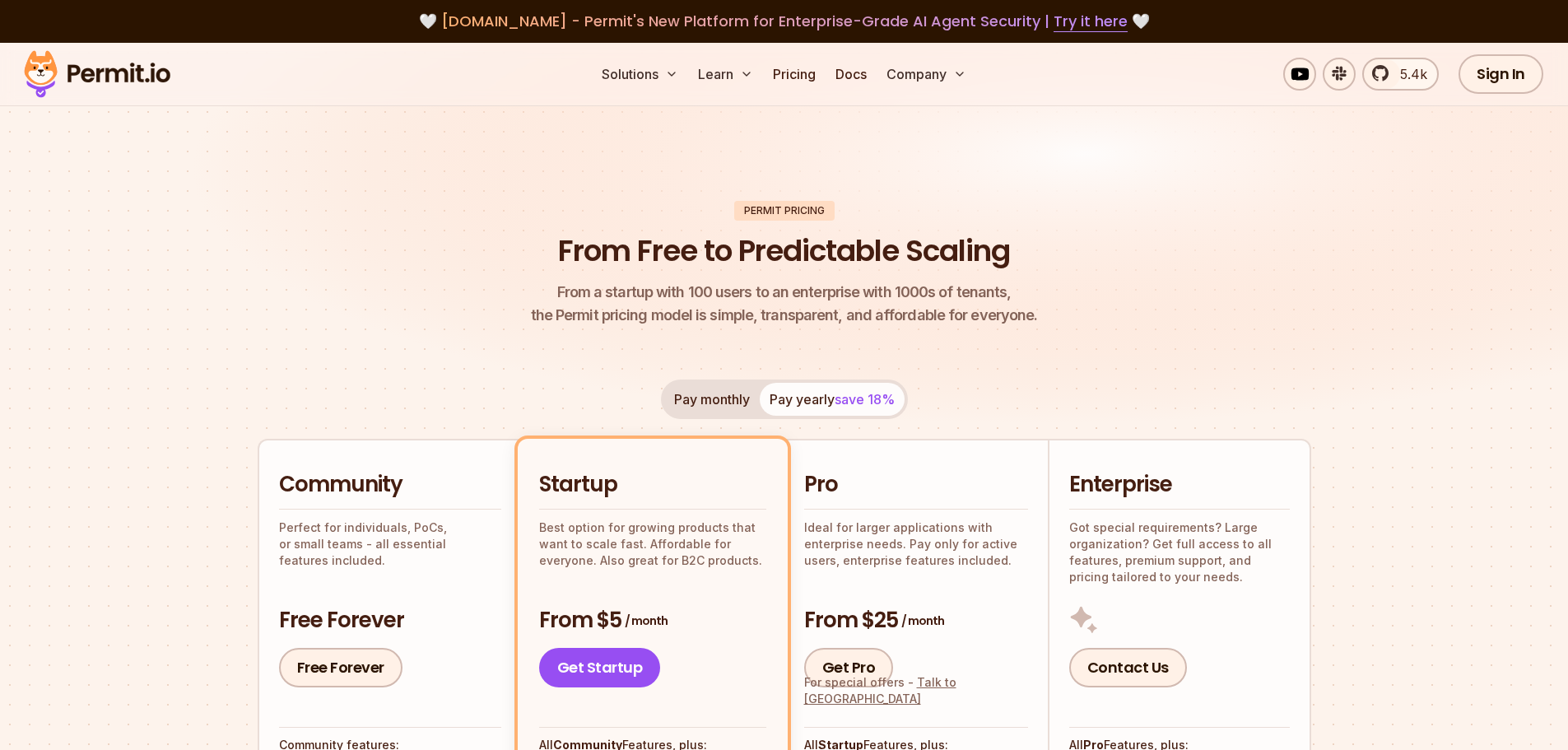
scroll to position [164, 0]
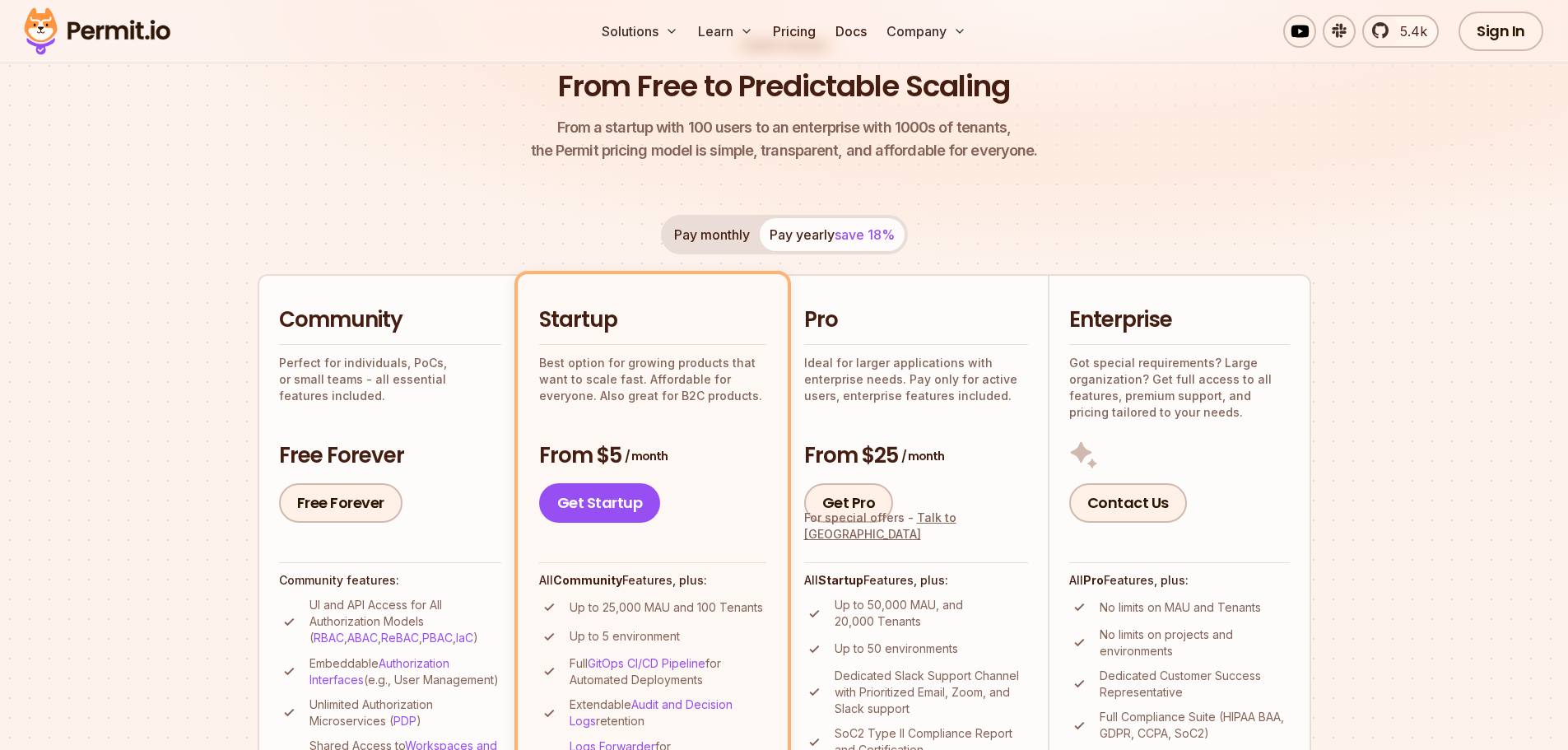
click at [1090, 150] on header "Permit Pricing From Free to Predictable Scaling From a startup with 100 users t…" at bounding box center [784, 100] width 1054 height 127
